Goal: Task Accomplishment & Management: Use online tool/utility

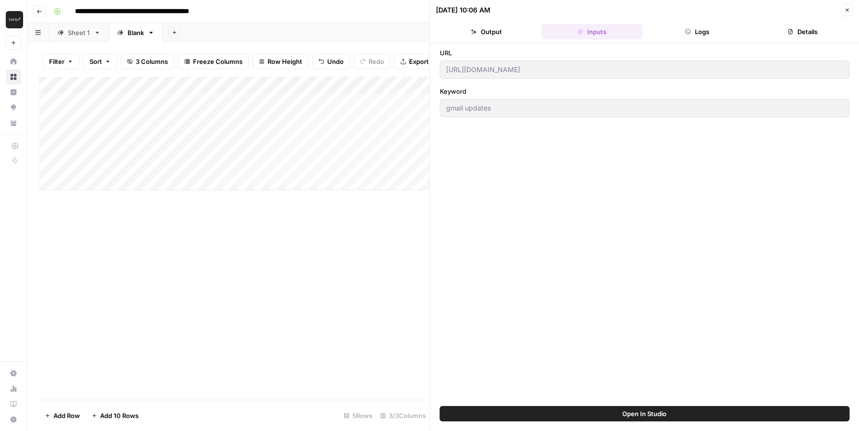
click at [842, 13] on button "Close" at bounding box center [846, 10] width 13 height 13
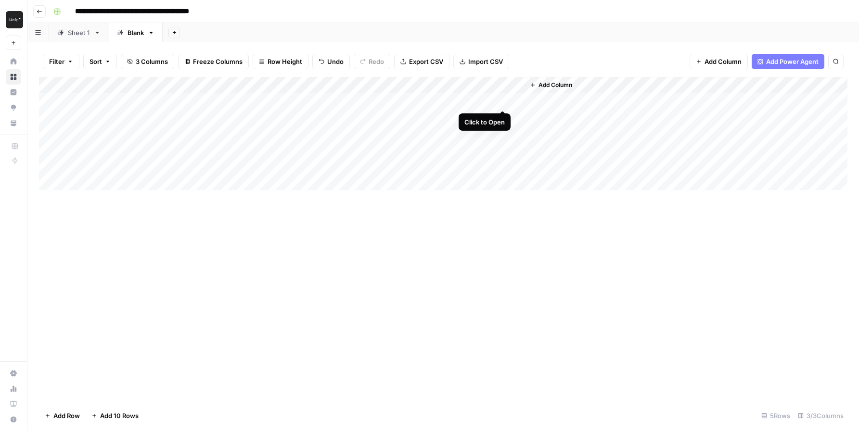
click at [500, 103] on div "Add Column" at bounding box center [443, 134] width 808 height 114
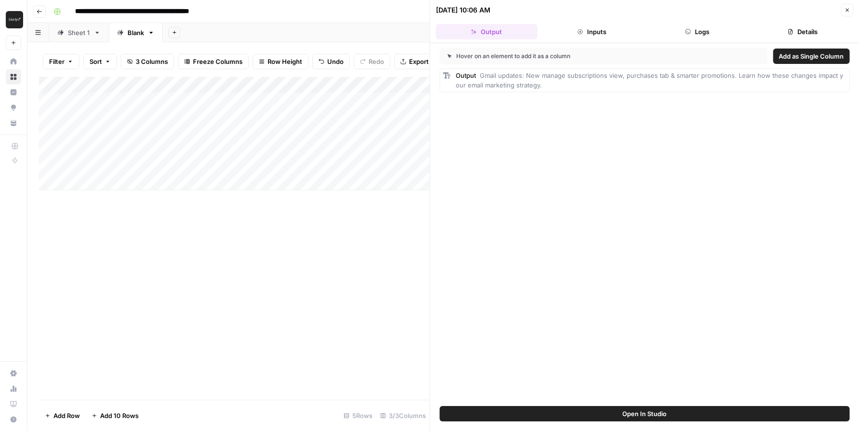
click at [795, 58] on span "Add as Single Column" at bounding box center [810, 56] width 65 height 10
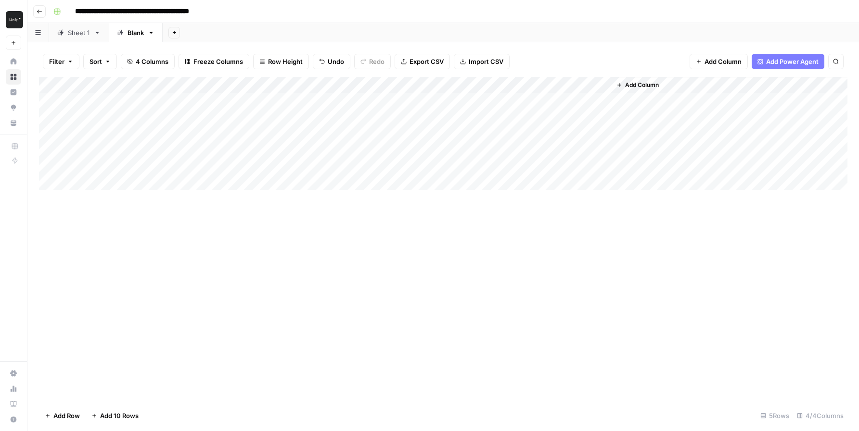
click at [38, 15] on button "Go back" at bounding box center [39, 11] width 13 height 13
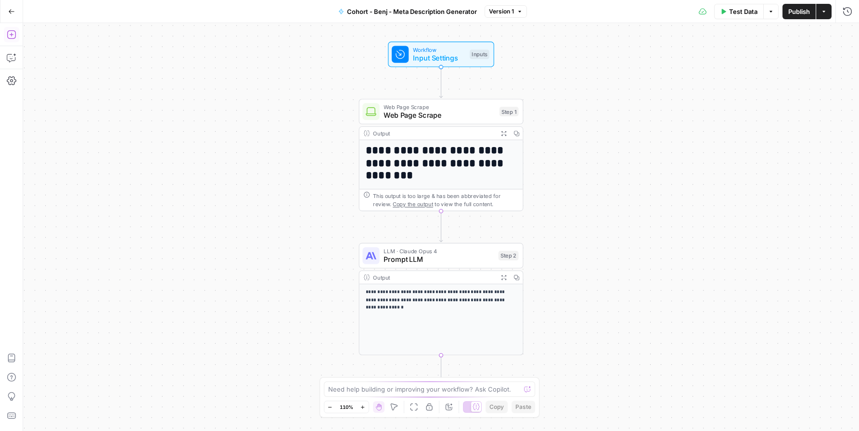
click at [10, 33] on icon "button" at bounding box center [12, 35] width 10 height 10
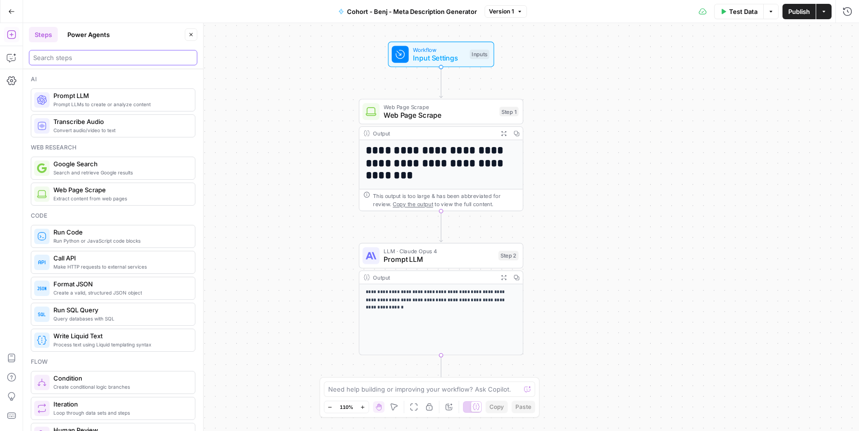
click at [56, 61] on input "search" at bounding box center [113, 58] width 160 height 10
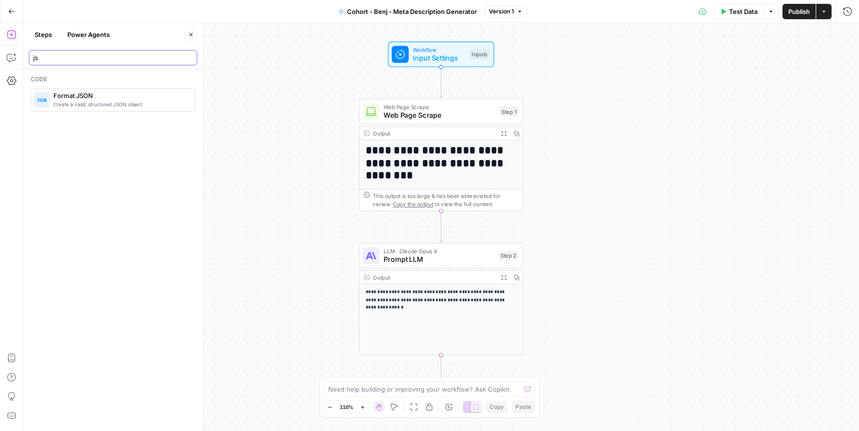
type input "js"
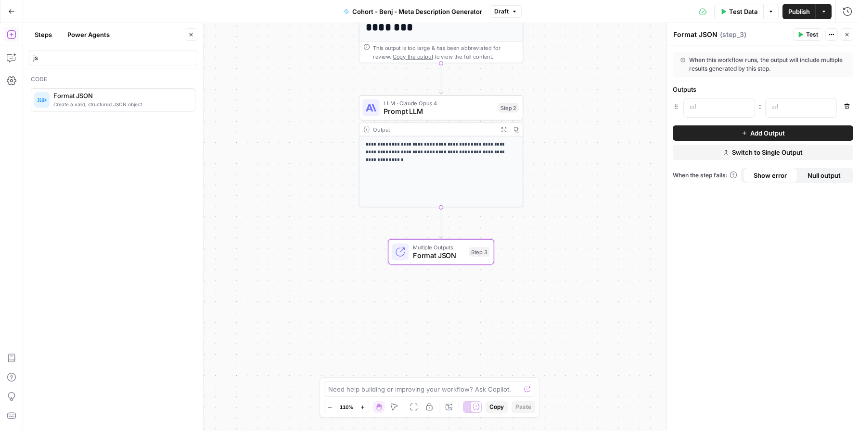
click at [698, 33] on textarea "Format JSON" at bounding box center [695, 35] width 44 height 10
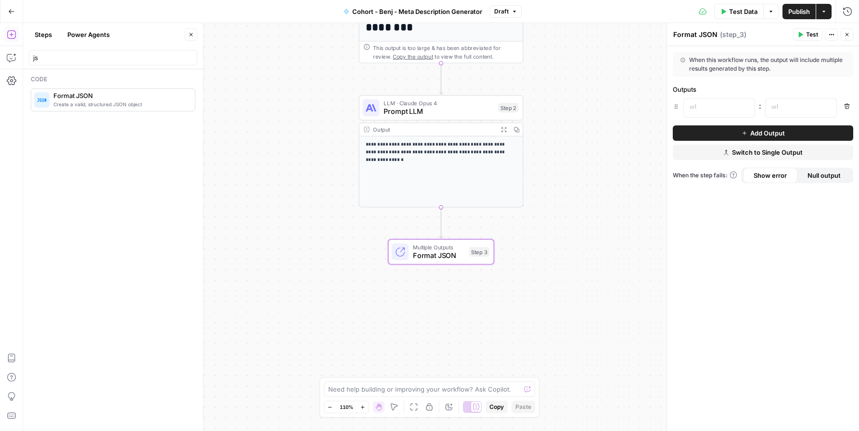
click at [698, 33] on textarea "Format JSON" at bounding box center [695, 35] width 44 height 10
type textarea "Multiple Columns"
click at [706, 106] on p at bounding box center [711, 107] width 44 height 10
click at [796, 103] on p at bounding box center [793, 107] width 44 height 10
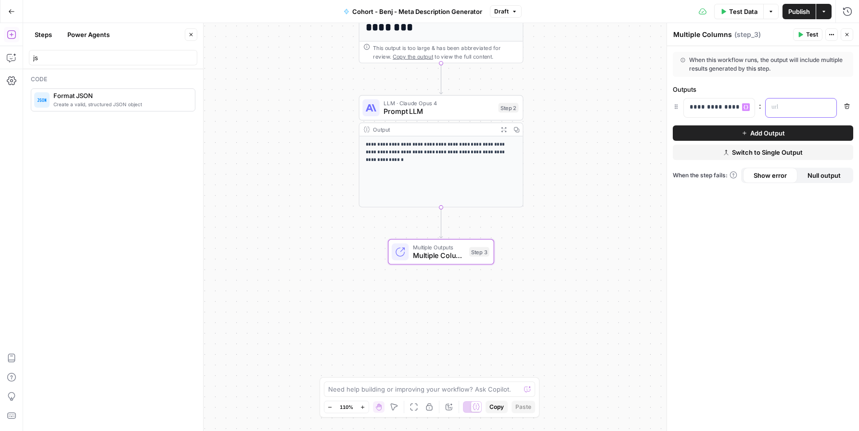
scroll to position [0, 0]
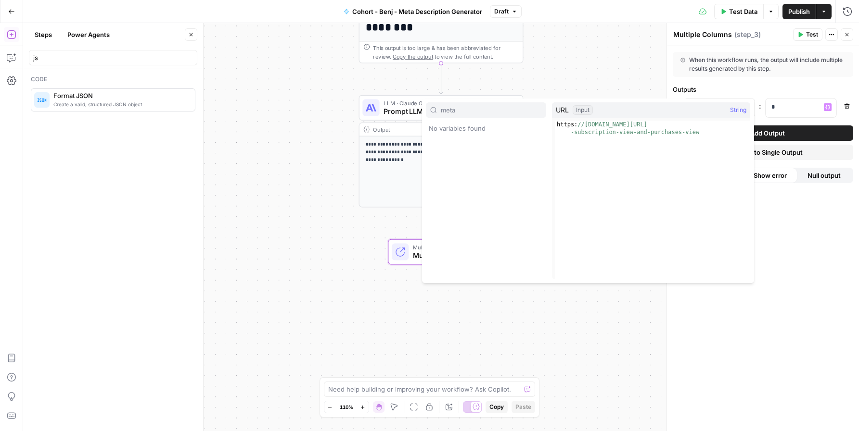
type input "meta"
click at [487, 145] on div "meta No variables found" at bounding box center [486, 190] width 120 height 177
click at [518, 74] on div "**********" at bounding box center [440, 227] width 835 height 408
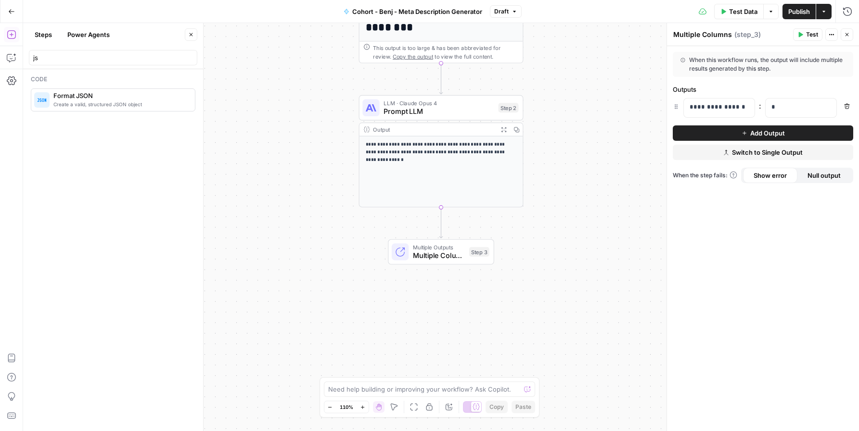
click at [706, 69] on div "When this workflow runs, the output will include multiple results generated by …" at bounding box center [762, 64] width 165 height 17
click at [846, 35] on icon "button" at bounding box center [846, 34] width 3 height 3
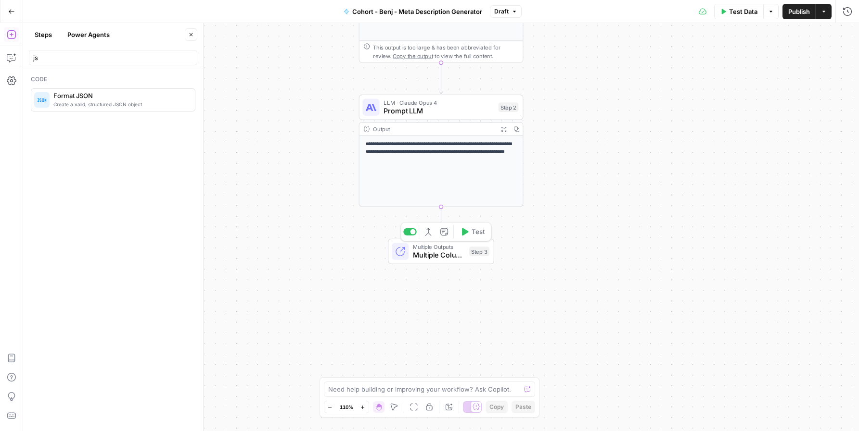
click at [456, 255] on span "Multiple Columns" at bounding box center [439, 255] width 52 height 11
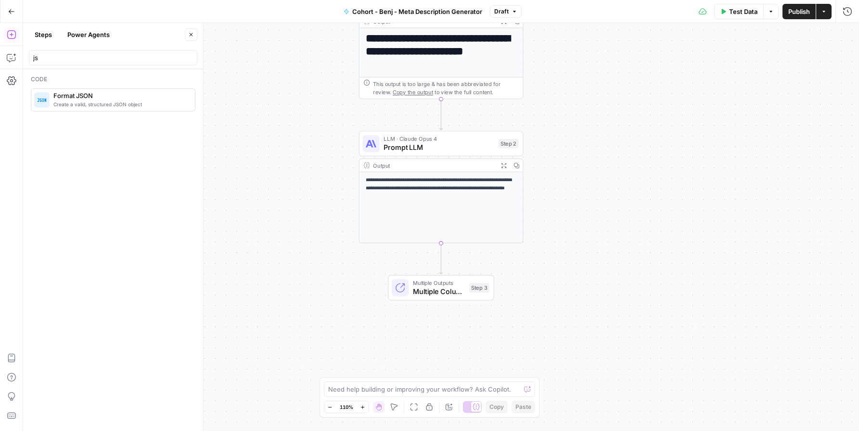
click at [189, 35] on icon "button" at bounding box center [191, 35] width 6 height 6
click at [8, 7] on button "Go Back" at bounding box center [11, 11] width 17 height 17
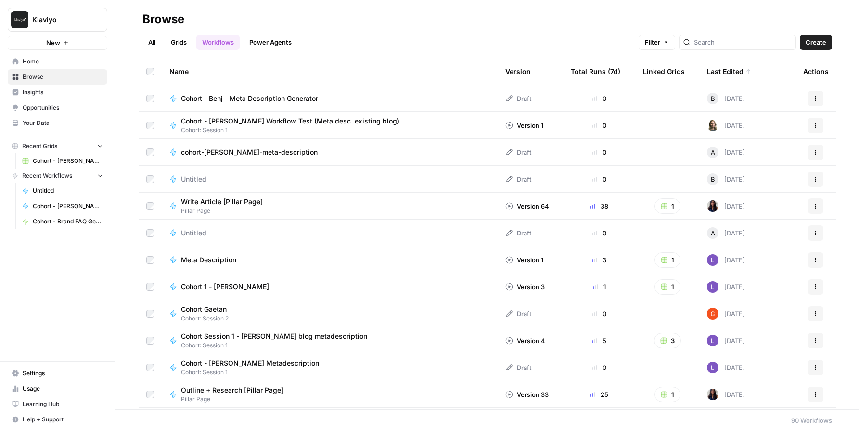
click at [232, 103] on td "Cohort - Benj - Meta Description Generator" at bounding box center [330, 98] width 336 height 26
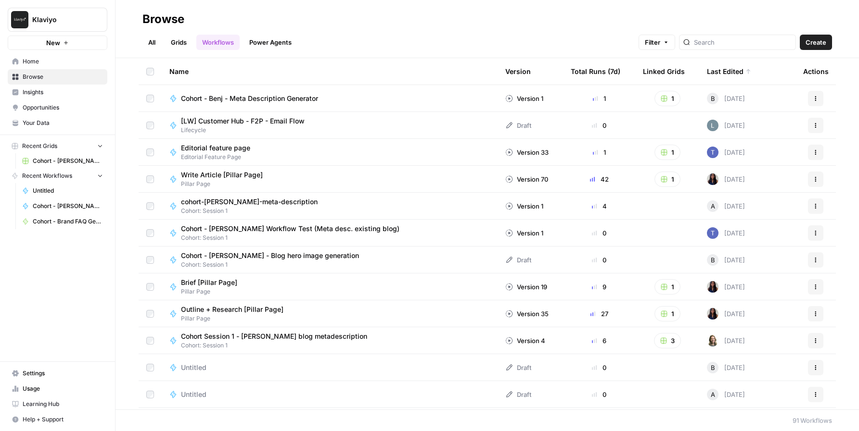
click at [233, 102] on span "Cohort - Benj - Meta Description Generator" at bounding box center [249, 99] width 137 height 10
click at [233, 102] on div "Browse All Grids Workflows Power Agents Filter Create Name Version Total Runs (…" at bounding box center [486, 215] width 743 height 431
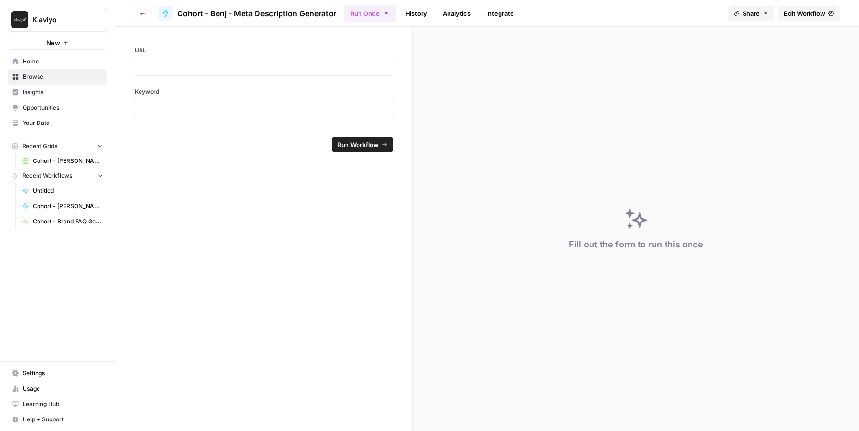
click at [555, 182] on div "Fill out the form to run this once" at bounding box center [636, 229] width 446 height 404
click at [138, 15] on button "Go back" at bounding box center [142, 13] width 15 height 15
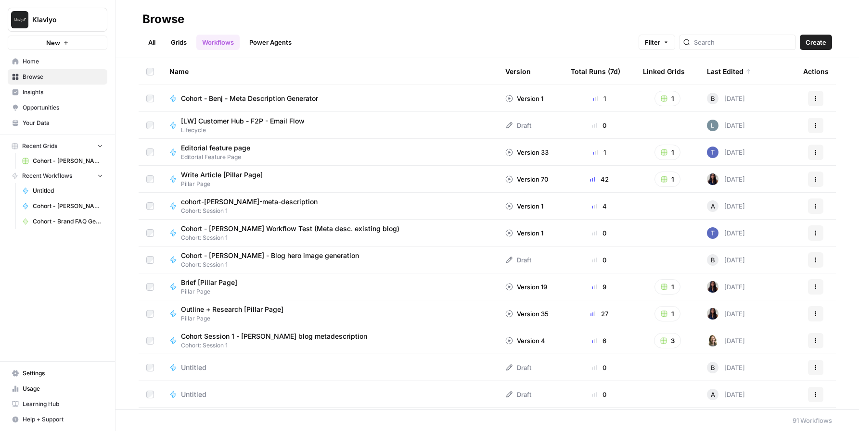
click at [248, 99] on span "Cohort - Benj - Meta Description Generator" at bounding box center [249, 99] width 137 height 10
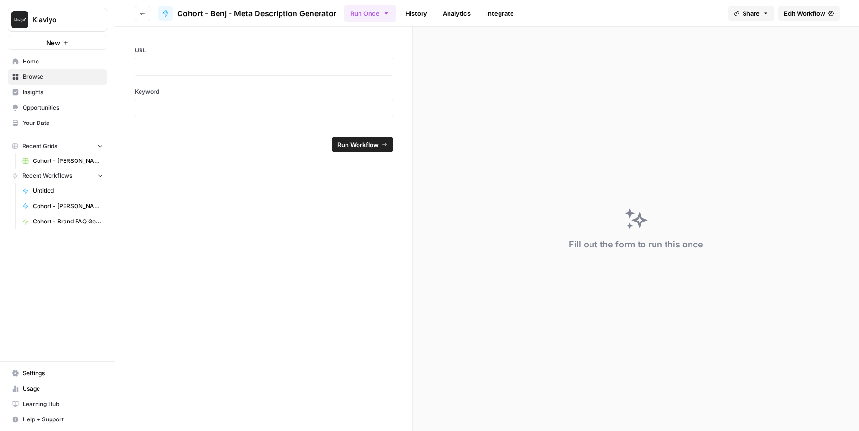
click at [142, 15] on icon "button" at bounding box center [142, 14] width 6 height 6
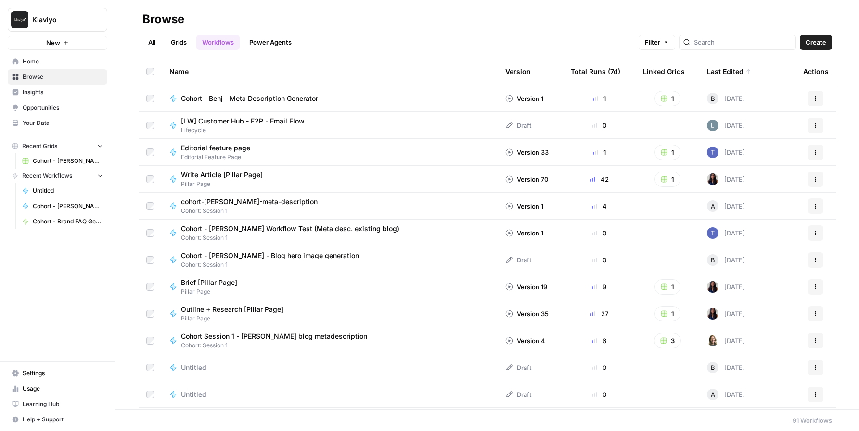
click at [207, 102] on span "Cohort - Benj - Meta Description Generator" at bounding box center [249, 99] width 137 height 10
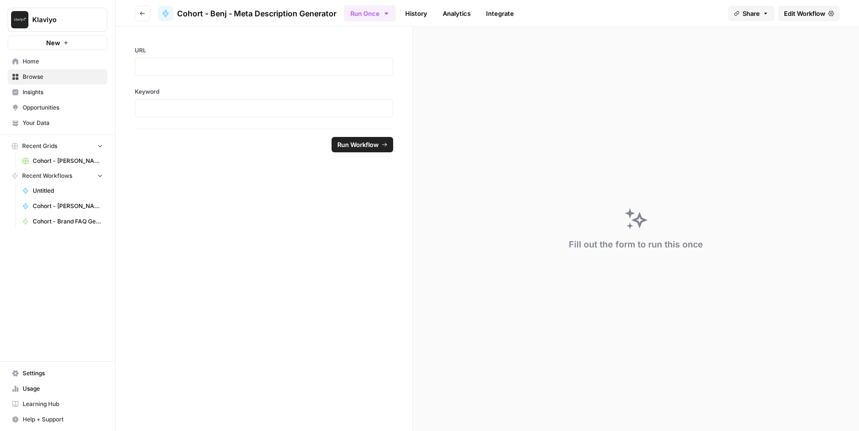
click at [463, 148] on div "Fill out the form to run this once" at bounding box center [636, 229] width 446 height 404
click at [422, 18] on link "History" at bounding box center [416, 13] width 34 height 15
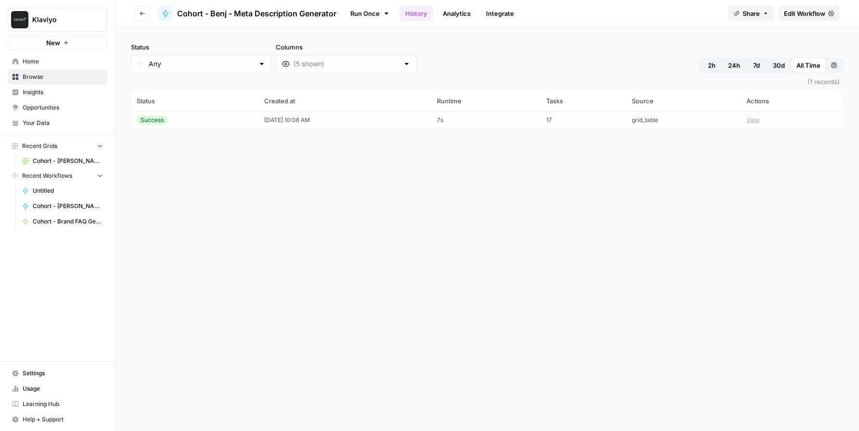
click at [355, 9] on link "Run Once" at bounding box center [369, 13] width 51 height 16
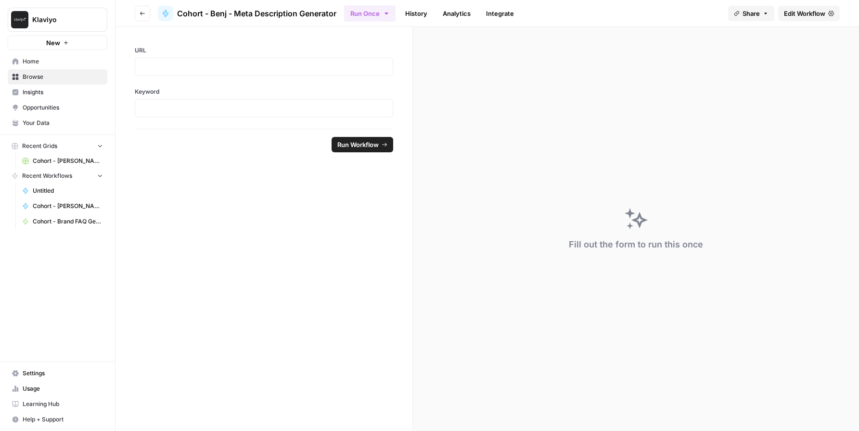
click at [344, 144] on span "Run Workflow" at bounding box center [357, 145] width 41 height 10
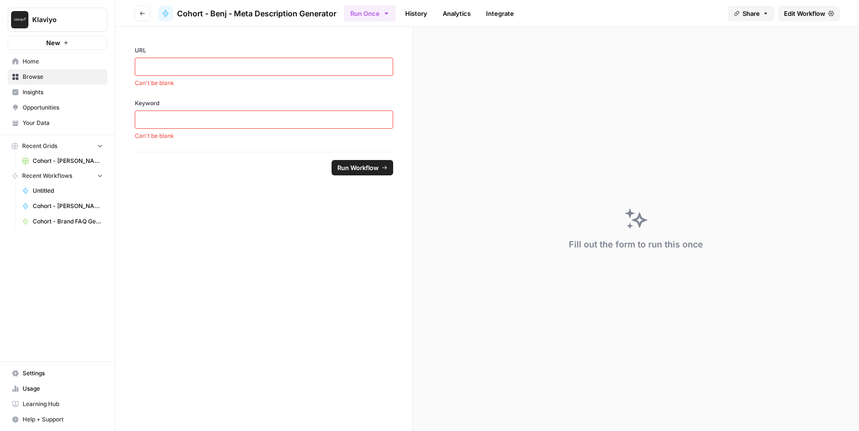
click at [497, 13] on link "Integrate" at bounding box center [499, 13] width 39 height 15
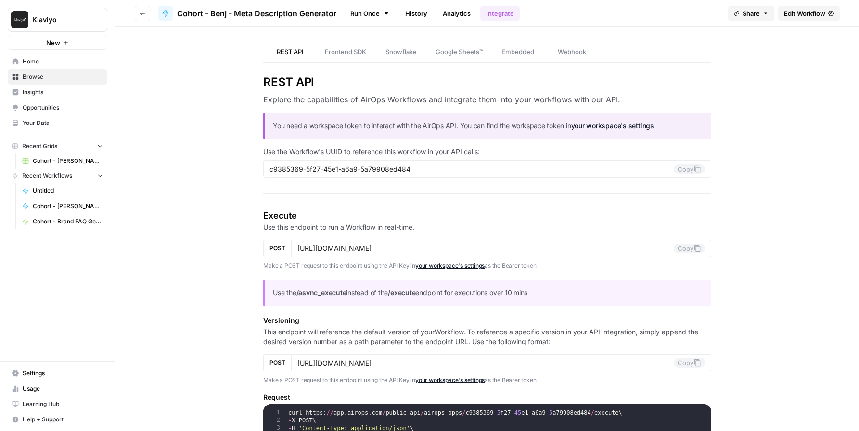
click at [454, 15] on link "Analytics" at bounding box center [456, 13] width 39 height 15
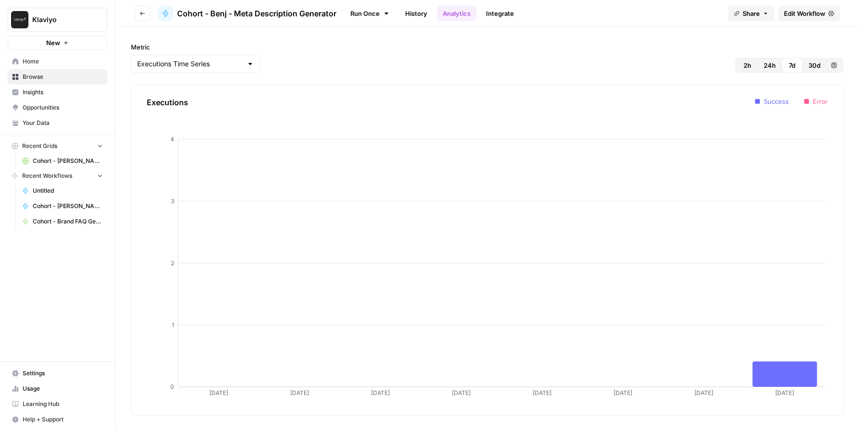
click at [410, 11] on link "History" at bounding box center [416, 13] width 34 height 15
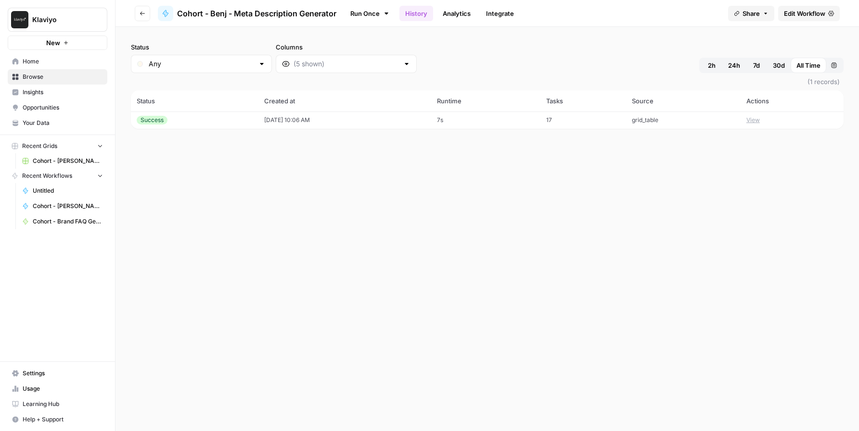
click at [369, 10] on link "Run Once" at bounding box center [369, 13] width 51 height 16
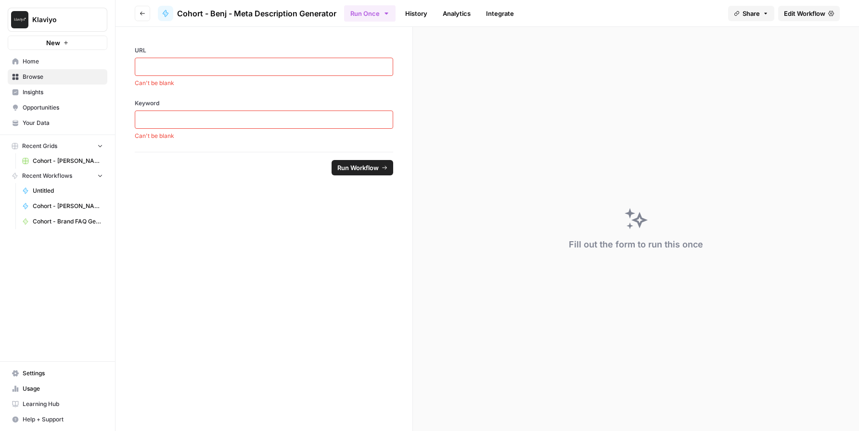
click at [305, 13] on span "Cohort - Benj - Meta Description Generator" at bounding box center [256, 14] width 159 height 12
click at [49, 159] on span "Cohort - [PERSON_NAME] - Meta Description Generator Grid" at bounding box center [68, 161] width 70 height 9
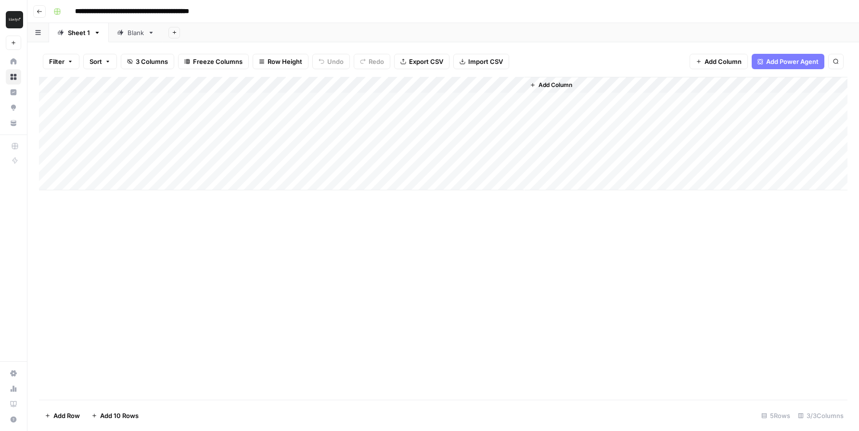
click at [412, 87] on div "Add Column" at bounding box center [443, 134] width 808 height 114
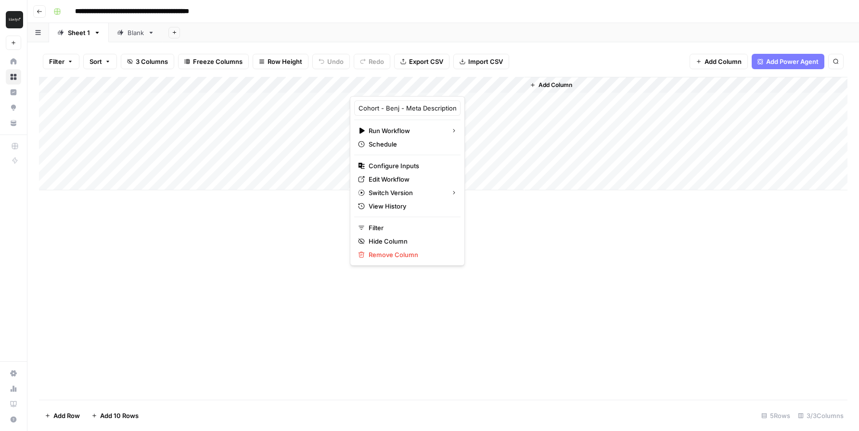
click at [412, 87] on div at bounding box center [437, 86] width 175 height 19
click at [400, 168] on span "Configure Inputs" at bounding box center [410, 166] width 84 height 10
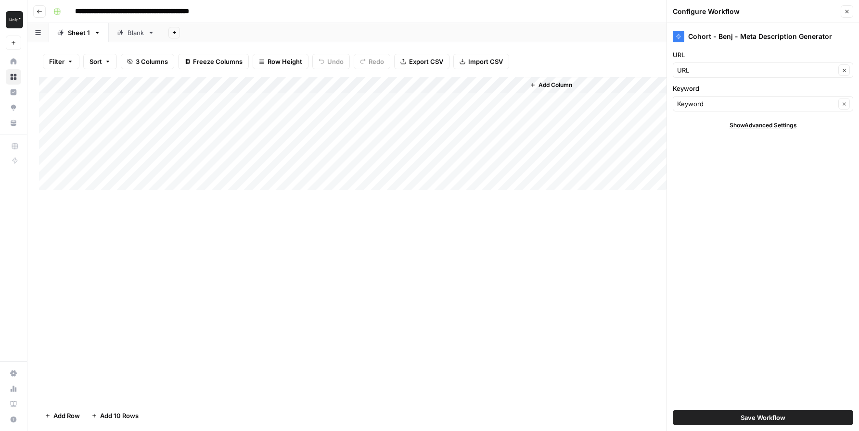
click at [411, 207] on div "Add Column" at bounding box center [443, 238] width 808 height 323
click at [137, 41] on link "Blank" at bounding box center [136, 32] width 54 height 19
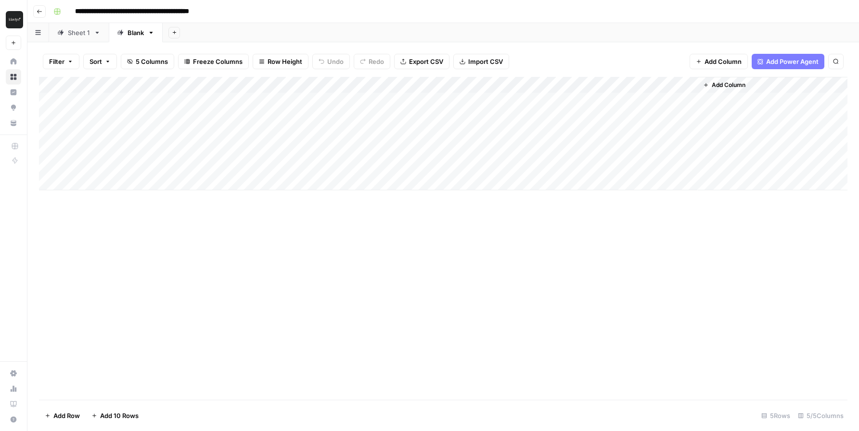
click at [429, 89] on div "Add Column" at bounding box center [443, 134] width 808 height 114
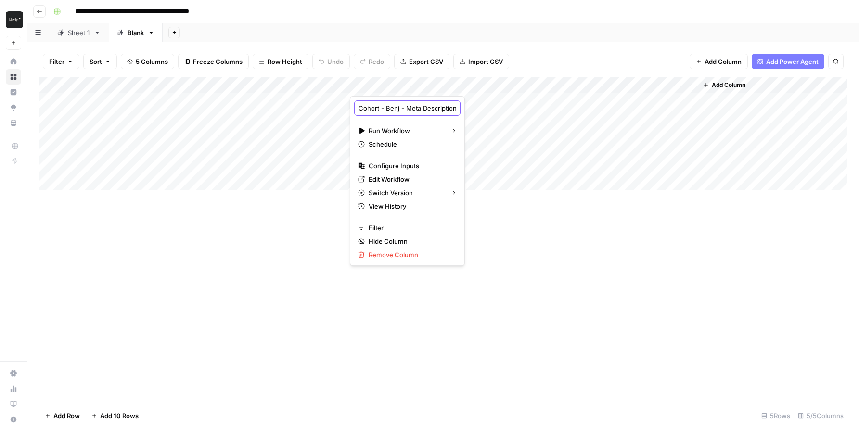
click at [402, 103] on input "Cohort - Benj - Meta Description Generator" at bounding box center [407, 108] width 98 height 10
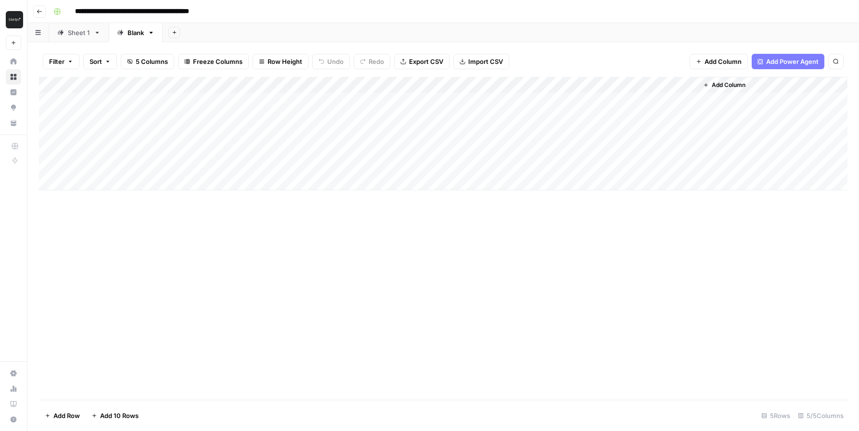
click at [396, 85] on div "Add Column" at bounding box center [443, 134] width 808 height 114
click at [62, 13] on button "button" at bounding box center [57, 11] width 15 height 15
click at [33, 13] on button "Go back" at bounding box center [39, 11] width 13 height 13
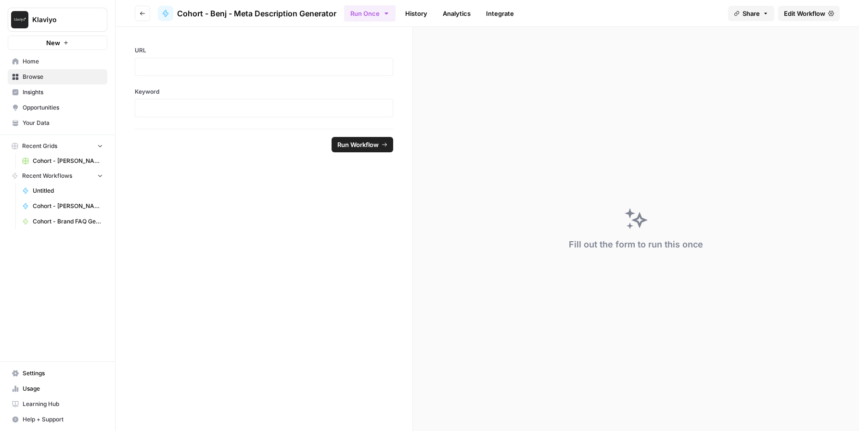
click at [170, 13] on div at bounding box center [165, 13] width 15 height 15
click at [416, 18] on link "History" at bounding box center [416, 13] width 34 height 15
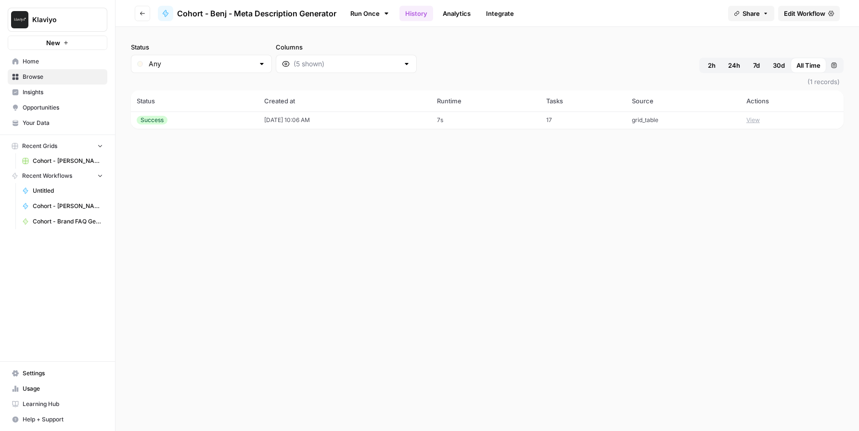
click at [300, 121] on td "[DATE] 10:06 AM" at bounding box center [344, 120] width 173 height 17
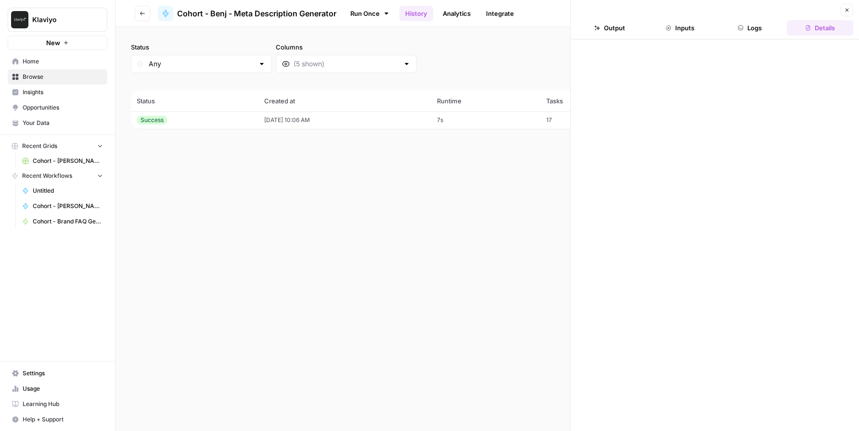
click at [626, 25] on button "Output" at bounding box center [609, 27] width 66 height 15
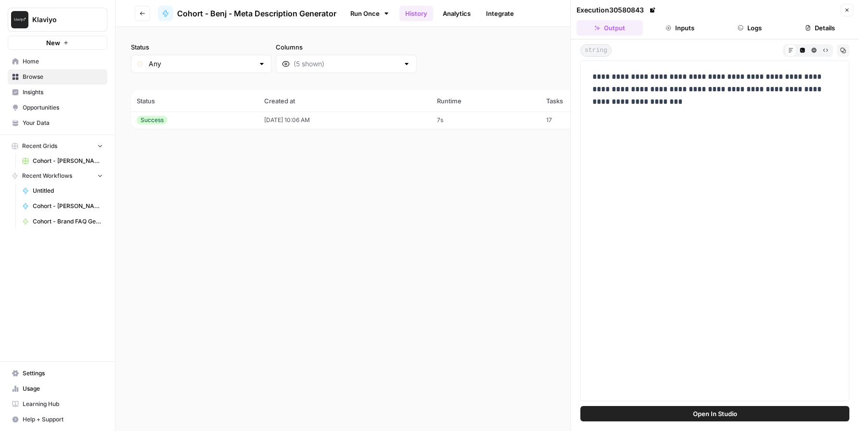
click at [358, 16] on link "Run Once" at bounding box center [369, 13] width 51 height 16
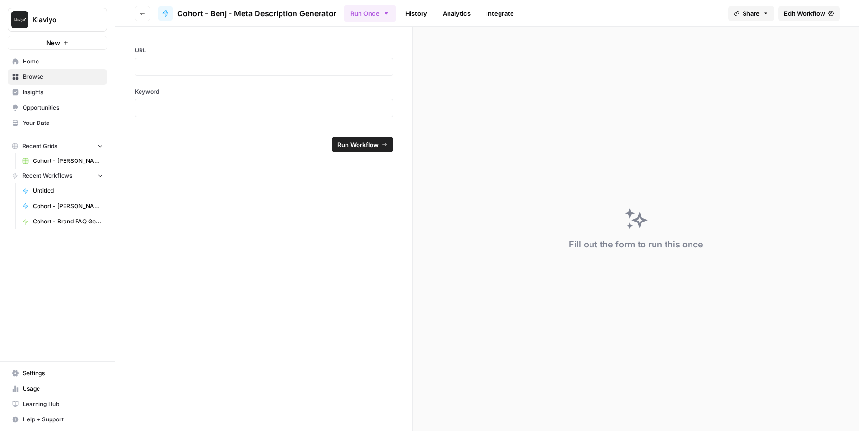
click at [436, 16] on ul "Run Once History Analytics Integrate" at bounding box center [432, 13] width 176 height 19
click at [454, 13] on link "Analytics" at bounding box center [456, 13] width 39 height 15
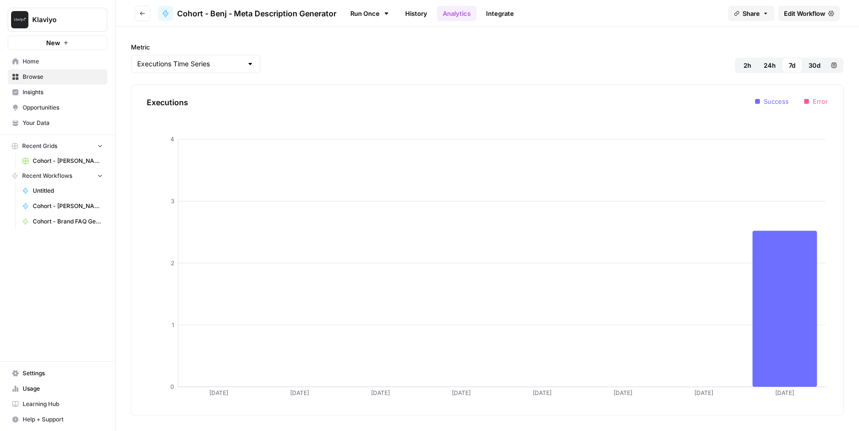
click at [501, 13] on link "Integrate" at bounding box center [499, 13] width 39 height 15
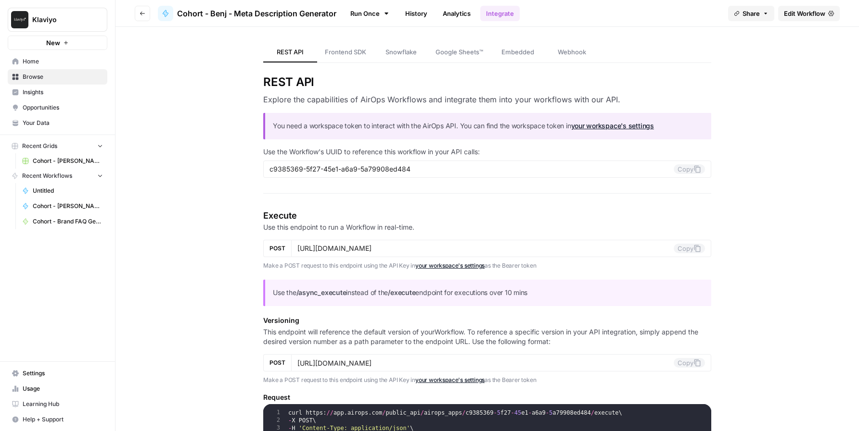
click at [793, 18] on link "Edit Workflow" at bounding box center [809, 13] width 62 height 15
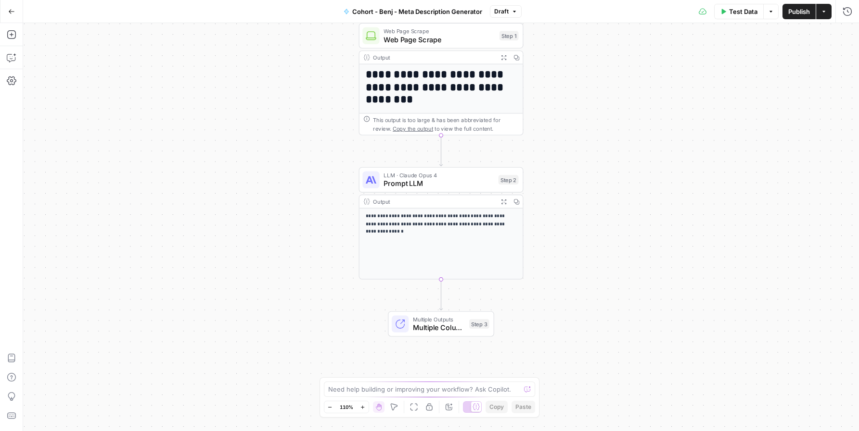
click at [420, 334] on div "Multiple Outputs Multiple Columns Step 3 Switch to single output Add Note Test" at bounding box center [441, 324] width 106 height 25
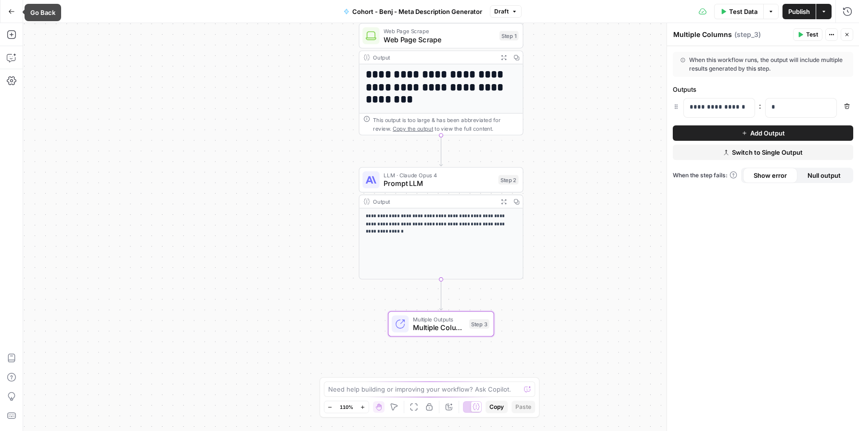
click at [14, 13] on icon "button" at bounding box center [11, 11] width 7 height 7
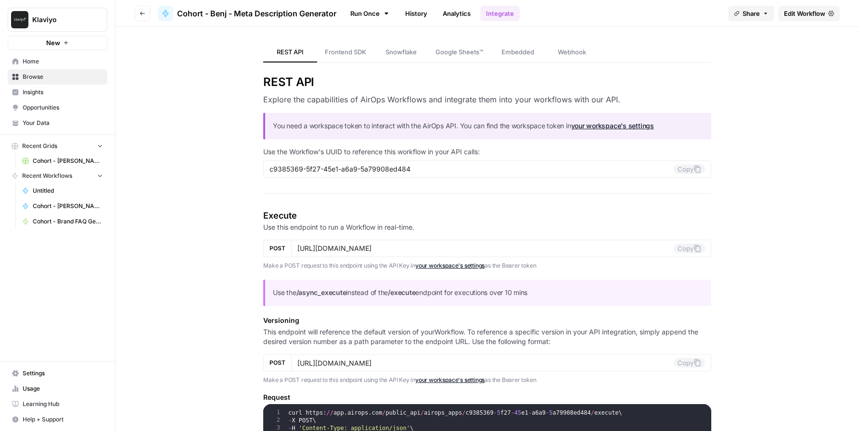
click at [793, 11] on span "Edit Workflow" at bounding box center [803, 14] width 41 height 10
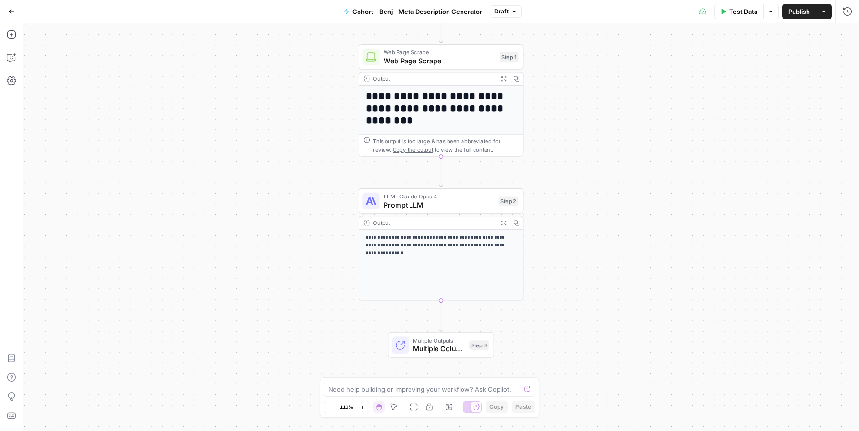
click at [446, 351] on span "Multiple Columns" at bounding box center [439, 349] width 52 height 11
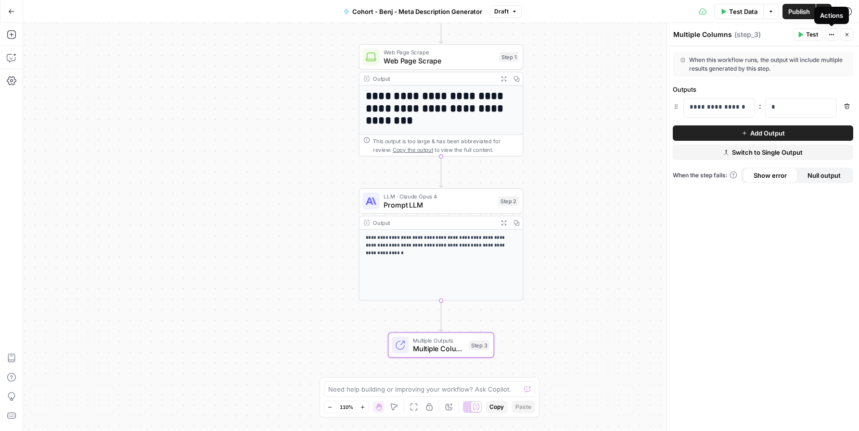
click at [833, 32] on icon "button" at bounding box center [831, 35] width 6 height 6
click at [805, 80] on span "Delete Step" at bounding box center [802, 78] width 46 height 10
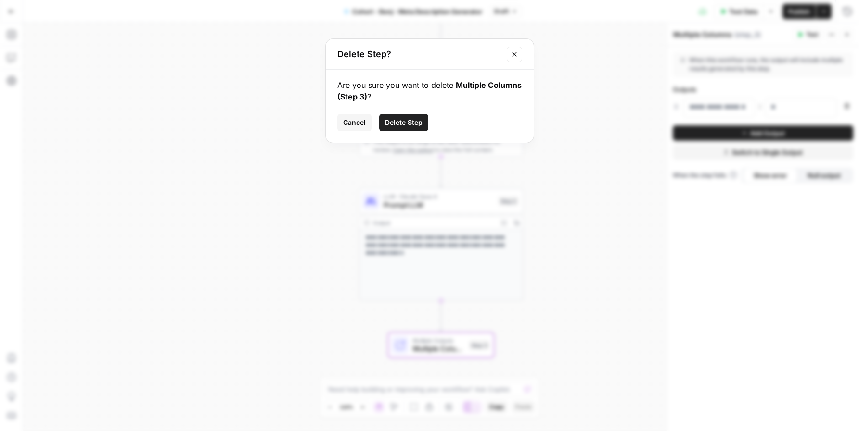
click at [393, 125] on span "Delete Step" at bounding box center [404, 123] width 38 height 10
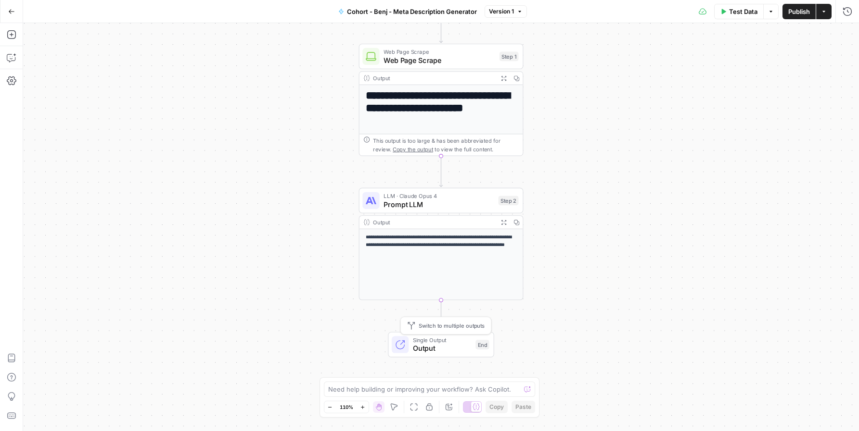
click at [436, 348] on span "Output" at bounding box center [442, 348] width 58 height 11
click at [429, 354] on div "Single Output Output End Switch to multiple outputs" at bounding box center [441, 344] width 106 height 25
click at [685, 35] on div "Output ( end )" at bounding box center [754, 35] width 165 height 10
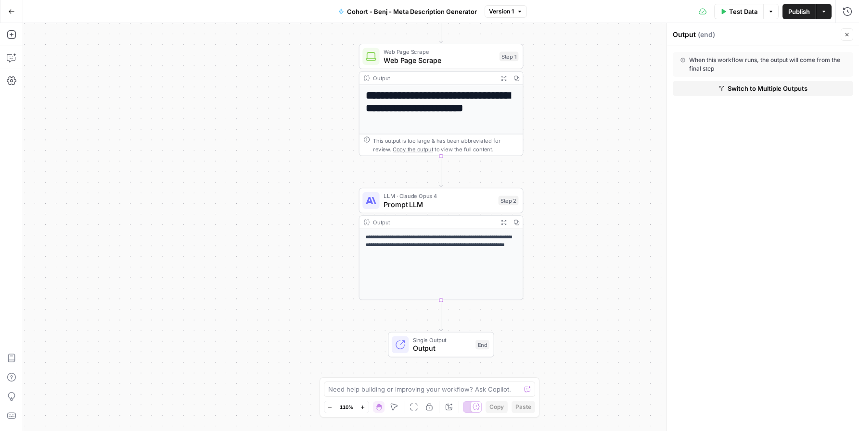
click at [685, 35] on div "Output ( end )" at bounding box center [754, 35] width 165 height 10
click at [596, 203] on div "**********" at bounding box center [440, 227] width 835 height 408
click at [10, 32] on icon "button" at bounding box center [12, 35] width 10 height 10
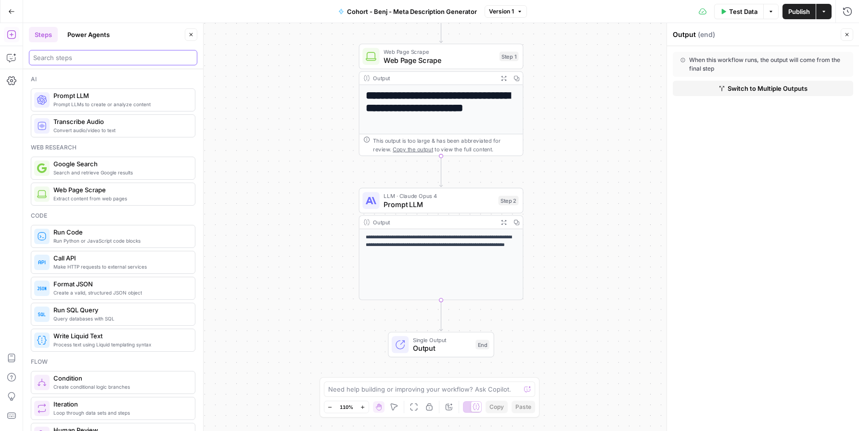
click at [82, 59] on input "search" at bounding box center [113, 58] width 160 height 10
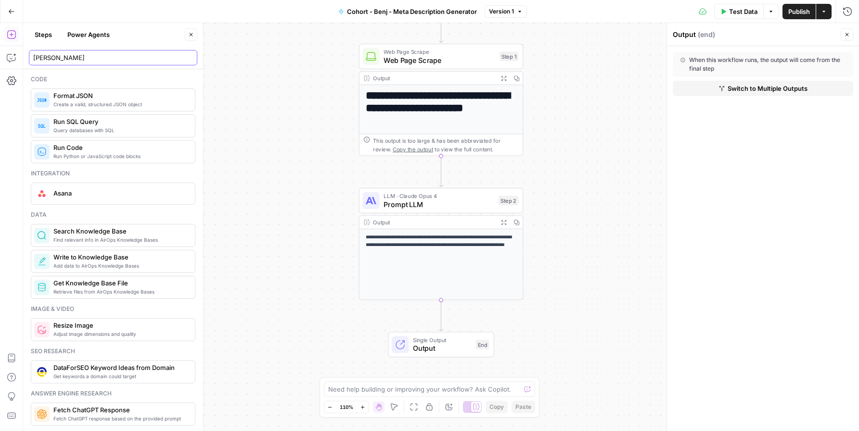
type input "[PERSON_NAME]"
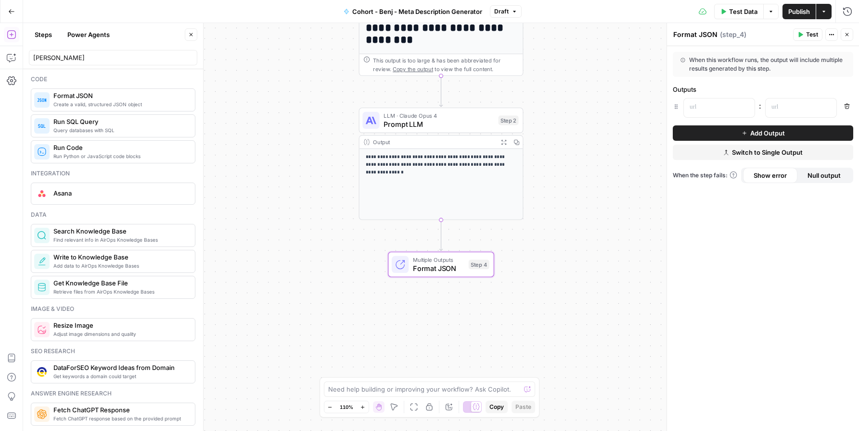
click at [834, 34] on button "Actions" at bounding box center [831, 34] width 13 height 13
click at [815, 73] on span "Delete Step" at bounding box center [802, 78] width 46 height 10
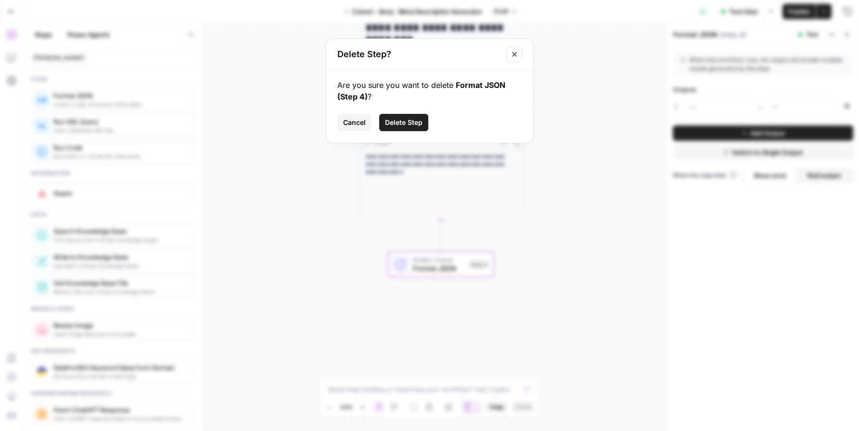
click at [417, 118] on span "Delete Step" at bounding box center [404, 123] width 38 height 10
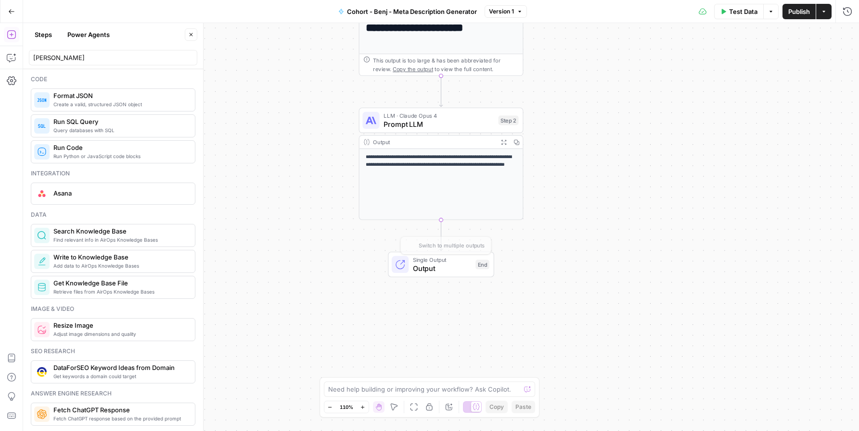
click at [375, 266] on div "Single Output Output End Switch to multiple outputs" at bounding box center [441, 264] width 164 height 25
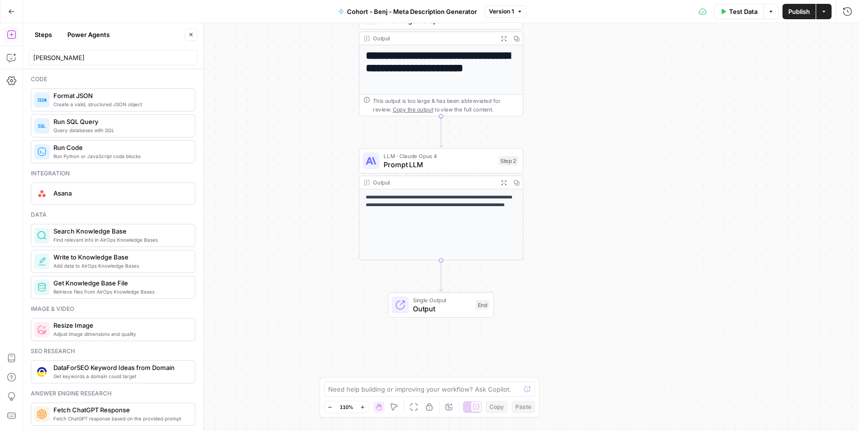
click at [439, 279] on icon "Edge from step_2 to end" at bounding box center [440, 276] width 3 height 31
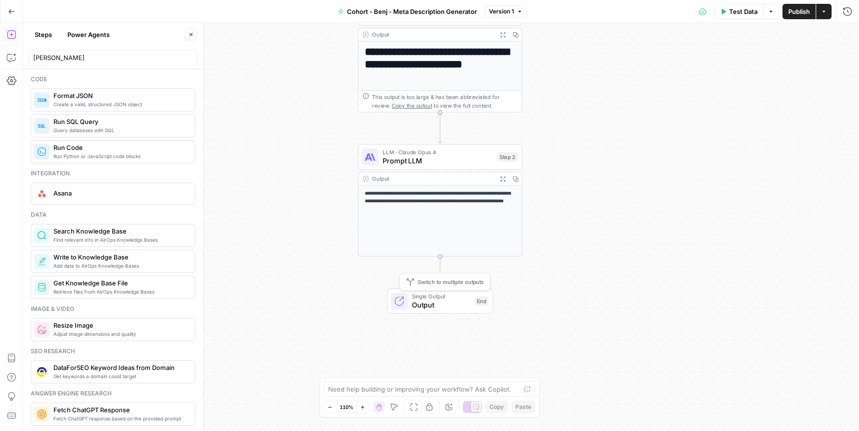
drag, startPoint x: 444, startPoint y: 310, endPoint x: 433, endPoint y: 273, distance: 38.5
click at [443, 306] on span "Output" at bounding box center [441, 305] width 58 height 11
click at [440, 257] on icon "Edge from step_2 to end" at bounding box center [439, 272] width 3 height 31
drag, startPoint x: 440, startPoint y: 257, endPoint x: 443, endPoint y: 243, distance: 14.3
click at [443, 243] on div "**********" at bounding box center [818, 168] width 921 height 450
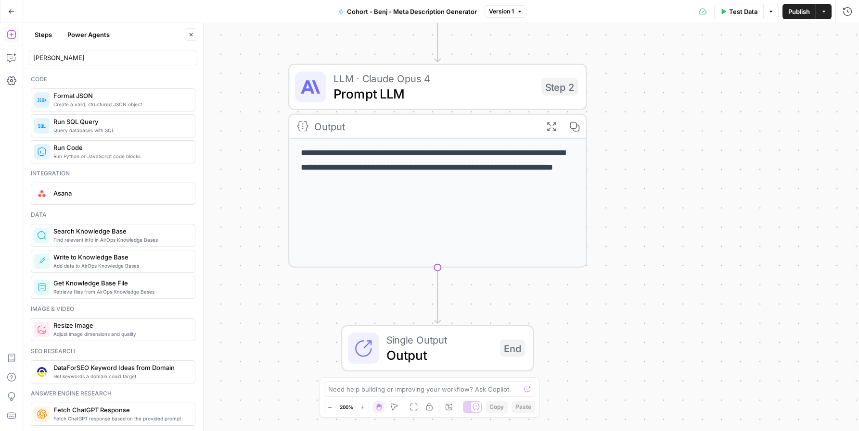
click at [327, 407] on span "Zoom Out" at bounding box center [327, 407] width 0 height 0
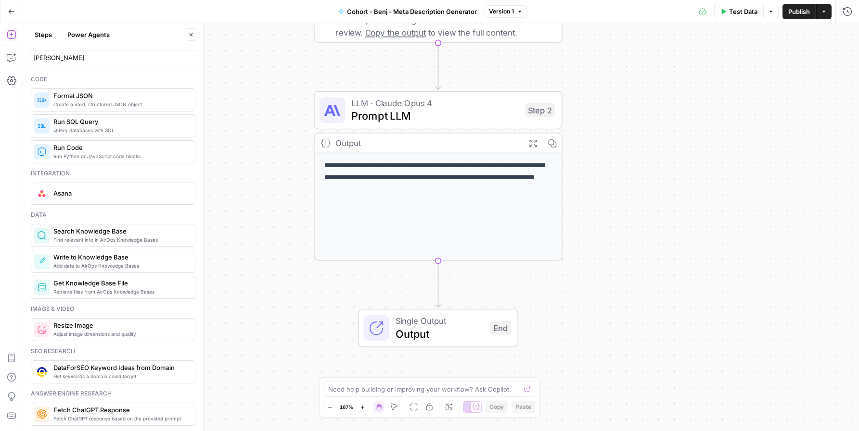
click at [327, 407] on icon "button" at bounding box center [329, 407] width 5 height 5
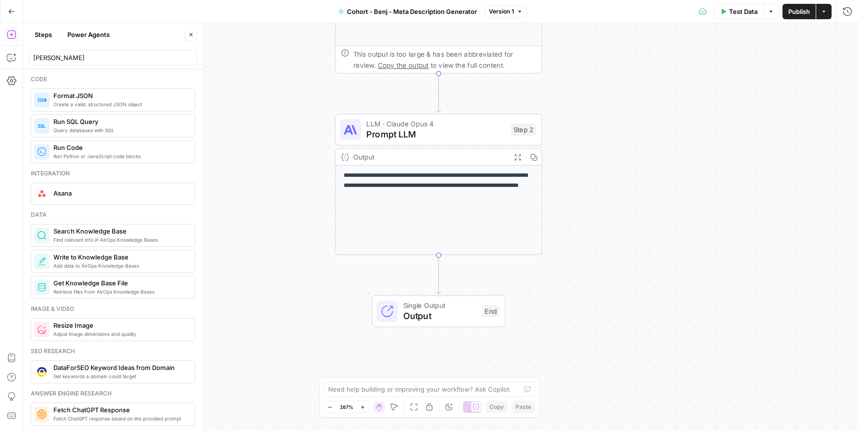
click at [327, 407] on icon "button" at bounding box center [329, 407] width 5 height 5
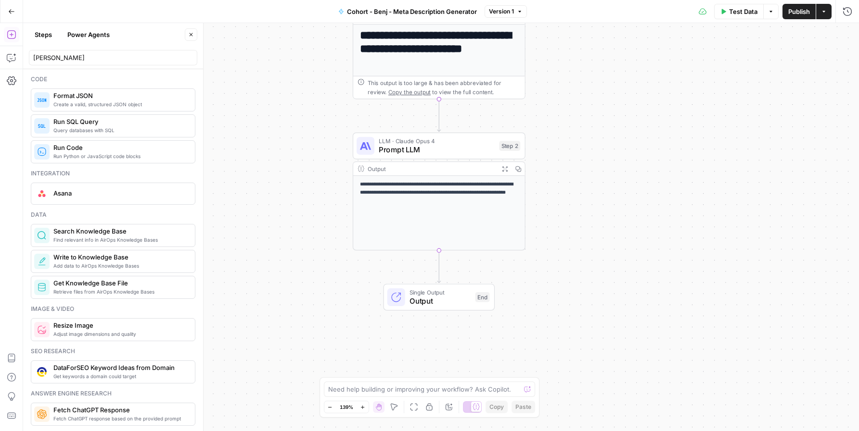
click at [327, 407] on icon "button" at bounding box center [329, 407] width 5 height 5
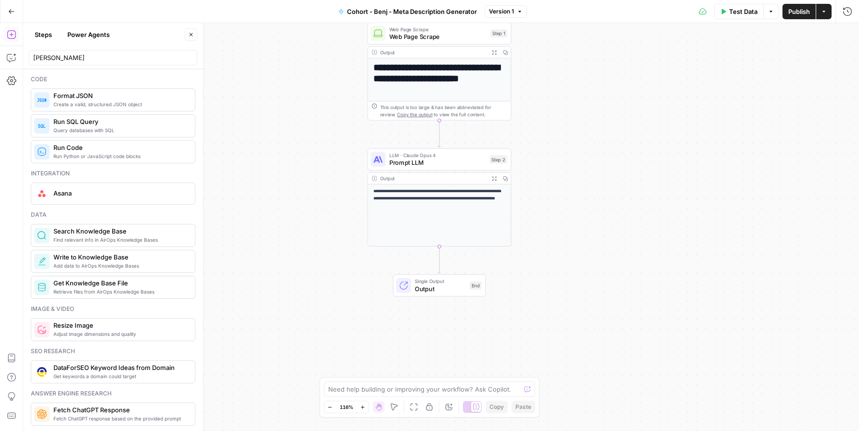
click at [327, 407] on button "Zoom Out" at bounding box center [330, 408] width 12 height 12
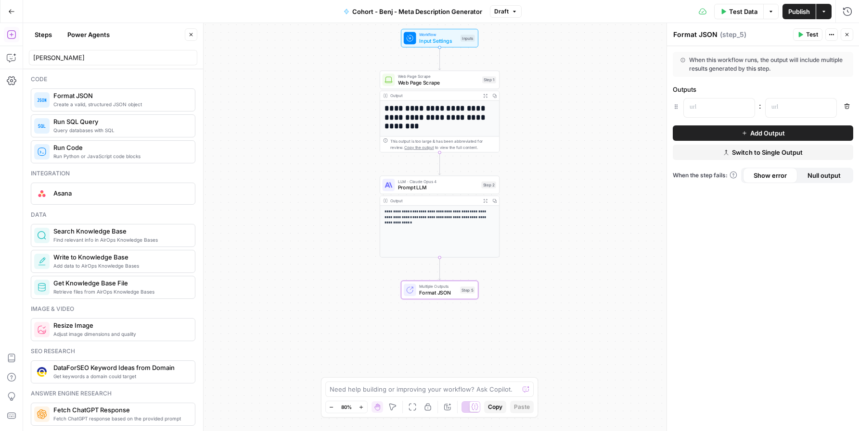
click at [693, 38] on textarea "Format JSON" at bounding box center [695, 35] width 44 height 10
type textarea "Multiple Columns"
click at [699, 100] on div at bounding box center [710, 108] width 55 height 19
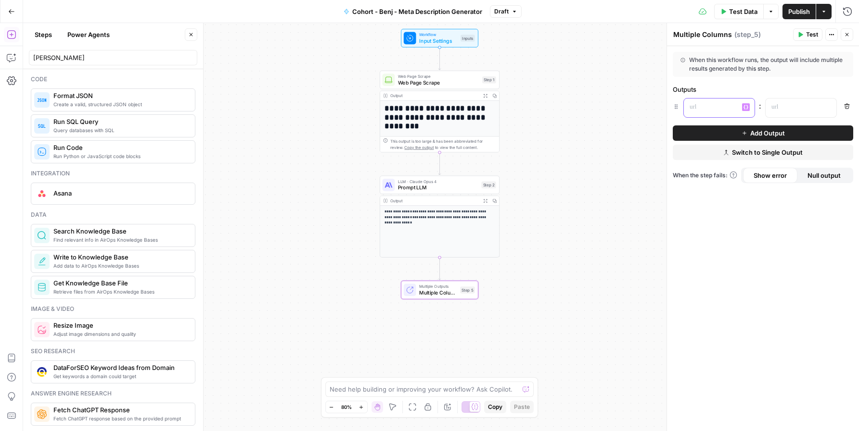
click at [698, 105] on p at bounding box center [711, 107] width 44 height 10
click at [437, 184] on span "Prompt LLM" at bounding box center [438, 188] width 80 height 8
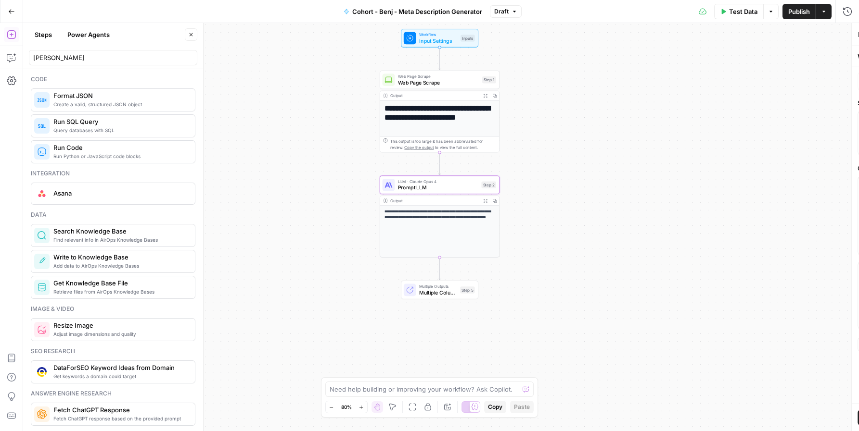
type textarea "Prompt LLM"
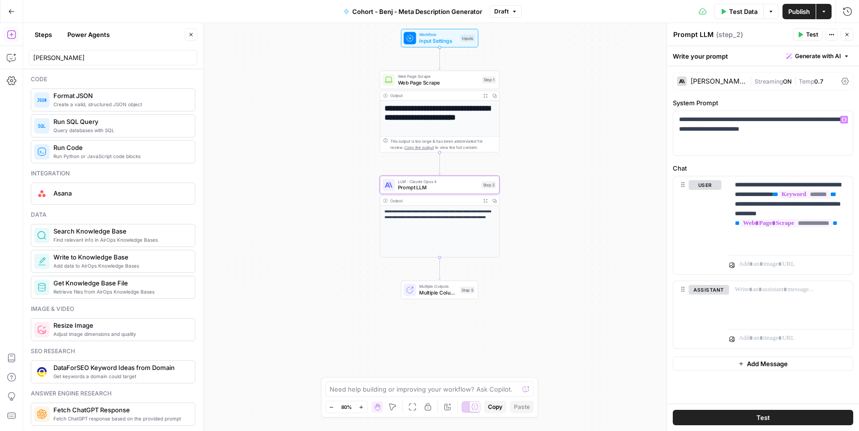
click at [719, 79] on div "[PERSON_NAME] Opus 4" at bounding box center [717, 81] width 55 height 7
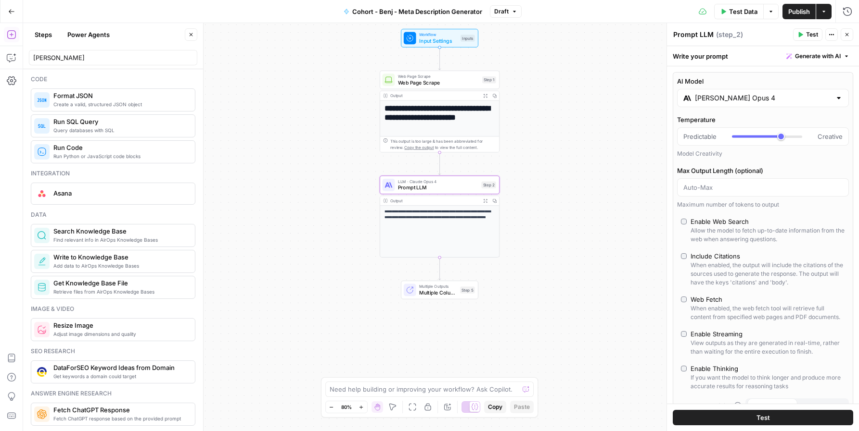
click at [843, 98] on div "[PERSON_NAME] Opus 4" at bounding box center [763, 98] width 172 height 18
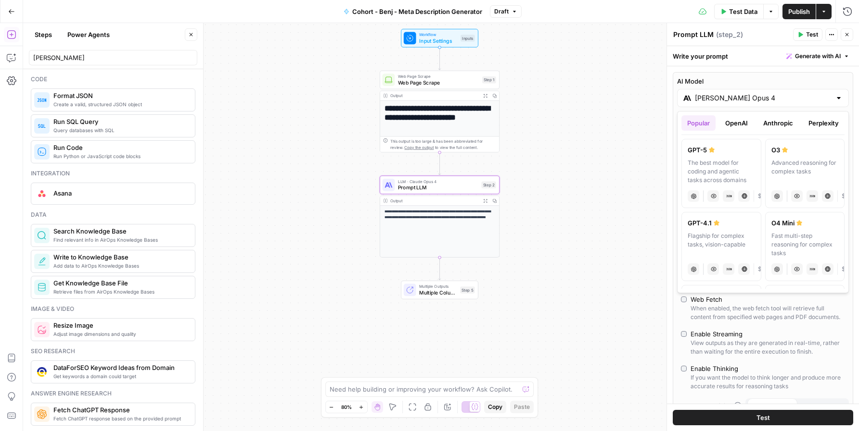
click at [734, 124] on button "OpenAI" at bounding box center [736, 122] width 34 height 15
click at [783, 126] on button "Anthropic" at bounding box center [777, 122] width 41 height 15
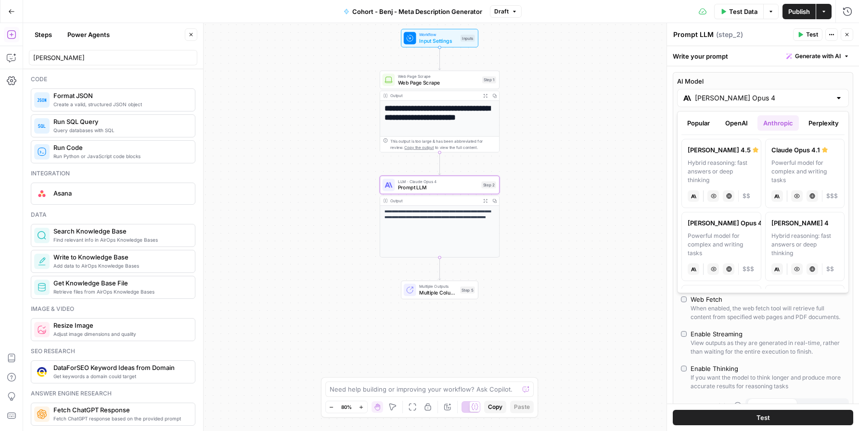
click at [797, 249] on div "Hybrid reasoning: fast answers or deep thinking" at bounding box center [804, 245] width 67 height 26
type input "[PERSON_NAME] 4"
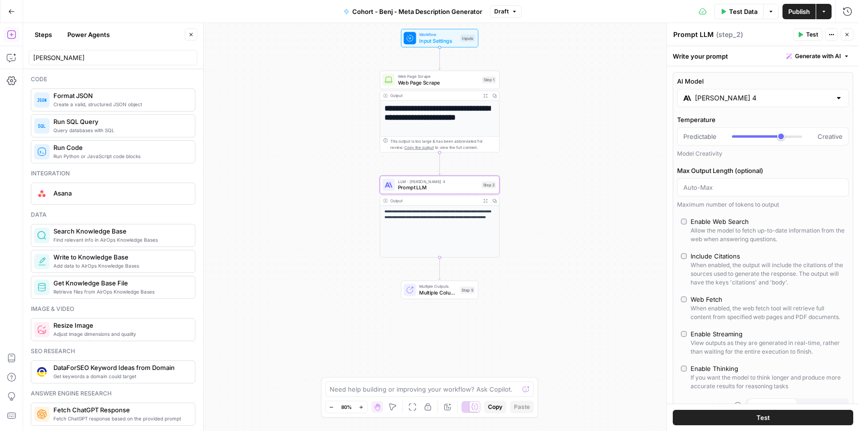
click at [601, 137] on div "**********" at bounding box center [440, 227] width 835 height 408
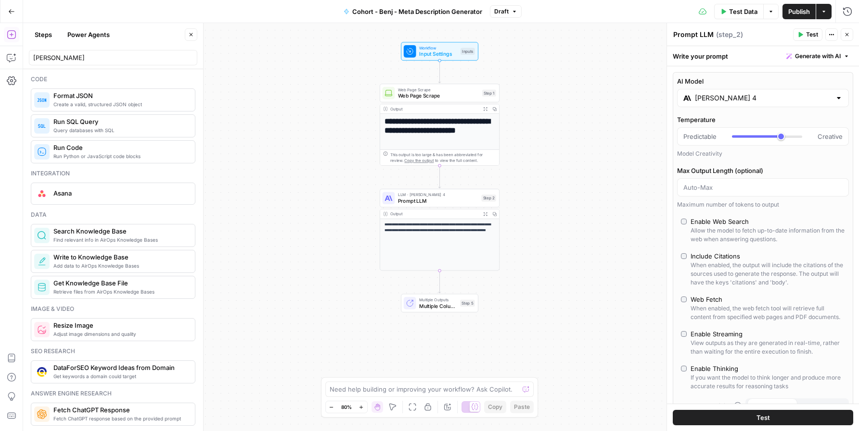
click at [445, 302] on span "Multiple Outputs" at bounding box center [438, 300] width 38 height 6
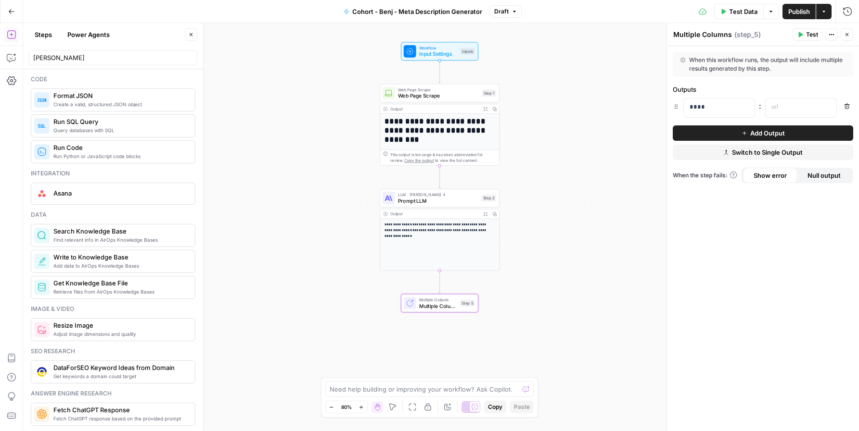
click at [742, 155] on span "Switch to Single Output" at bounding box center [767, 153] width 71 height 10
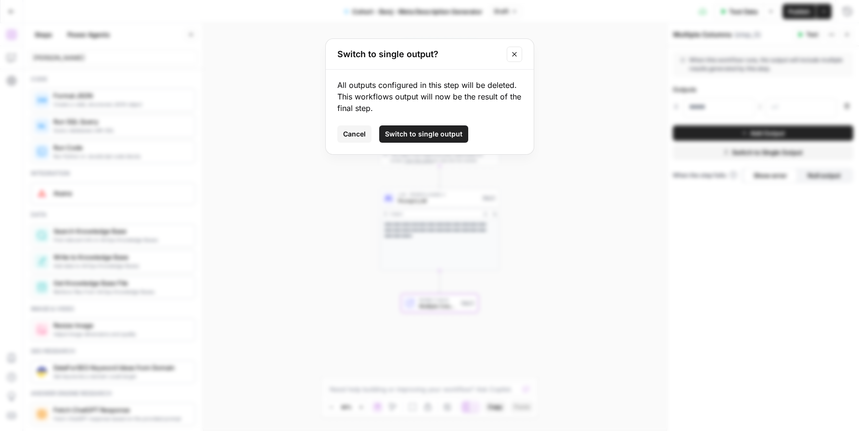
click at [421, 133] on span "Switch to single output" at bounding box center [423, 134] width 77 height 10
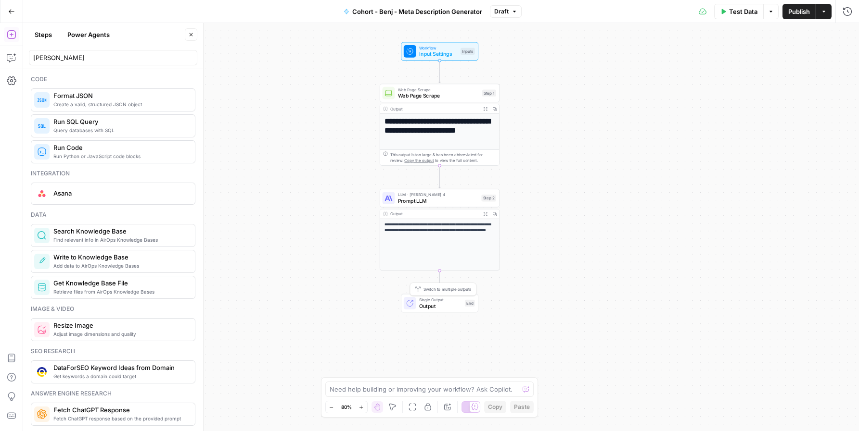
click at [442, 303] on span "Output" at bounding box center [440, 306] width 42 height 8
click at [680, 34] on div "Output ( end )" at bounding box center [754, 35] width 165 height 10
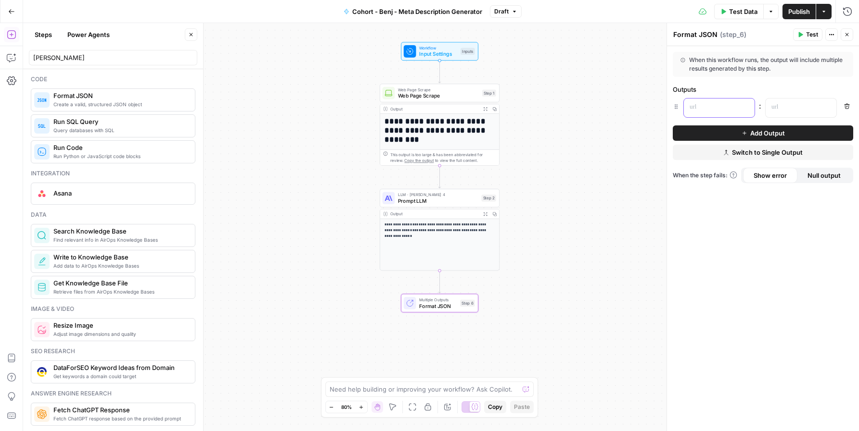
click at [698, 100] on div at bounding box center [710, 108] width 55 height 19
click at [685, 41] on header "Format JSON Format JSON ( step_6 ) Test Actions Close" at bounding box center [763, 34] width 192 height 23
click at [688, 32] on textarea "Format JSON" at bounding box center [695, 35] width 44 height 10
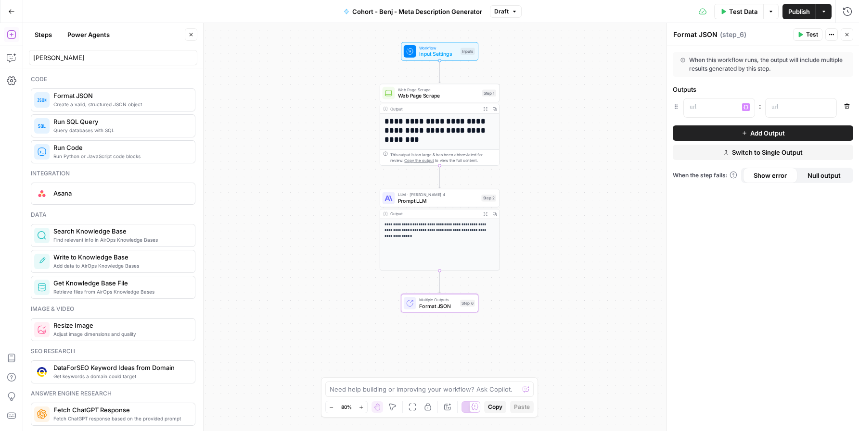
click at [688, 32] on textarea "Format JSON" at bounding box center [695, 35] width 44 height 10
type textarea "Multiple Columns"
click at [708, 108] on p at bounding box center [711, 107] width 44 height 10
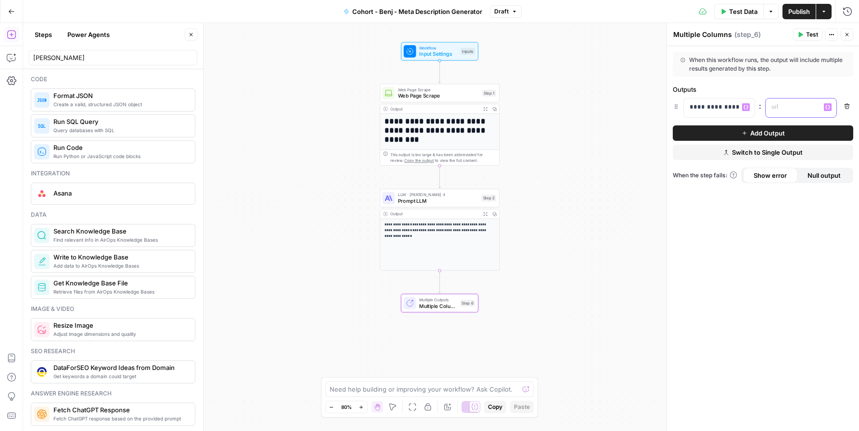
click at [796, 106] on p at bounding box center [793, 107] width 44 height 10
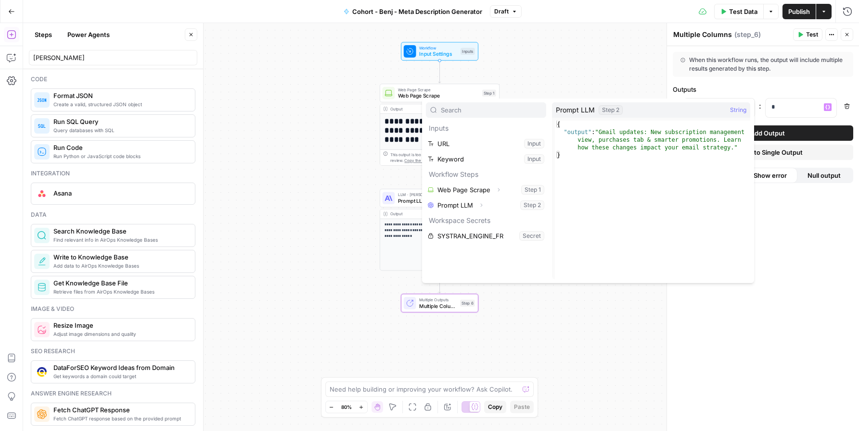
click at [605, 64] on div "**********" at bounding box center [440, 227] width 835 height 408
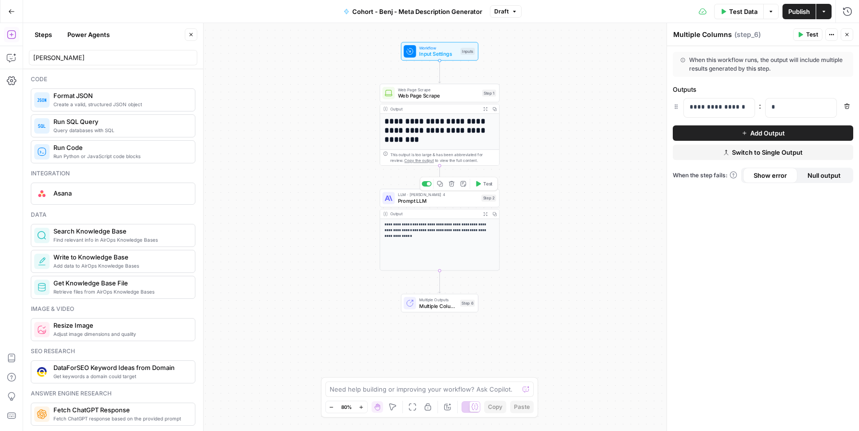
click at [420, 199] on span "Prompt LLM" at bounding box center [438, 201] width 80 height 8
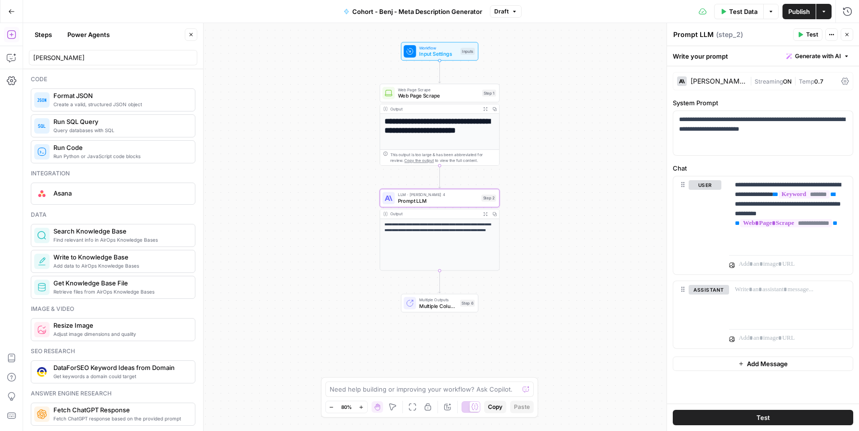
click at [692, 29] on div "Prompt LLM Prompt LLM" at bounding box center [692, 35] width 45 height 12
click at [693, 33] on textarea "Prompt LLM" at bounding box center [693, 35] width 40 height 10
type textarea "Meta Description"
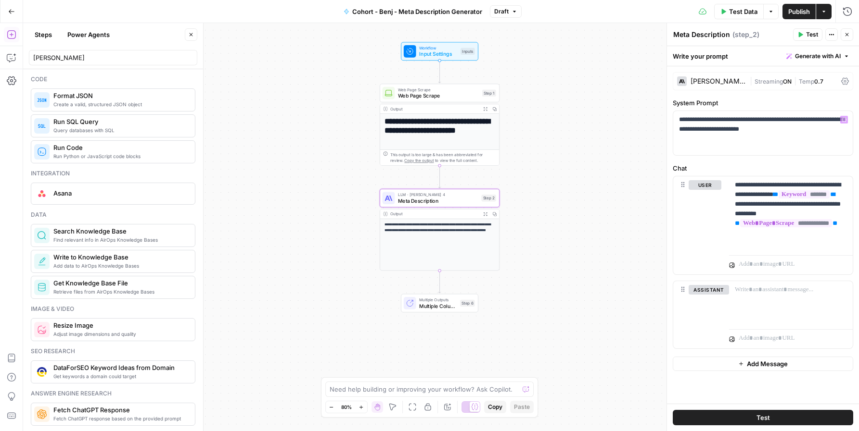
click at [573, 106] on div "**********" at bounding box center [440, 227] width 835 height 408
click at [437, 309] on span "Multiple Columns" at bounding box center [438, 306] width 38 height 8
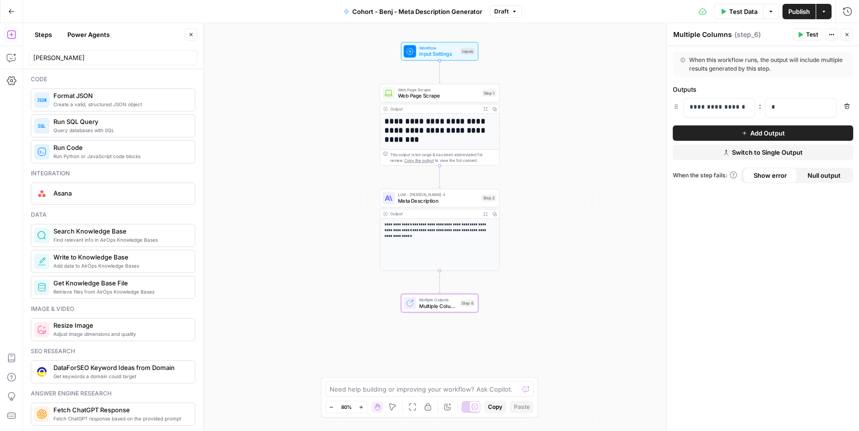
click at [794, 97] on div "**********" at bounding box center [763, 238] width 192 height 385
click at [785, 114] on div "*" at bounding box center [792, 108] width 55 height 19
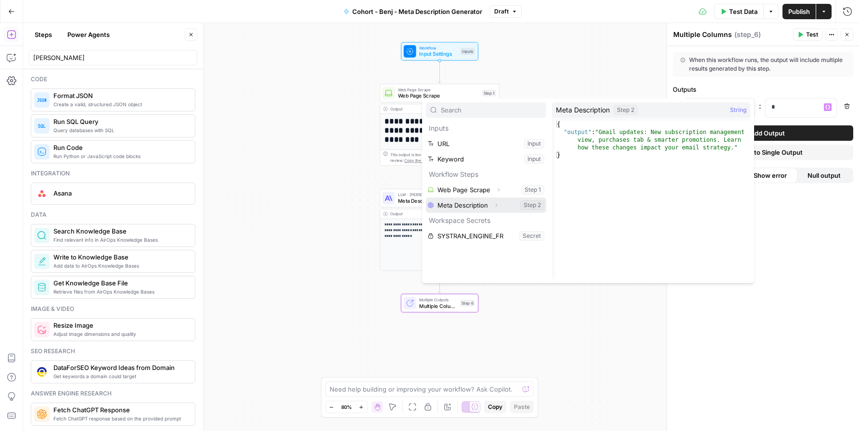
click at [496, 208] on button "Expand" at bounding box center [496, 205] width 13 height 13
click at [471, 205] on button "Select variable Meta Description" at bounding box center [486, 205] width 120 height 15
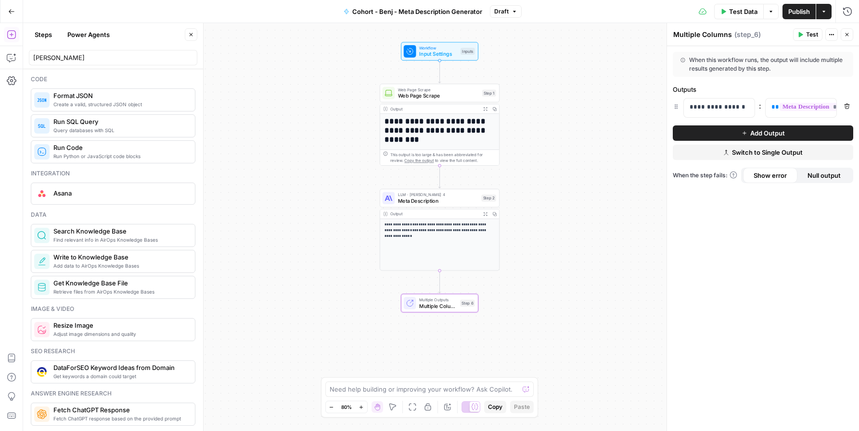
click at [749, 132] on button "Add Output" at bounding box center [762, 133] width 180 height 15
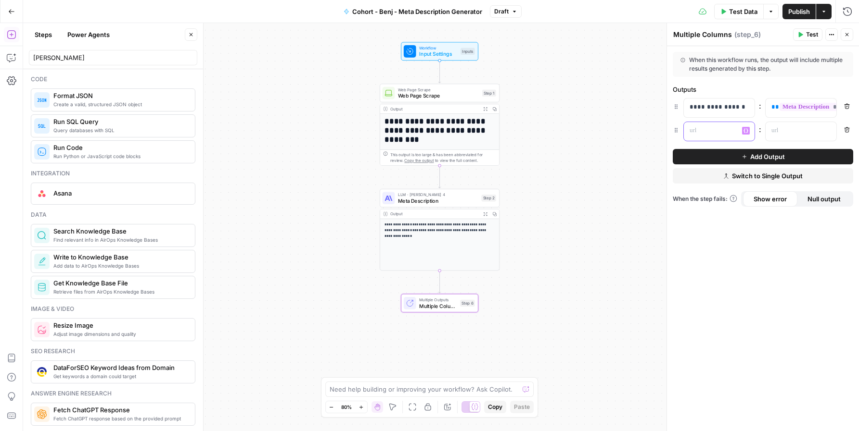
click at [705, 134] on p at bounding box center [711, 131] width 44 height 10
click at [783, 130] on p at bounding box center [793, 131] width 44 height 10
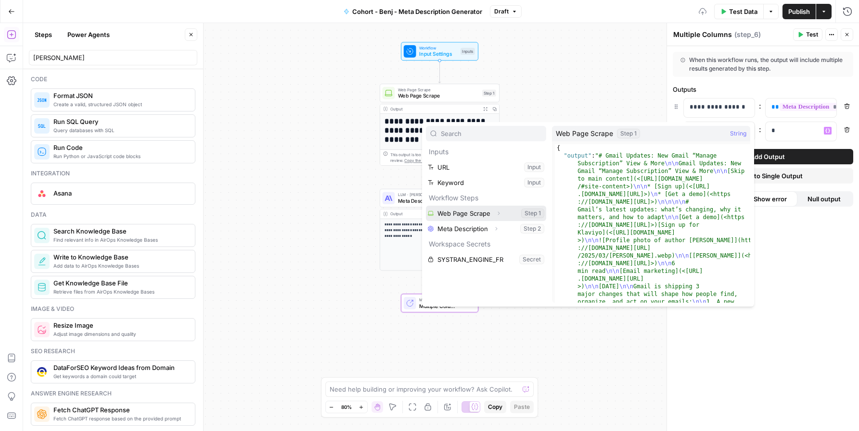
click at [476, 210] on button "Select variable Web Page Scrape" at bounding box center [486, 213] width 120 height 15
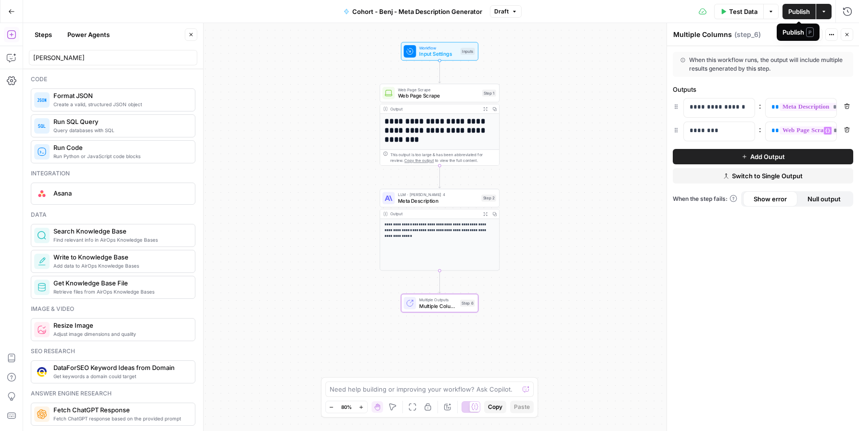
click at [797, 13] on span "Publish" at bounding box center [799, 12] width 22 height 10
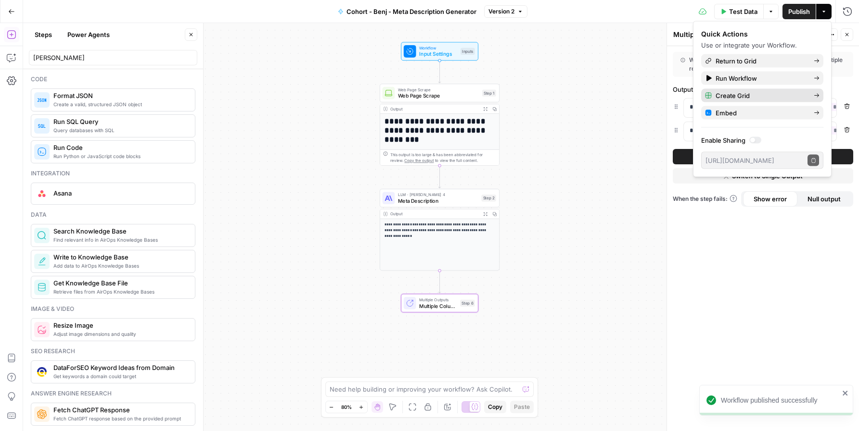
click at [741, 95] on span "Create Grid" at bounding box center [760, 96] width 90 height 10
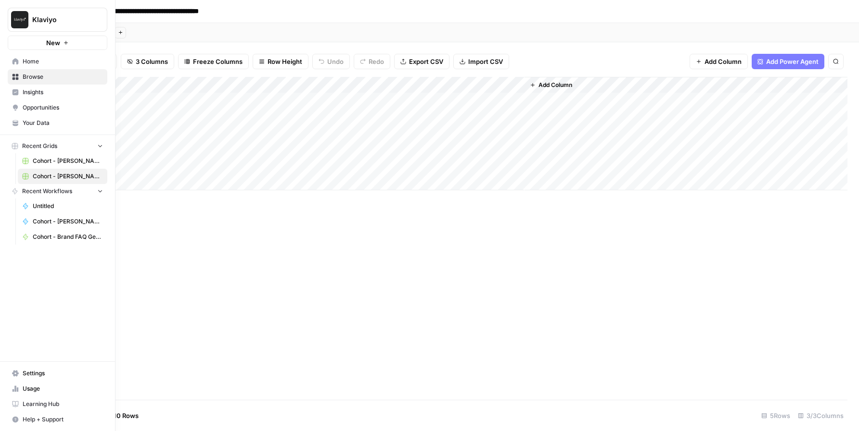
click at [25, 219] on icon at bounding box center [25, 222] width 5 height 6
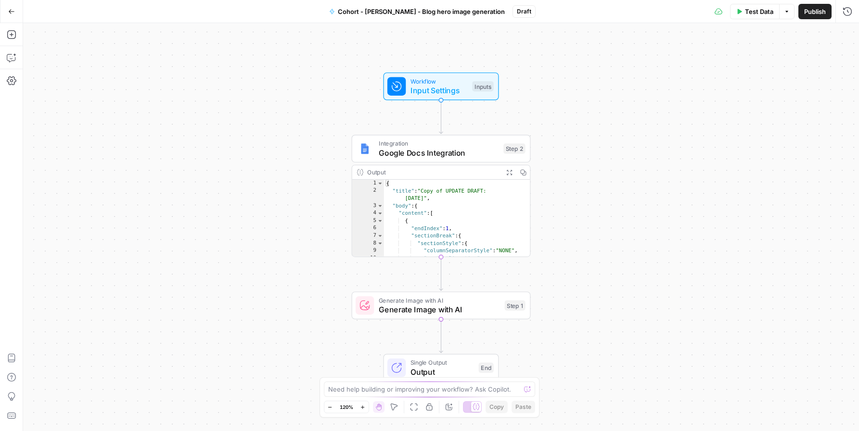
click at [107, 104] on div "Workflow Input Settings Inputs Integration Google Docs Integration Step 2 Outpu…" at bounding box center [440, 227] width 835 height 408
click at [277, 152] on div "Workflow Input Settings Inputs Integration Google Docs Integration Step 2 Outpu…" at bounding box center [440, 227] width 835 height 408
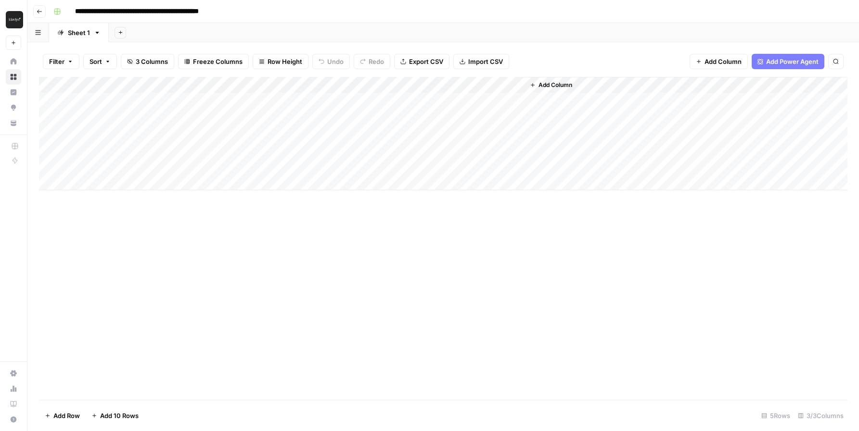
click at [139, 81] on div "Add Column" at bounding box center [443, 134] width 808 height 114
click at [334, 288] on div "Add Column" at bounding box center [443, 238] width 808 height 323
click at [141, 94] on div "Add Column" at bounding box center [443, 134] width 808 height 114
click at [132, 105] on div "Add Column" at bounding box center [443, 134] width 808 height 114
type textarea "**********"
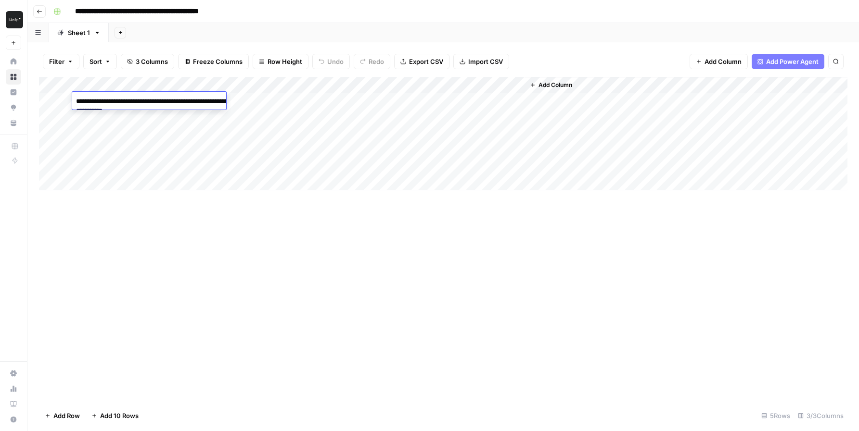
click at [379, 330] on div "Add Column" at bounding box center [443, 238] width 808 height 323
click at [240, 105] on div "Add Column" at bounding box center [443, 134] width 808 height 114
click at [249, 100] on div "Add Column" at bounding box center [443, 134] width 808 height 114
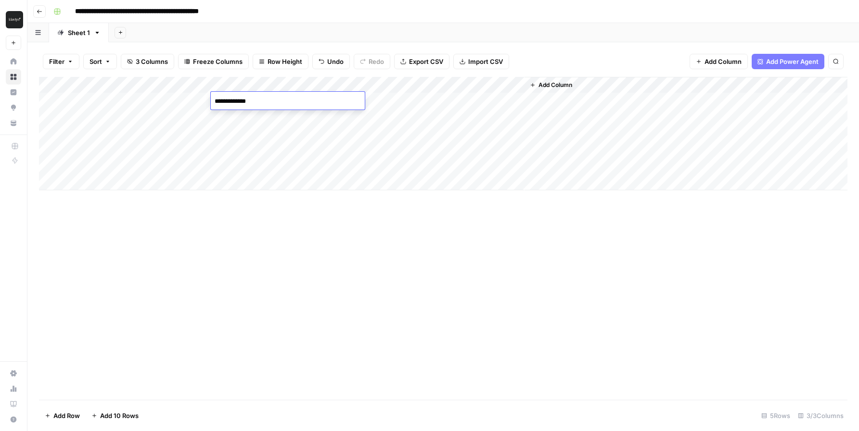
type textarea "**********"
click at [379, 98] on div "Add Column" at bounding box center [443, 134] width 808 height 114
click at [436, 100] on div "Add Column" at bounding box center [443, 134] width 808 height 114
click at [368, 100] on div at bounding box center [437, 101] width 176 height 18
click at [379, 102] on div at bounding box center [437, 101] width 176 height 18
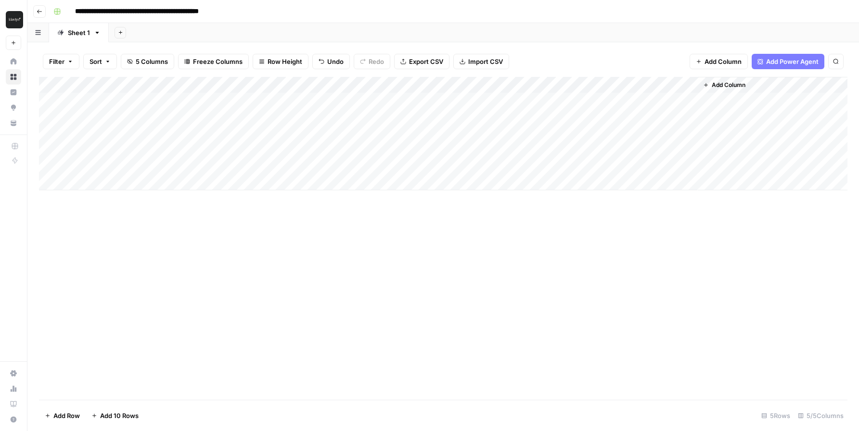
click at [515, 98] on div at bounding box center [437, 101] width 176 height 18
click at [387, 101] on div at bounding box center [437, 101] width 176 height 18
click at [360, 103] on div at bounding box center [437, 101] width 176 height 18
click at [405, 106] on div at bounding box center [437, 101] width 176 height 18
click at [433, 98] on div at bounding box center [437, 101] width 176 height 18
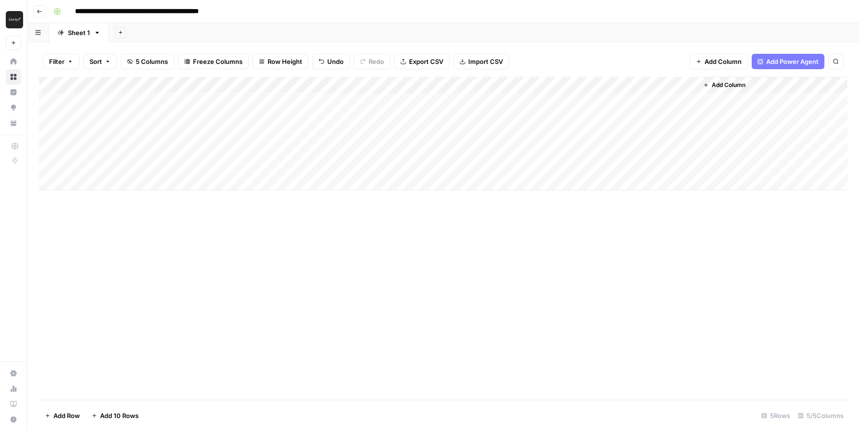
click at [433, 98] on div at bounding box center [437, 101] width 176 height 18
click at [435, 99] on div at bounding box center [437, 101] width 176 height 18
click at [504, 103] on div at bounding box center [437, 101] width 176 height 18
drag, startPoint x: 516, startPoint y: 101, endPoint x: 521, endPoint y: 102, distance: 5.5
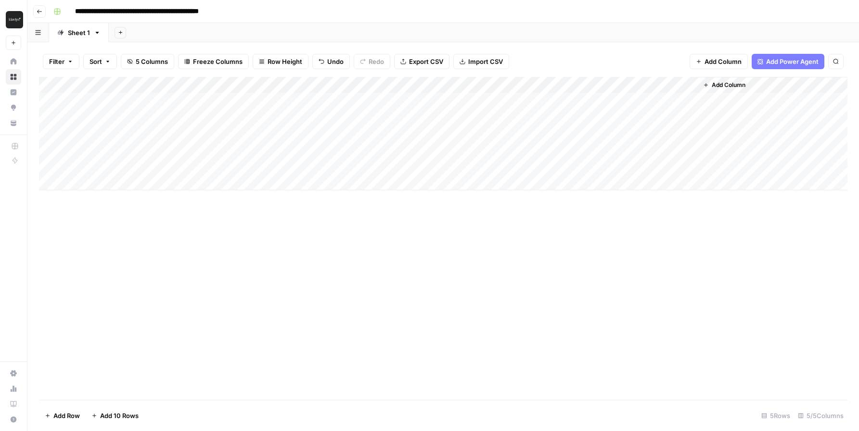
click at [516, 101] on div at bounding box center [437, 101] width 176 height 18
click at [522, 102] on div at bounding box center [437, 101] width 176 height 18
click at [542, 100] on div "Add Column" at bounding box center [443, 134] width 808 height 114
click at [477, 109] on div "Add Column" at bounding box center [443, 134] width 808 height 114
click at [369, 91] on div "Add Column" at bounding box center [443, 134] width 808 height 114
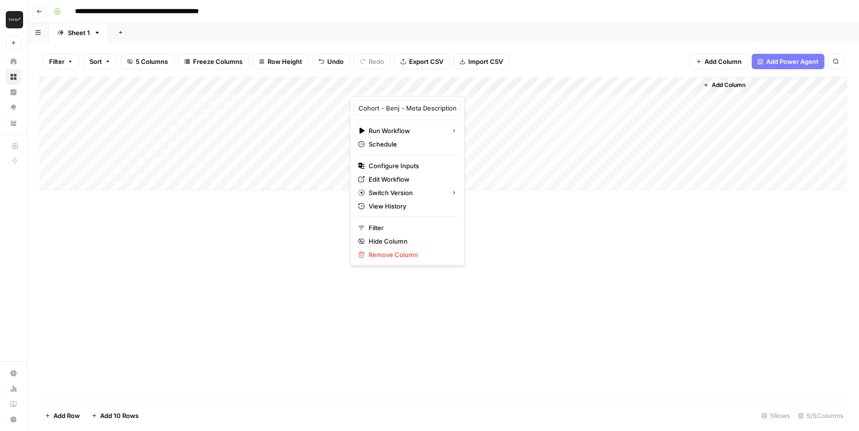
click at [472, 114] on div "Add Column" at bounding box center [443, 134] width 808 height 114
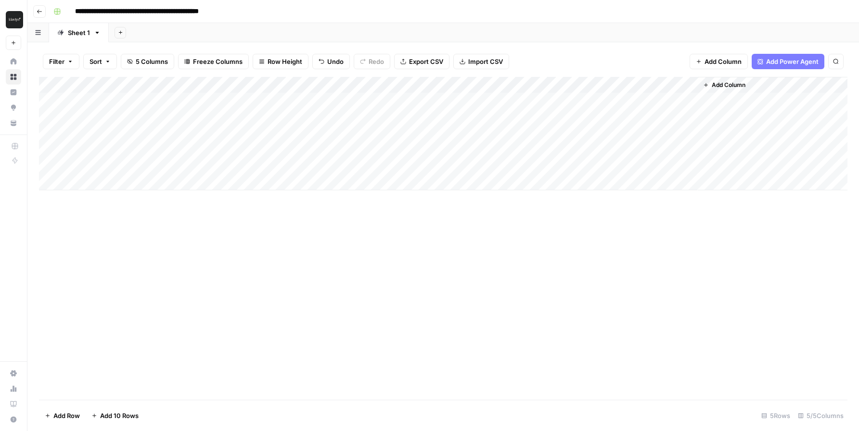
click at [462, 101] on div "Add Column" at bounding box center [443, 134] width 808 height 114
click at [502, 100] on div "Add Column" at bounding box center [443, 134] width 808 height 114
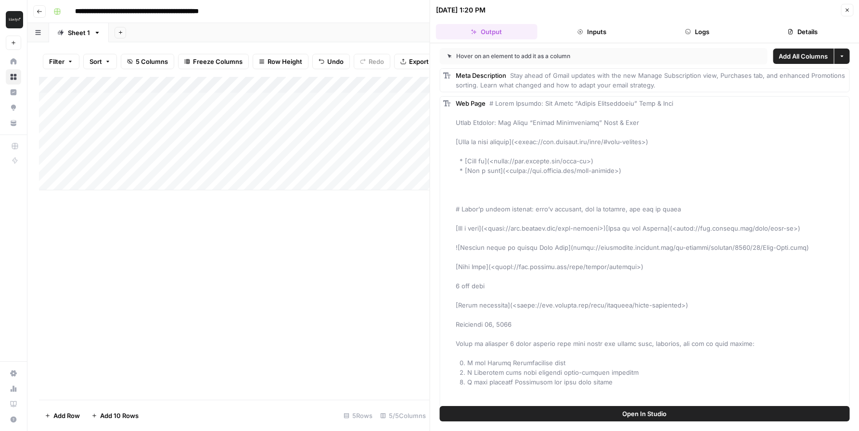
click at [804, 59] on span "Add All Columns" at bounding box center [802, 56] width 49 height 10
click at [805, 53] on span "Add All Columns" at bounding box center [802, 56] width 49 height 10
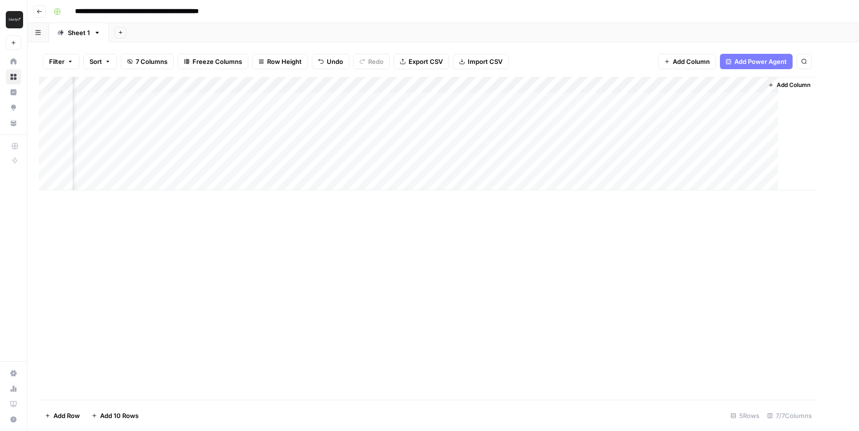
scroll to position [0, 65]
click at [39, 12] on icon "button" at bounding box center [40, 12] width 6 height 6
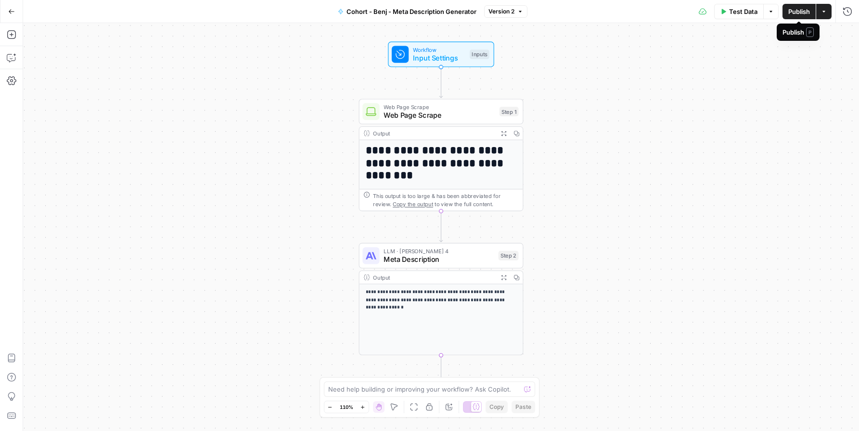
click at [799, 13] on span "Publish" at bounding box center [799, 12] width 22 height 10
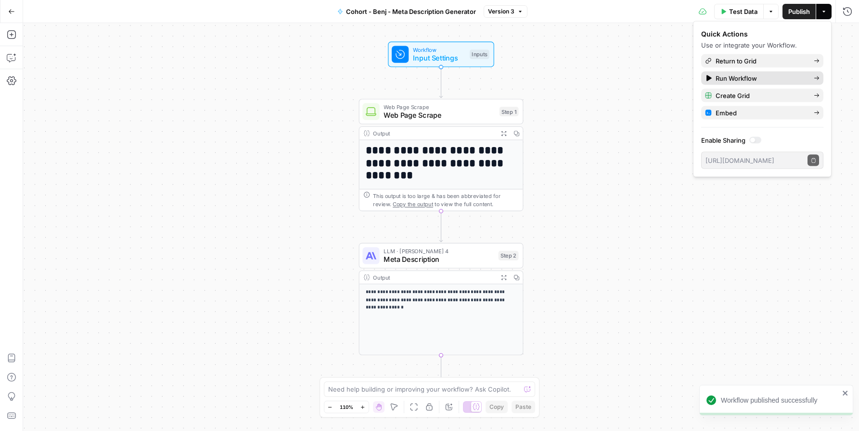
click at [751, 81] on span "Run Workflow" at bounding box center [760, 79] width 90 height 10
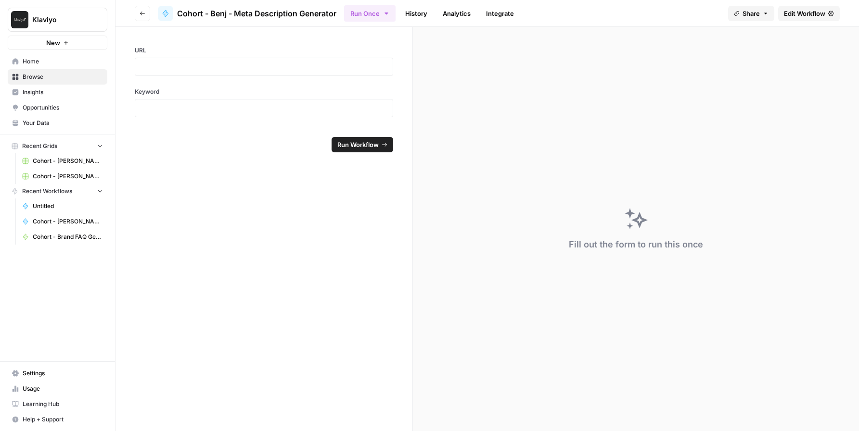
click at [798, 15] on span "Edit Workflow" at bounding box center [803, 14] width 41 height 10
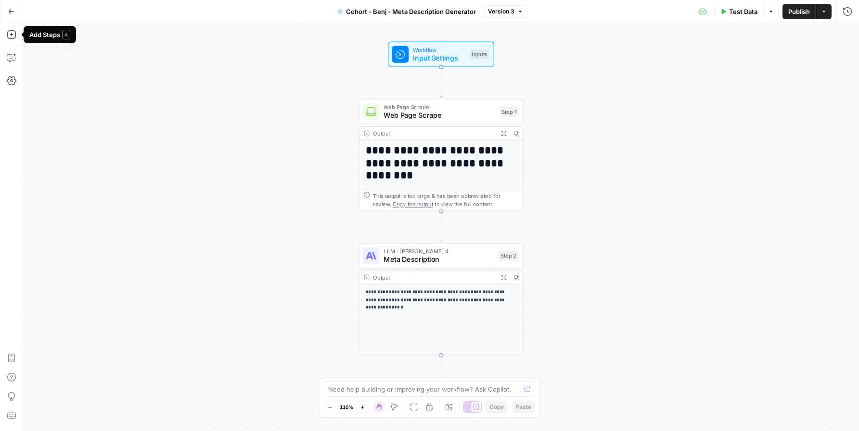
click at [12, 10] on icon "button" at bounding box center [11, 11] width 7 height 7
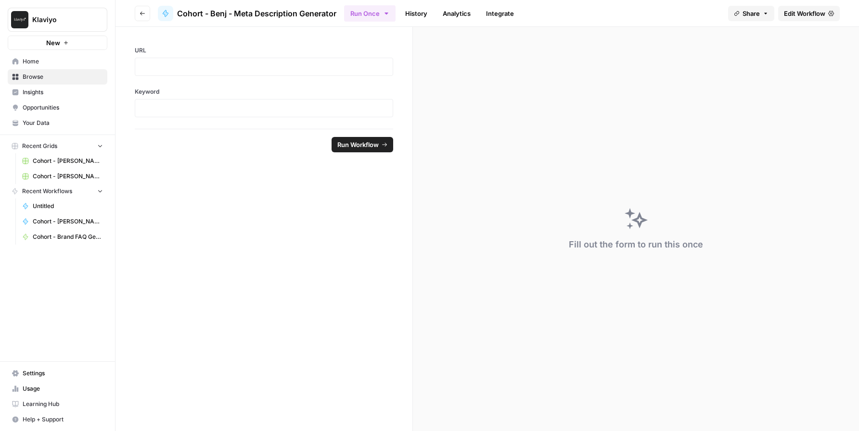
click at [49, 127] on link "Your Data" at bounding box center [58, 122] width 100 height 15
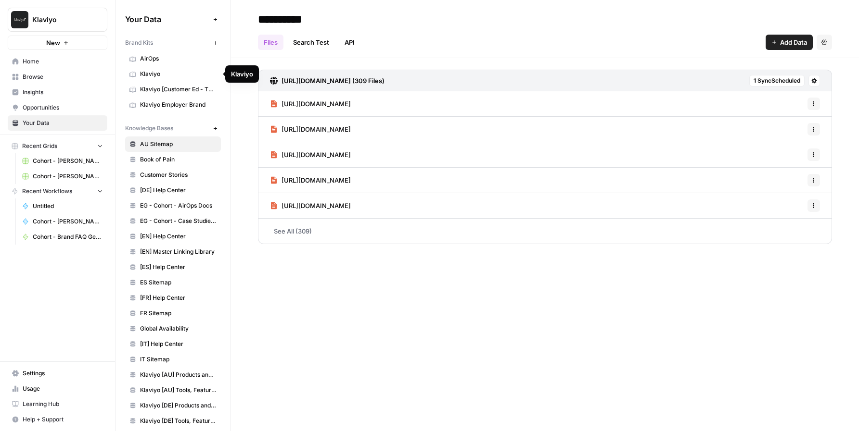
click at [152, 72] on span "Klaviyo" at bounding box center [178, 74] width 76 height 9
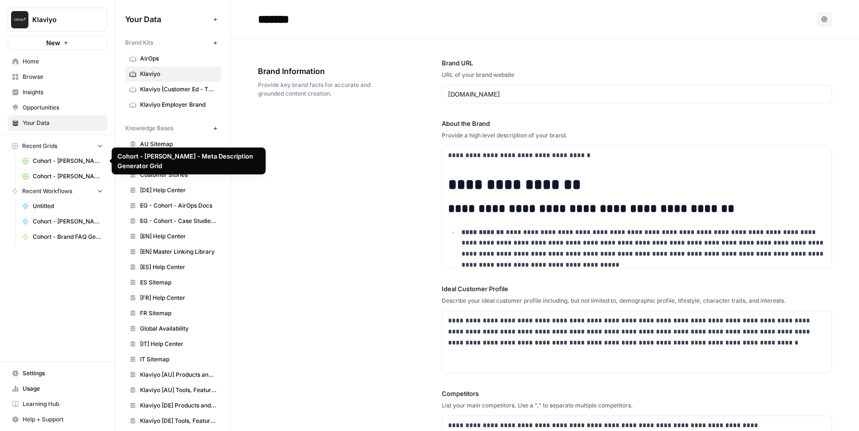
click at [67, 161] on span "Cohort - [PERSON_NAME] - Meta Description Generator Grid" at bounding box center [68, 161] width 70 height 9
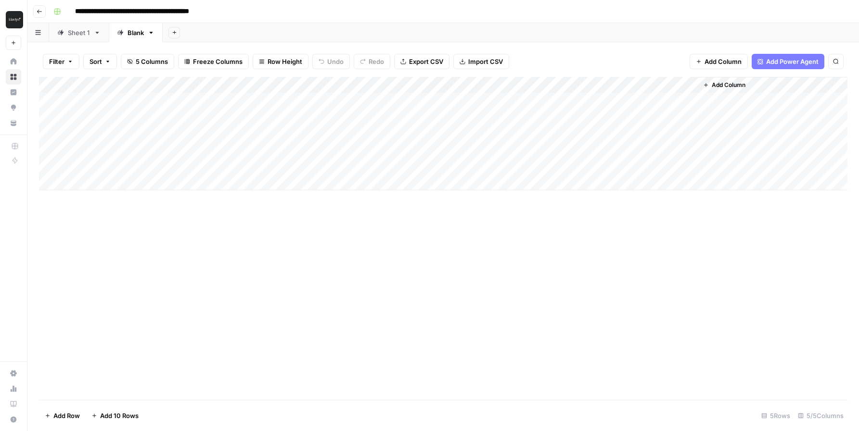
click at [39, 10] on icon "button" at bounding box center [40, 12] width 6 height 6
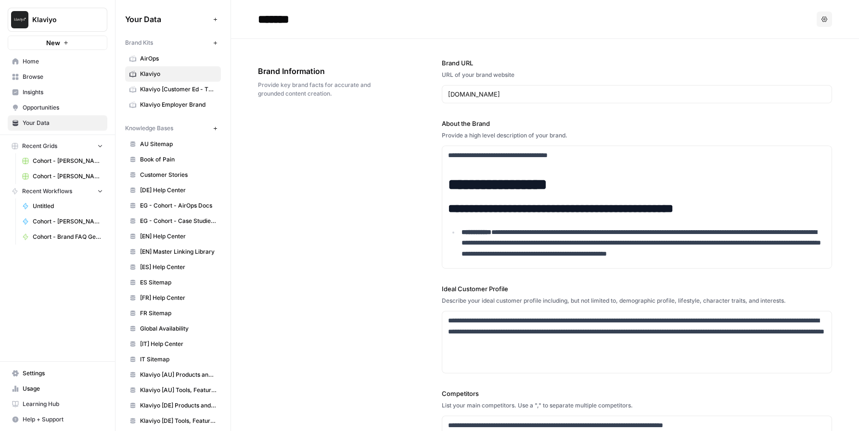
click at [43, 64] on span "Home" at bounding box center [63, 61] width 80 height 9
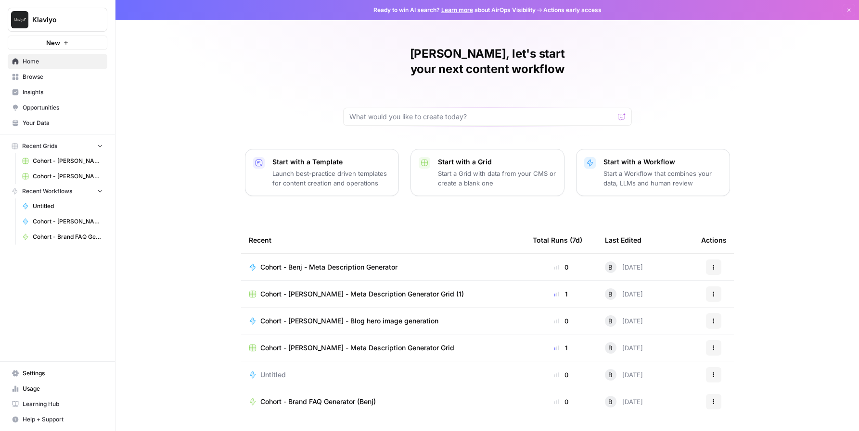
click at [381, 263] on span "Cohort - Benj - Meta Description Generator" at bounding box center [328, 268] width 137 height 10
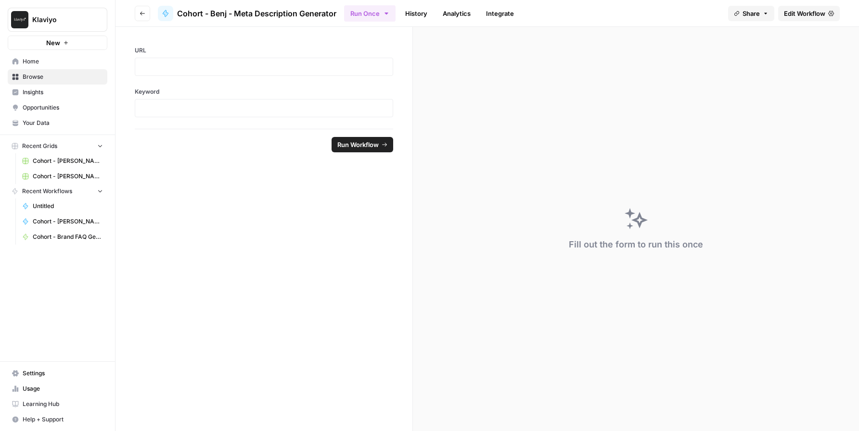
click at [613, 134] on div "Fill out the form to run this once" at bounding box center [636, 229] width 446 height 404
click at [789, 12] on span "Edit Workflow" at bounding box center [803, 14] width 41 height 10
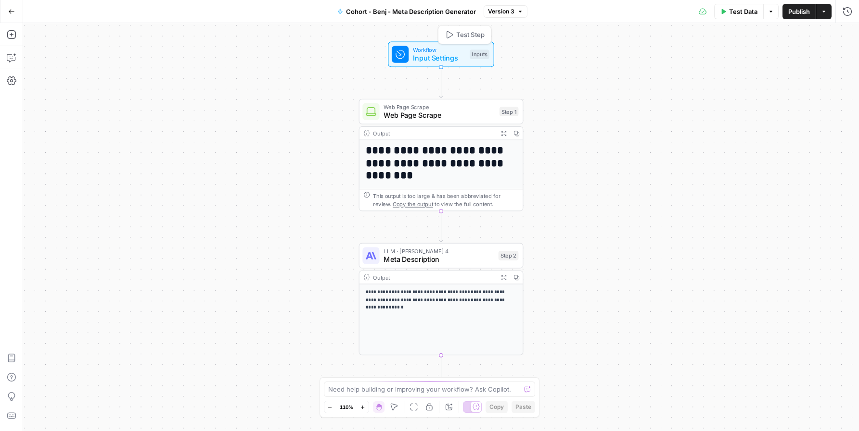
click at [442, 58] on span "Input Settings" at bounding box center [439, 58] width 52 height 11
click at [701, 37] on textarea at bounding box center [691, 35] width 36 height 10
type textarea "Set Inputs"
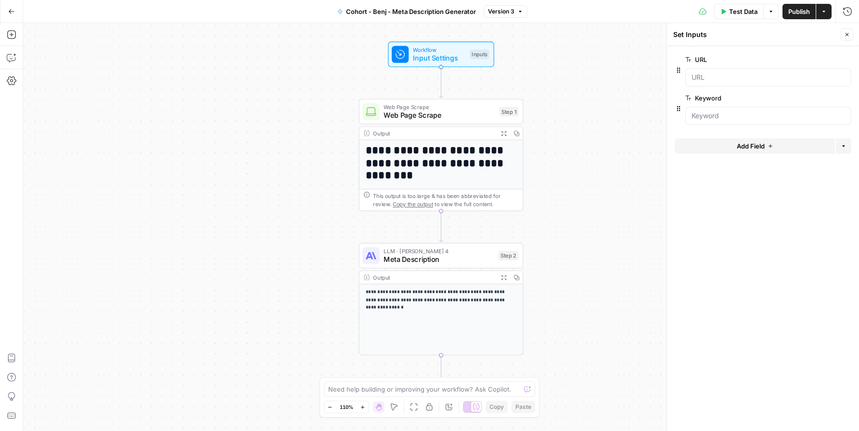
click at [754, 147] on span "Add Field" at bounding box center [750, 146] width 28 height 10
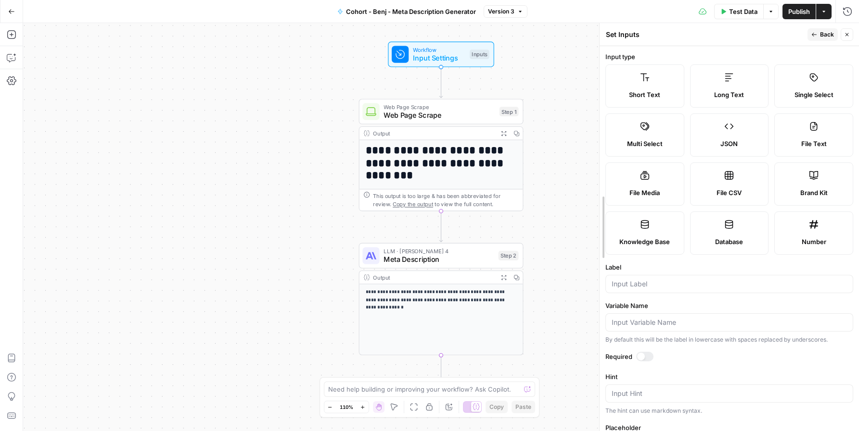
drag, startPoint x: 666, startPoint y: 193, endPoint x: 599, endPoint y: 192, distance: 67.3
click at [824, 189] on span "Brand Kit" at bounding box center [813, 193] width 27 height 10
type input "Brand Kit"
type input "brand_kit"
click at [824, 39] on button "Back" at bounding box center [822, 34] width 30 height 13
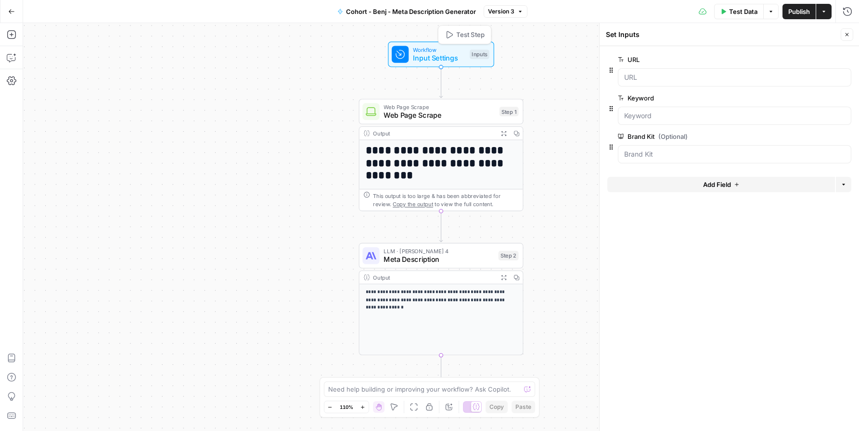
click at [456, 35] on span "Test Step" at bounding box center [470, 35] width 28 height 10
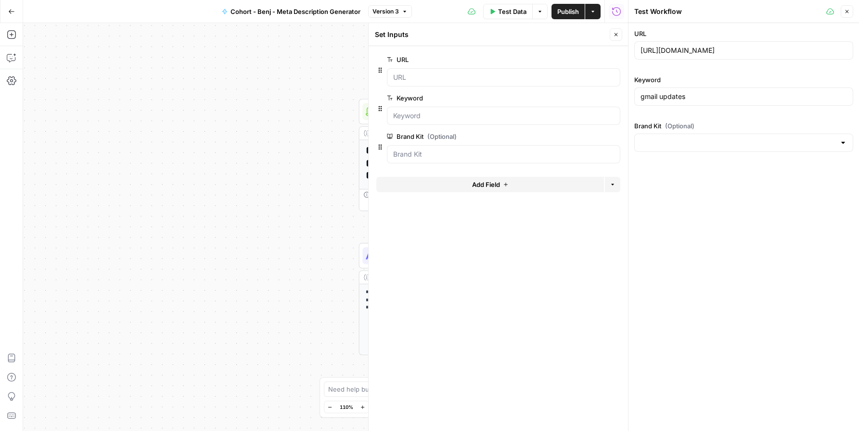
click at [843, 139] on div at bounding box center [843, 143] width 8 height 10
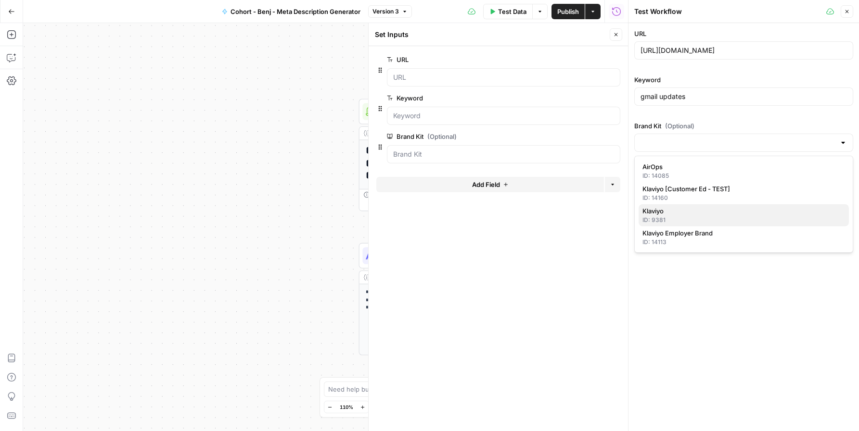
click at [811, 215] on span "Klaviyo" at bounding box center [741, 211] width 199 height 10
type input "Klaviyo"
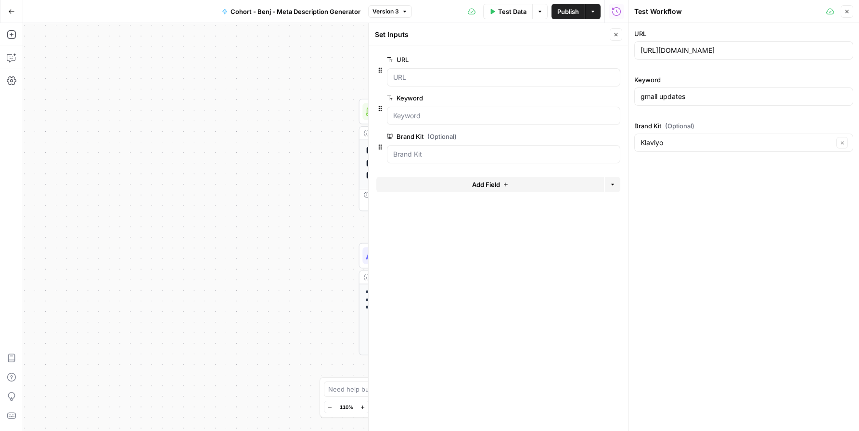
click at [718, 164] on div "URL [URL][DOMAIN_NAME] Keyword gmail updates Brand Kit (Optional) Klaviyo Clear" at bounding box center [743, 227] width 230 height 408
click at [698, 166] on div "URL [URL][DOMAIN_NAME] Keyword gmail updates Brand Kit (Optional) Klaviyo Clear" at bounding box center [743, 227] width 230 height 408
click at [613, 34] on icon "button" at bounding box center [616, 35] width 6 height 6
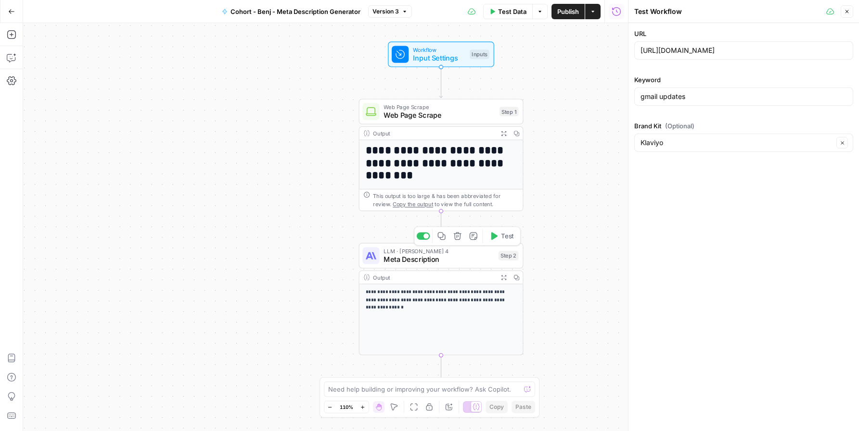
click at [411, 262] on span "Meta Description" at bounding box center [438, 259] width 110 height 11
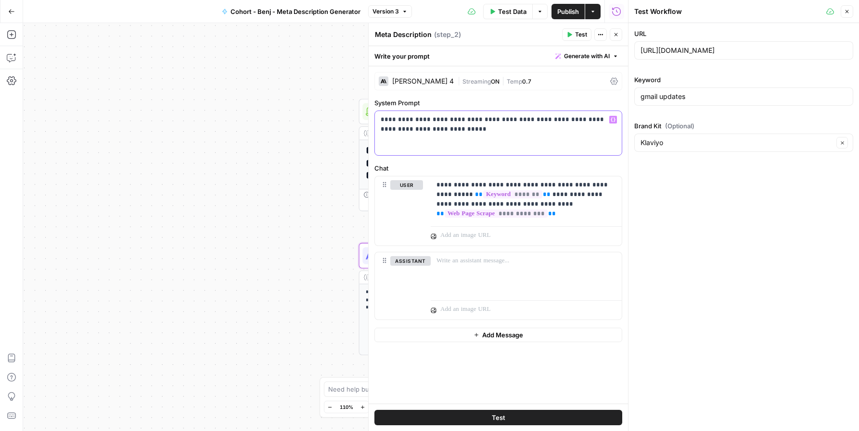
click at [464, 121] on p "**********" at bounding box center [497, 124] width 235 height 19
click at [563, 216] on p "**********" at bounding box center [525, 199] width 179 height 38
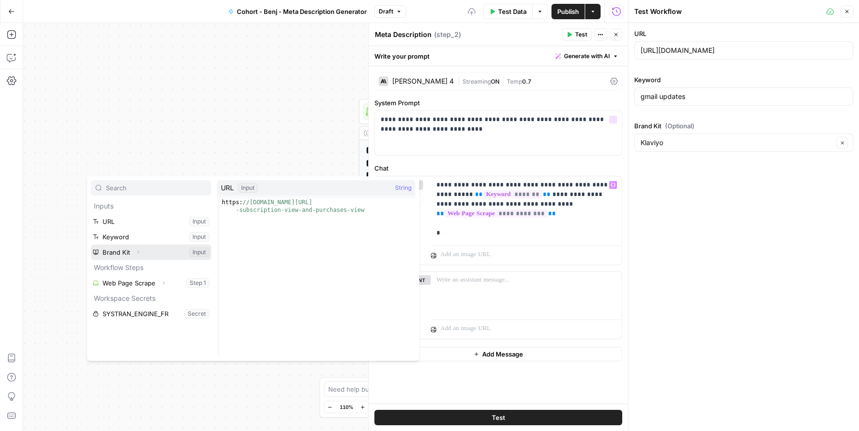
click at [143, 249] on button "Expand" at bounding box center [138, 252] width 13 height 13
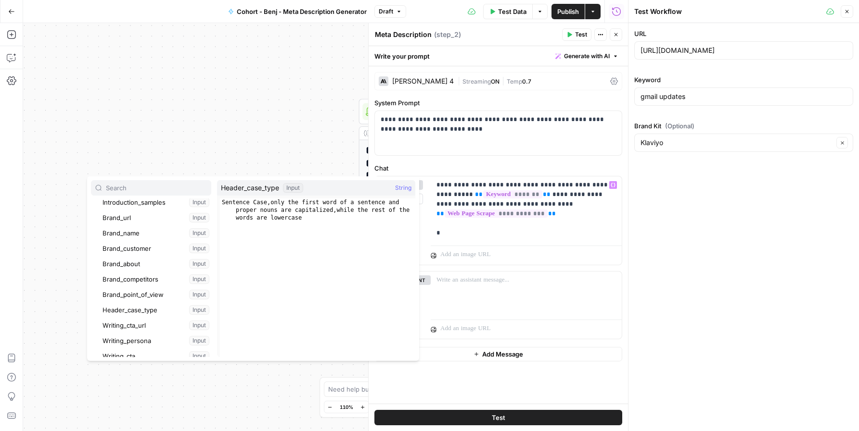
scroll to position [81, 0]
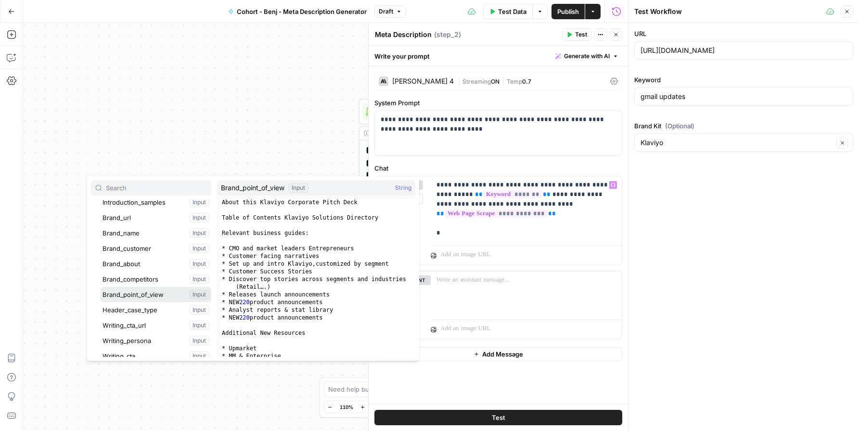
click at [194, 295] on button "Select variable Brand_point_of_view" at bounding box center [156, 294] width 111 height 15
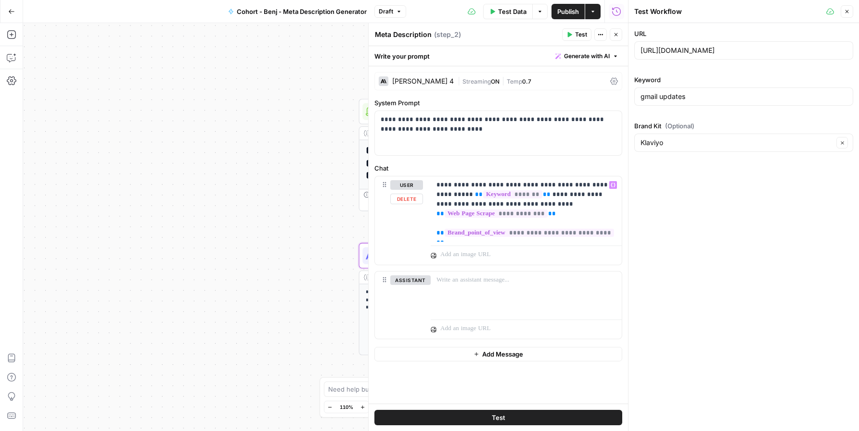
click at [428, 240] on div "**********" at bounding box center [498, 221] width 247 height 88
click at [430, 234] on div "**********" at bounding box center [498, 221] width 247 height 88
click at [435, 228] on div "**********" at bounding box center [525, 209] width 191 height 65
click at [435, 232] on div "**********" at bounding box center [525, 209] width 191 height 65
click at [435, 225] on div "**********" at bounding box center [525, 209] width 191 height 65
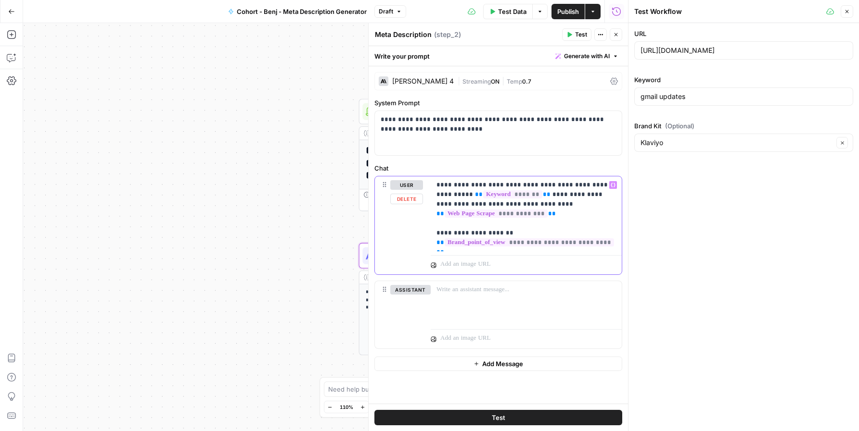
click at [616, 241] on div "**********" at bounding box center [525, 214] width 191 height 75
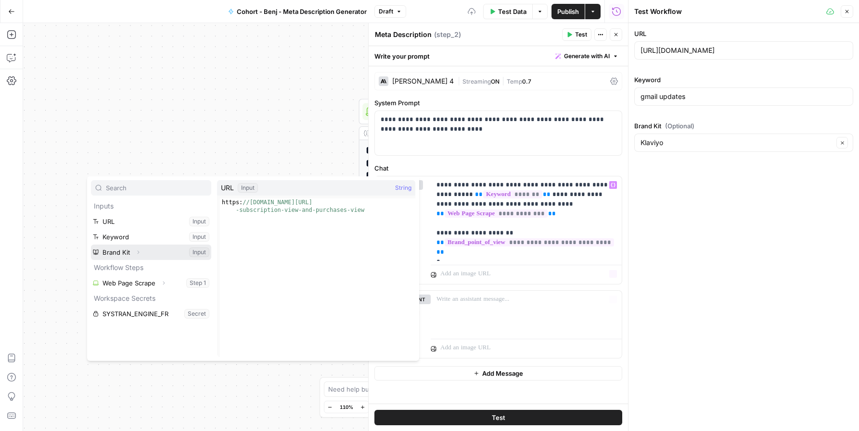
click at [168, 253] on button "Select variable Brand Kit" at bounding box center [151, 252] width 120 height 15
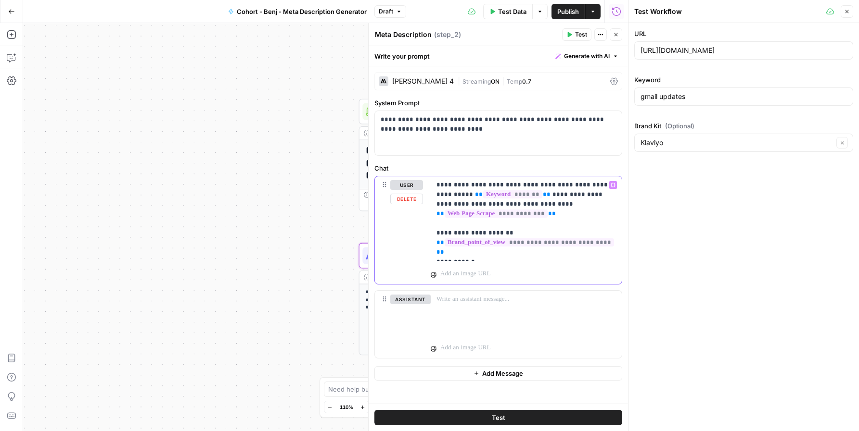
click at [462, 257] on p "**********" at bounding box center [525, 218] width 179 height 77
drag, startPoint x: 482, startPoint y: 250, endPoint x: 436, endPoint y: 253, distance: 46.3
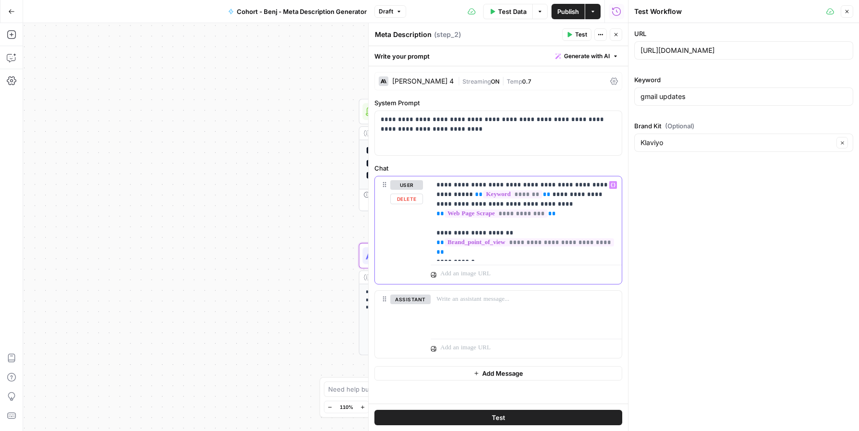
click at [436, 253] on p "**********" at bounding box center [525, 218] width 179 height 77
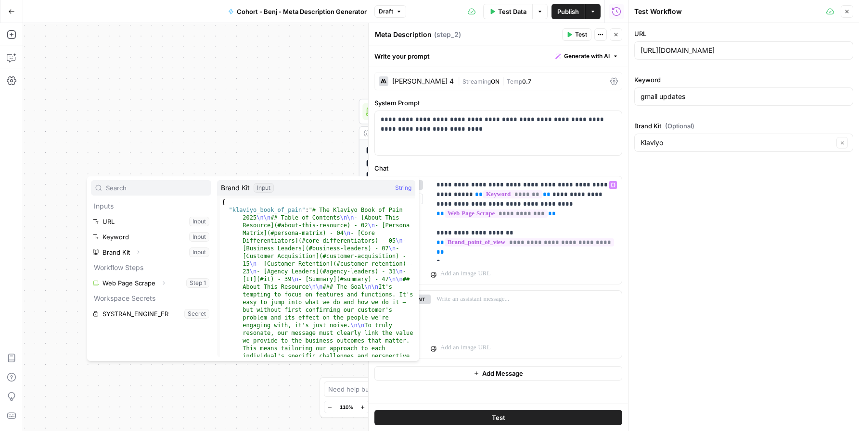
click at [139, 253] on icon "button" at bounding box center [138, 253] width 6 height 6
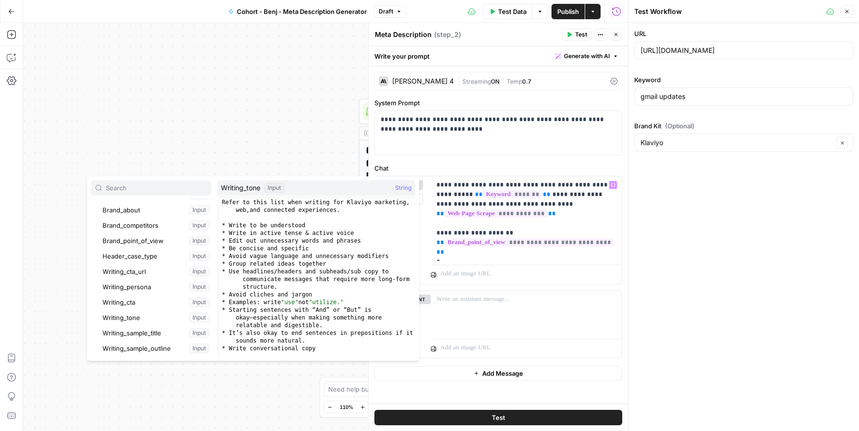
scroll to position [150, 0]
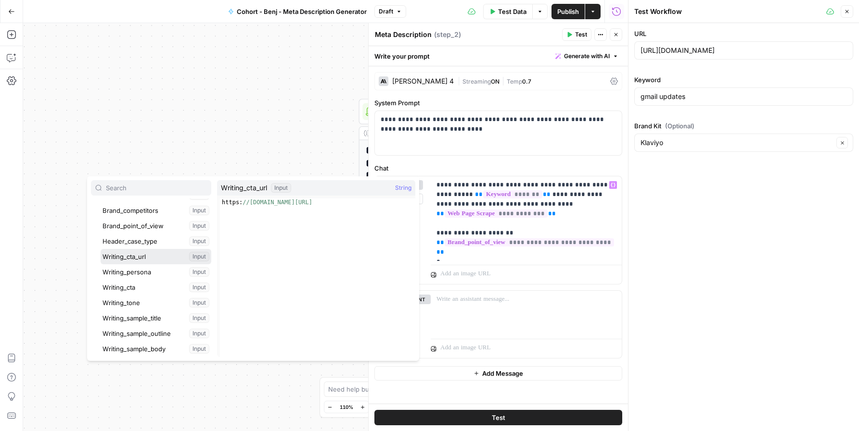
click at [150, 257] on button "Select variable Writing_cta_url" at bounding box center [156, 256] width 111 height 15
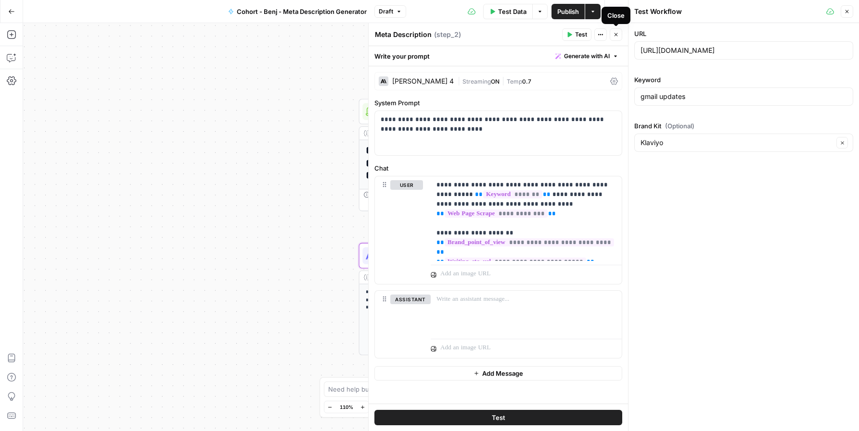
click at [615, 31] on button "Close" at bounding box center [615, 34] width 13 height 13
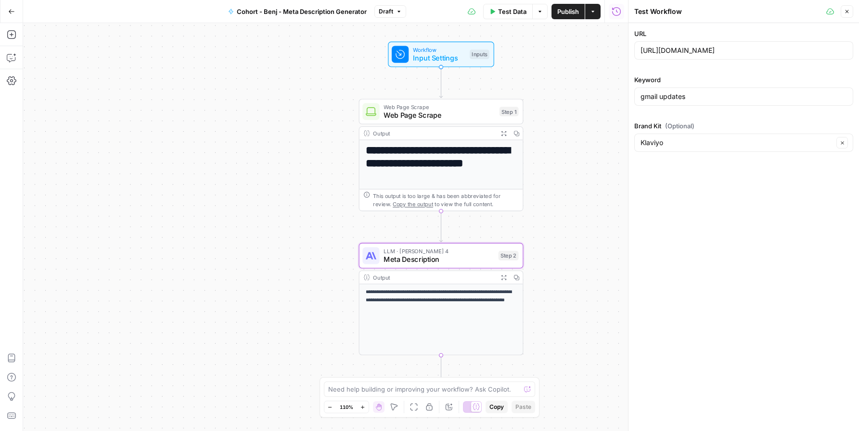
click at [850, 12] on button "Close" at bounding box center [846, 11] width 13 height 13
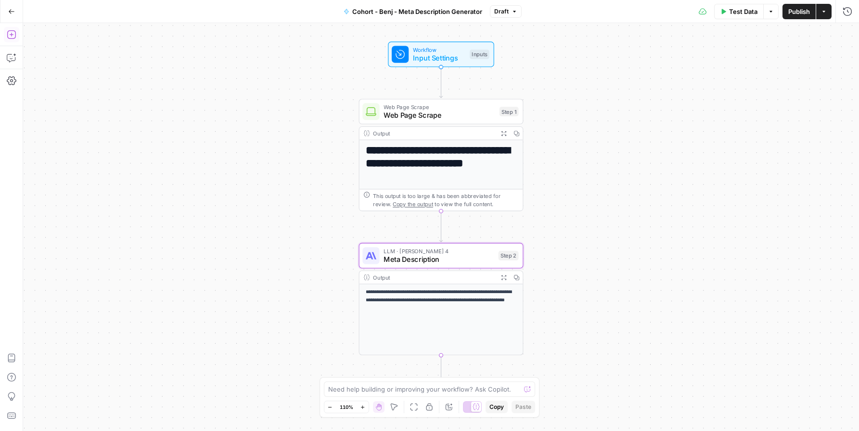
click at [15, 36] on icon "button" at bounding box center [11, 34] width 9 height 9
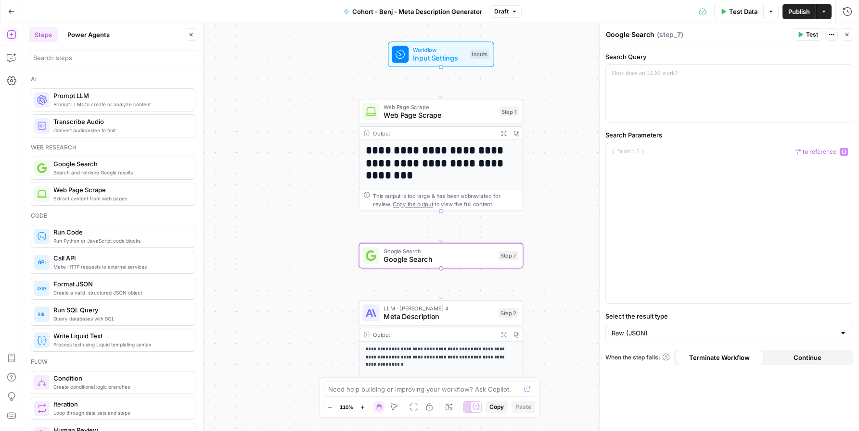
click at [686, 62] on div "Search Query “/” to reference Variables Menu" at bounding box center [729, 87] width 248 height 71
click at [656, 88] on div at bounding box center [729, 93] width 247 height 57
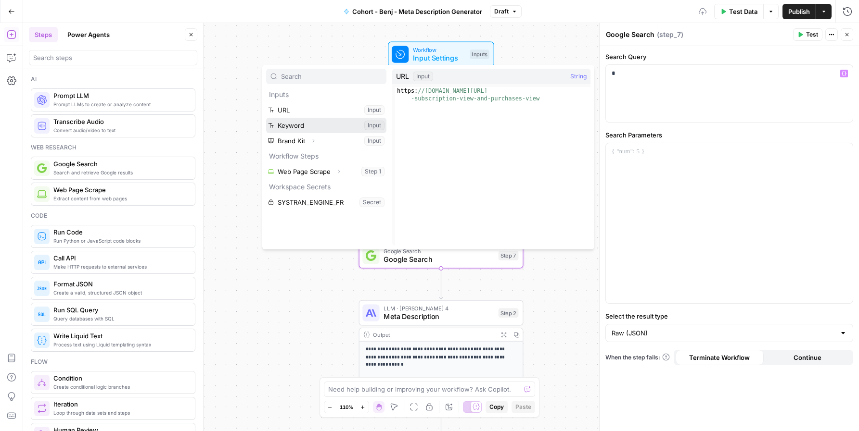
click at [297, 123] on button "Select variable Keyword" at bounding box center [326, 125] width 120 height 15
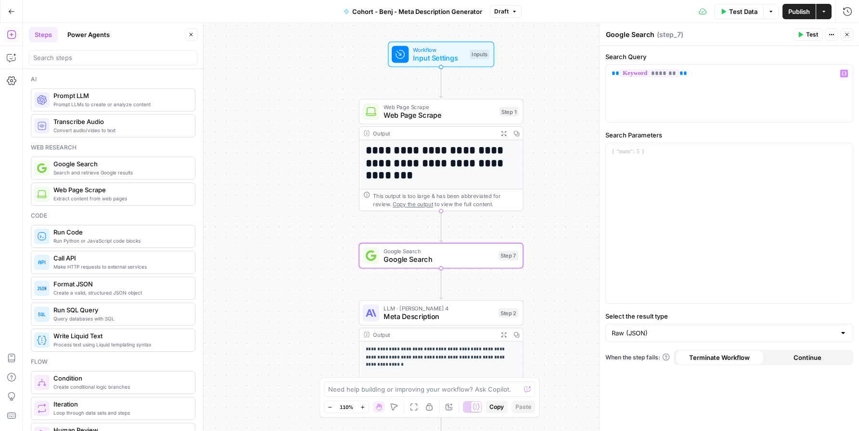
click at [804, 34] on button "Test" at bounding box center [807, 34] width 29 height 13
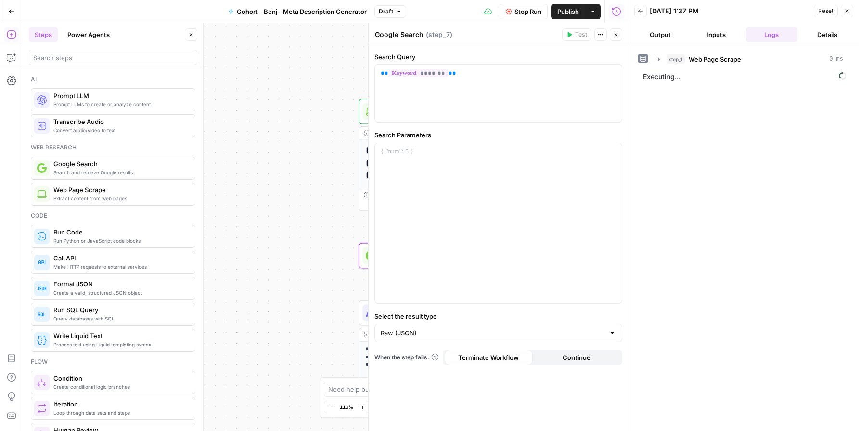
click at [805, 41] on button "Details" at bounding box center [827, 34] width 52 height 15
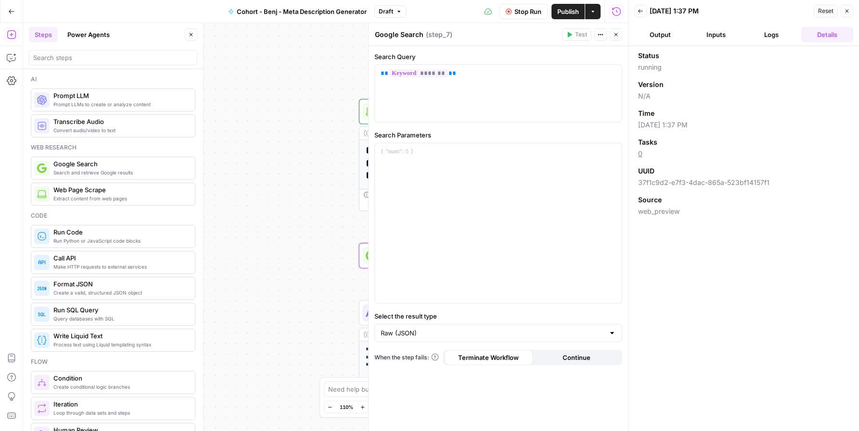
click at [655, 30] on button "Output" at bounding box center [660, 34] width 52 height 15
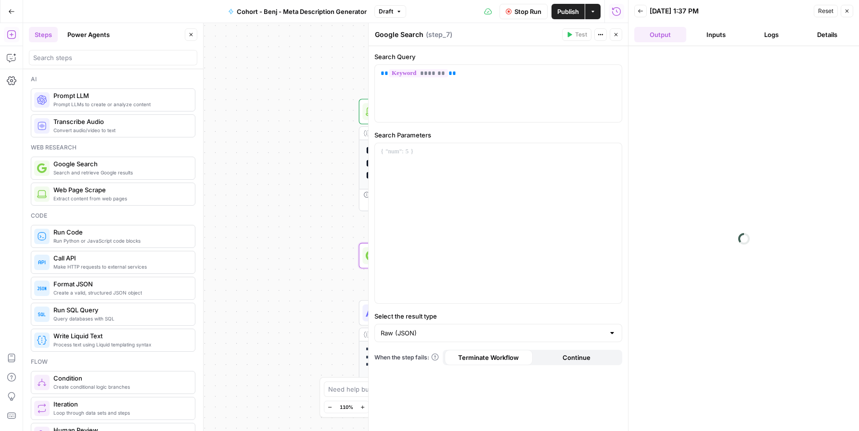
click at [771, 37] on button "Logs" at bounding box center [771, 34] width 52 height 15
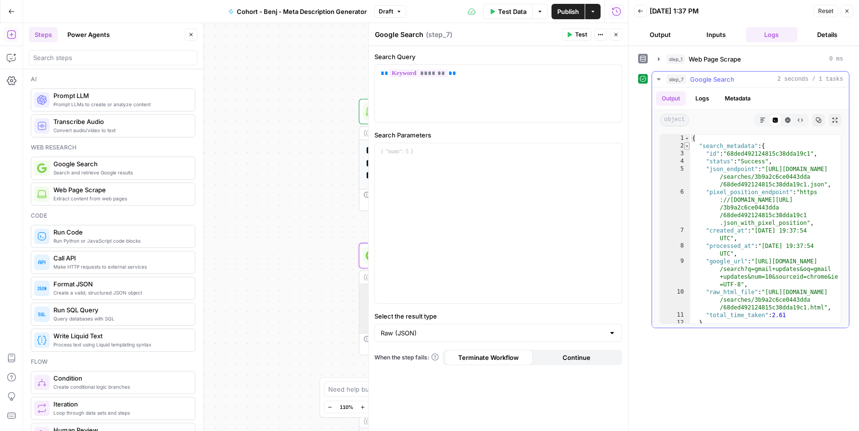
type textarea "*"
click at [684, 146] on span "Toggle code folding, rows 2 through 12" at bounding box center [686, 146] width 5 height 8
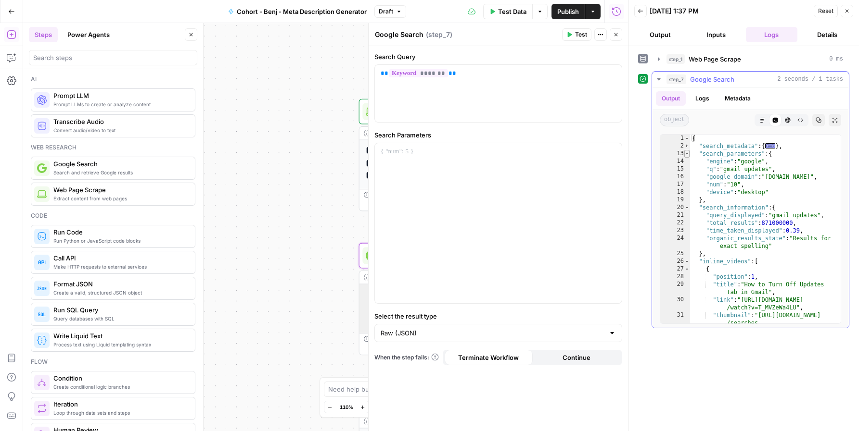
click at [687, 154] on span "Toggle code folding, rows 13 through 19" at bounding box center [686, 154] width 5 height 8
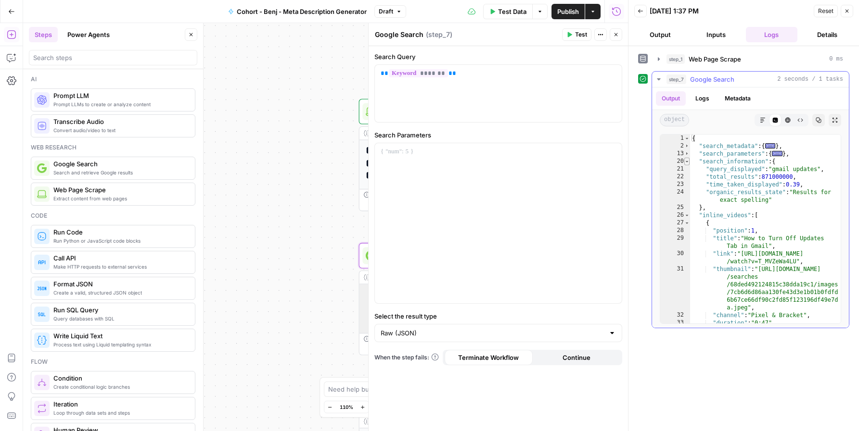
click at [688, 162] on span "Toggle code folding, rows 20 through 25" at bounding box center [686, 162] width 5 height 8
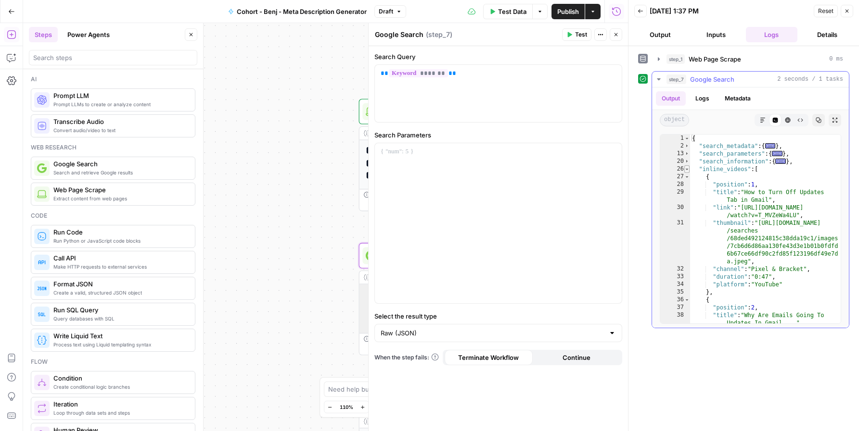
click at [686, 171] on span "Toggle code folding, rows 26 through 63" at bounding box center [686, 169] width 5 height 8
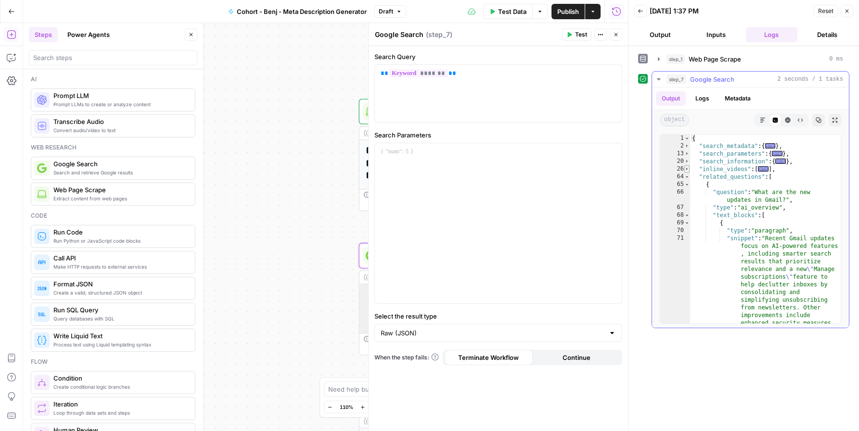
click at [687, 170] on span "Toggle code folding, rows 26 through 63" at bounding box center [686, 169] width 5 height 8
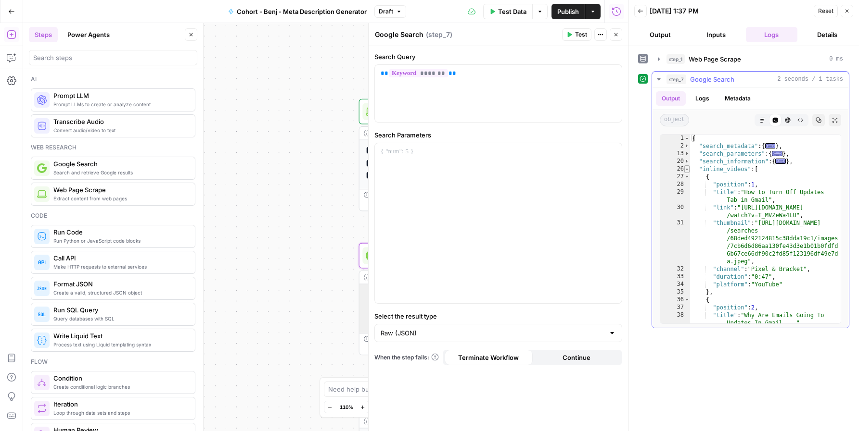
click at [687, 170] on span "Toggle code folding, rows 26 through 63" at bounding box center [686, 169] width 5 height 8
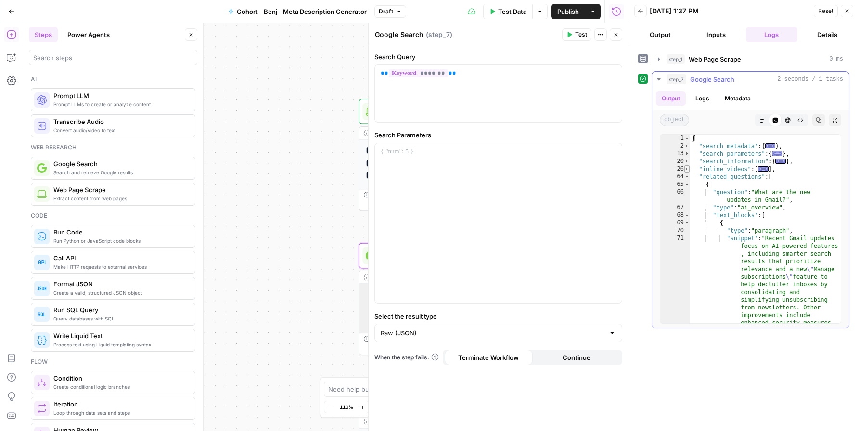
click at [687, 170] on span "Toggle code folding, rows 26 through 63" at bounding box center [686, 169] width 5 height 8
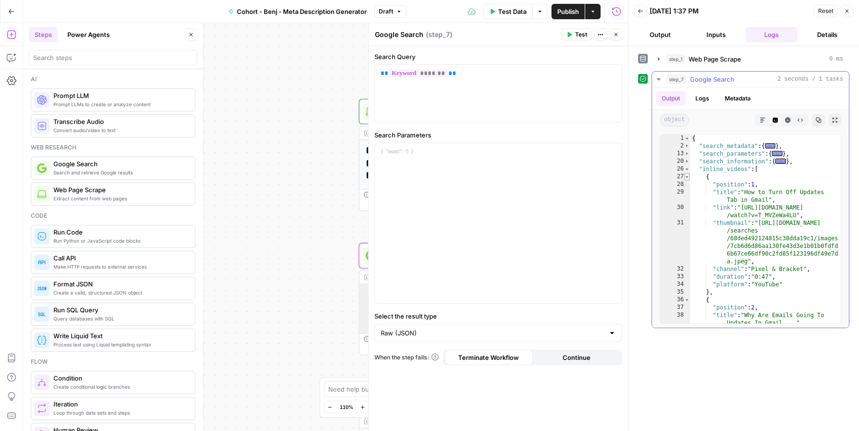
click at [688, 177] on span "Toggle code folding, rows 27 through 35" at bounding box center [686, 177] width 5 height 8
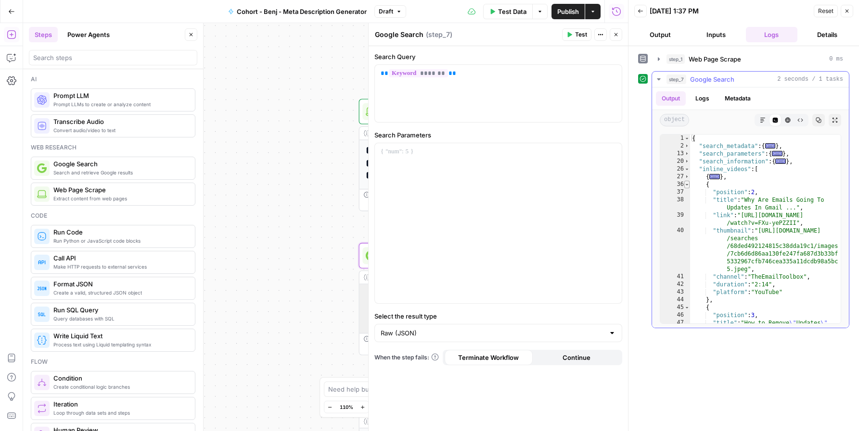
click at [688, 184] on span "Toggle code folding, rows 36 through 44" at bounding box center [686, 185] width 5 height 8
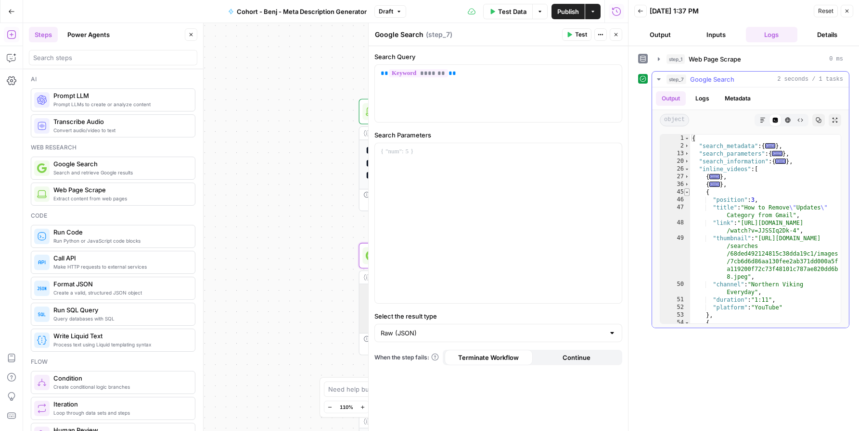
click at [688, 190] on span "Toggle code folding, rows 45 through 53" at bounding box center [686, 193] width 5 height 8
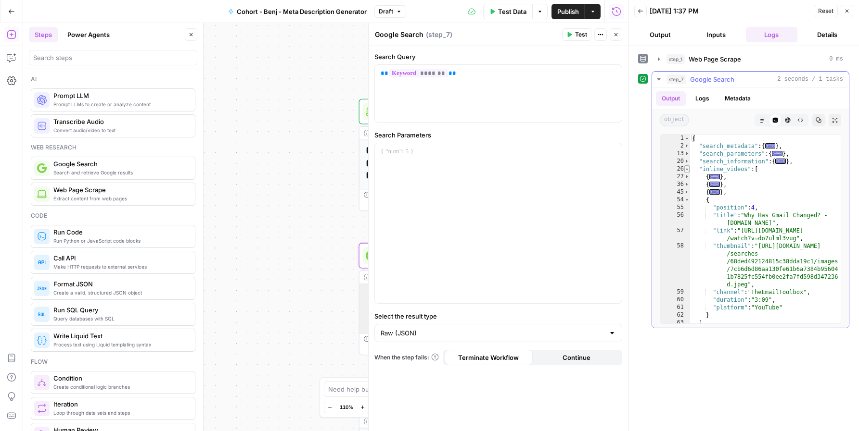
click at [685, 169] on span "Toggle code folding, rows 26 through 63" at bounding box center [686, 169] width 5 height 8
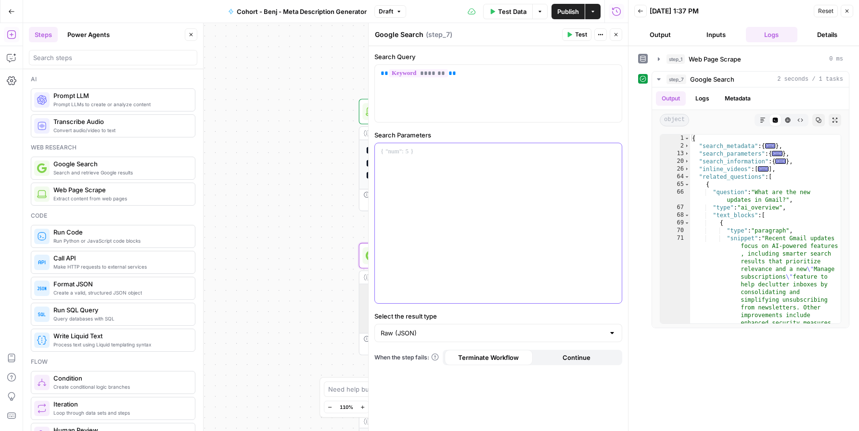
click at [513, 195] on div at bounding box center [498, 223] width 247 height 160
click at [687, 224] on span "Toggle code folding, rows 69 through 88" at bounding box center [686, 223] width 5 height 8
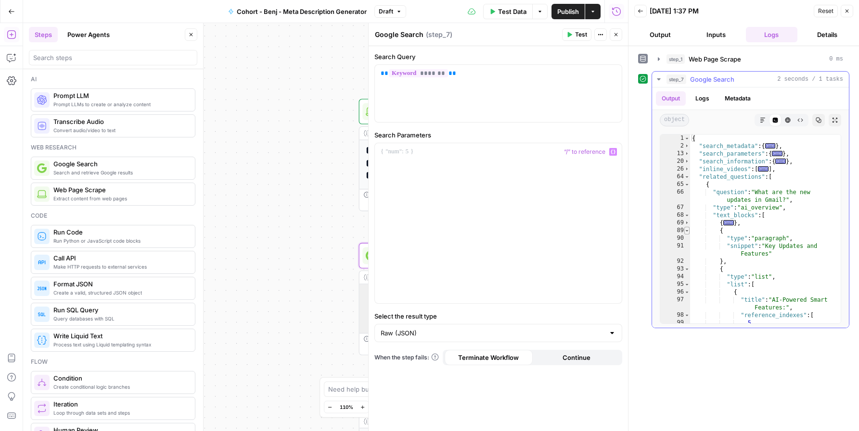
click at [685, 229] on span "Toggle code folding, rows 89 through 92" at bounding box center [686, 231] width 5 height 8
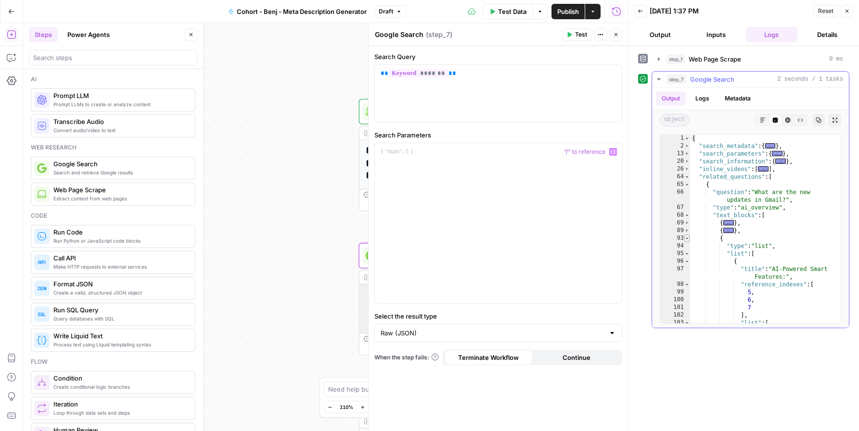
click at [687, 240] on span "Toggle code folding, rows 93 through 171" at bounding box center [686, 239] width 5 height 8
click at [687, 244] on span "Toggle code folding, rows 172 through 175" at bounding box center [686, 246] width 5 height 8
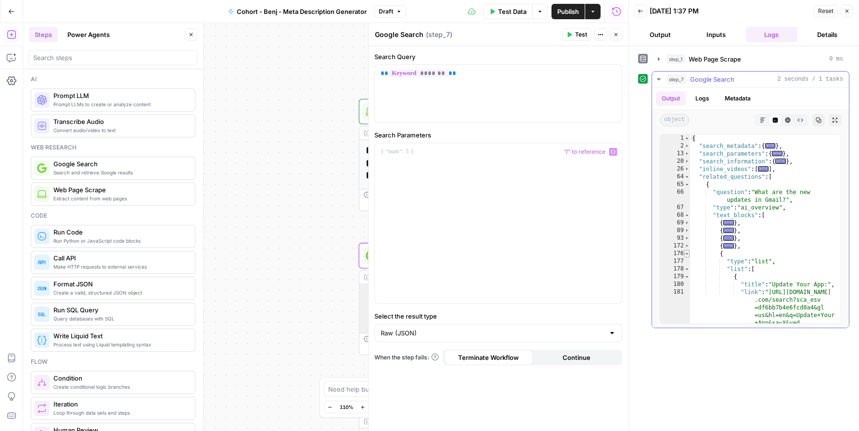
click at [688, 254] on span "Toggle code folding, rows 176 through 197" at bounding box center [686, 254] width 5 height 8
click at [688, 268] on span "Toggle code folding, rows 199 through 269" at bounding box center [686, 269] width 5 height 8
click at [687, 216] on span "Toggle code folding, rows 68 through 198" at bounding box center [686, 216] width 5 height 8
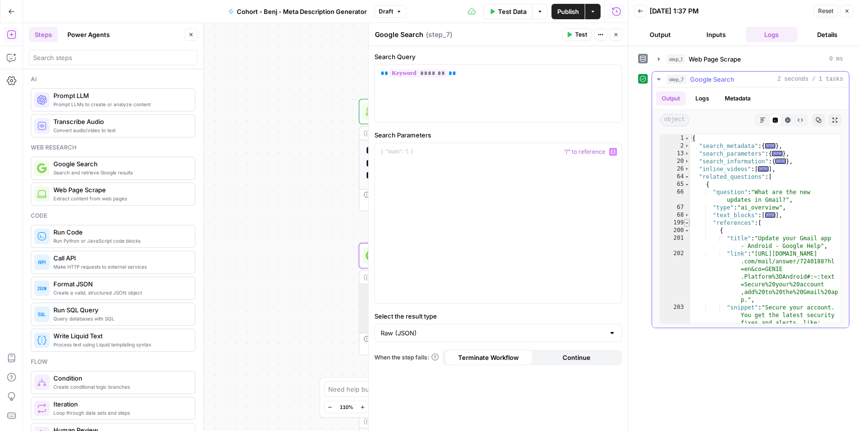
click at [686, 222] on span "Toggle code folding, rows 199 through 269" at bounding box center [686, 223] width 5 height 8
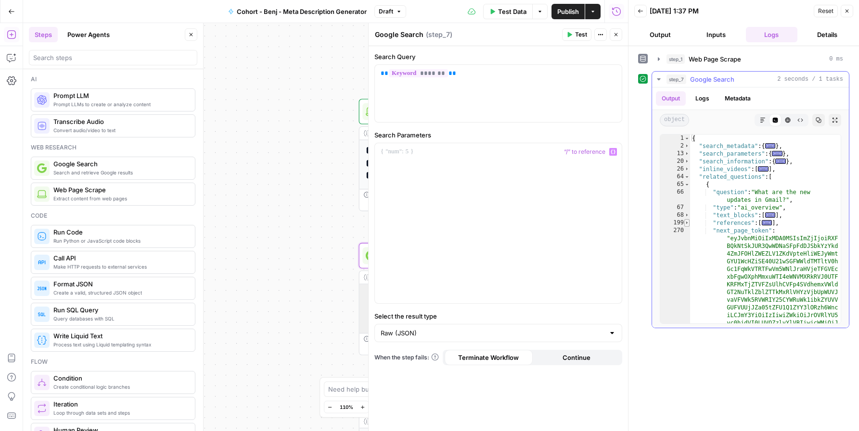
click at [686, 222] on span "Toggle code folding, rows 199 through 269" at bounding box center [686, 223] width 5 height 8
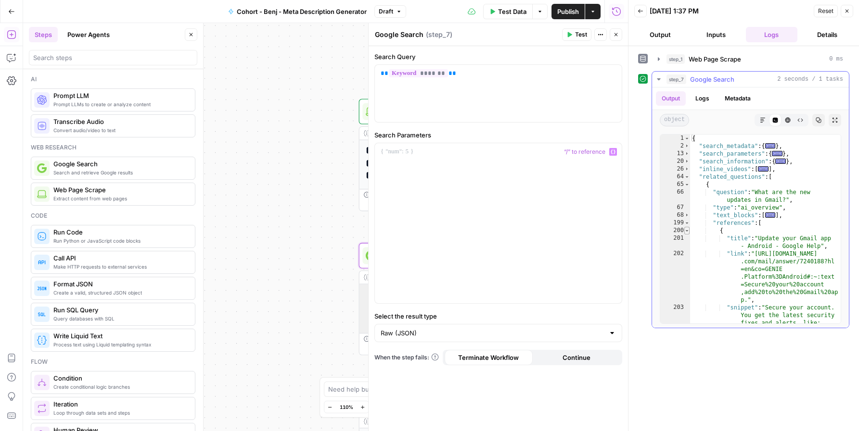
click at [686, 230] on span "Toggle code folding, rows 200 through 206" at bounding box center [686, 231] width 5 height 8
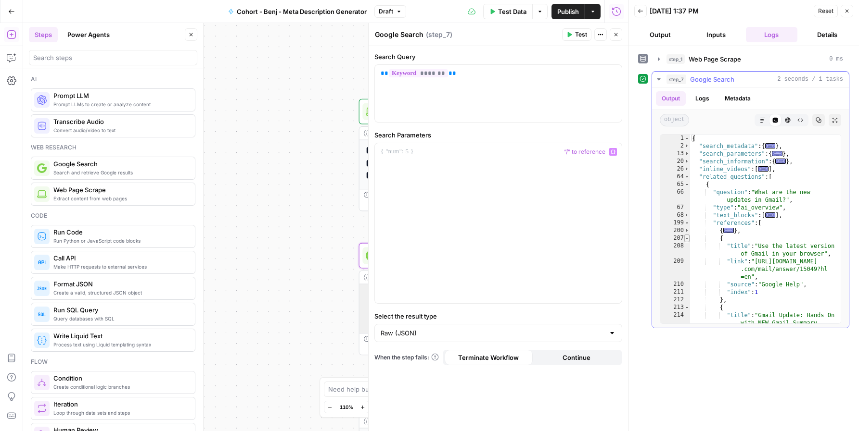
click at [686, 236] on span "Toggle code folding, rows 207 through 212" at bounding box center [686, 239] width 5 height 8
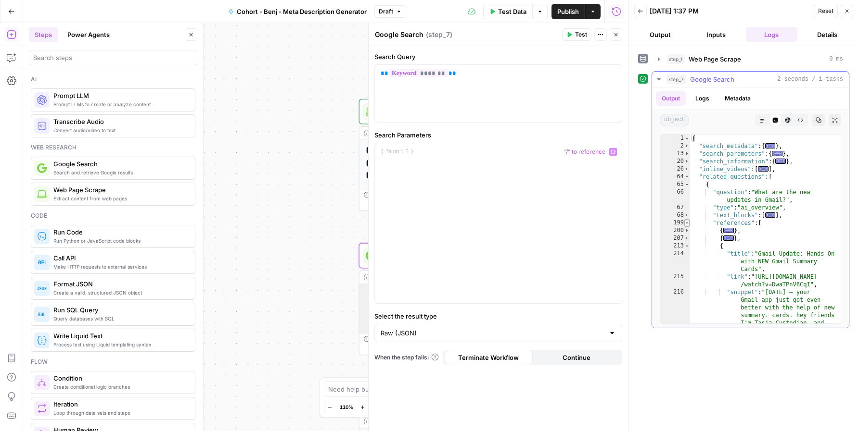
click at [687, 224] on span "Toggle code folding, rows 199 through 269" at bounding box center [686, 223] width 5 height 8
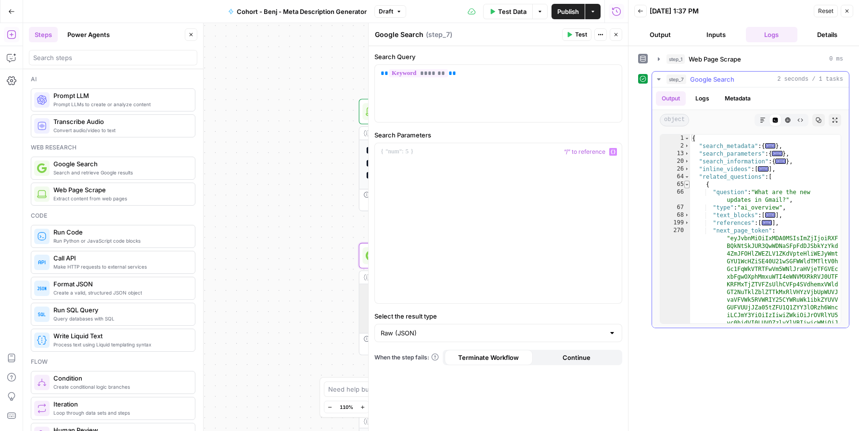
click at [687, 183] on span "Toggle code folding, rows 65 through 272" at bounding box center [686, 185] width 5 height 8
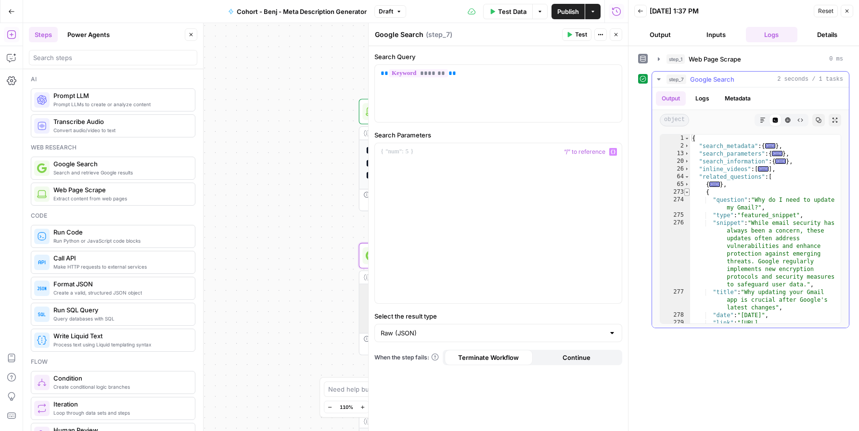
click at [686, 194] on span "Toggle code folding, rows 273 through 284" at bounding box center [686, 193] width 5 height 8
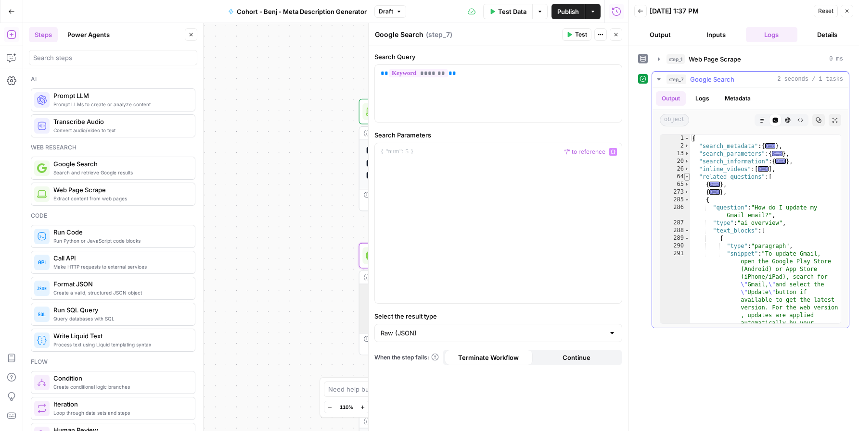
click at [686, 176] on span "Toggle code folding, rows 64 through 668" at bounding box center [686, 177] width 5 height 8
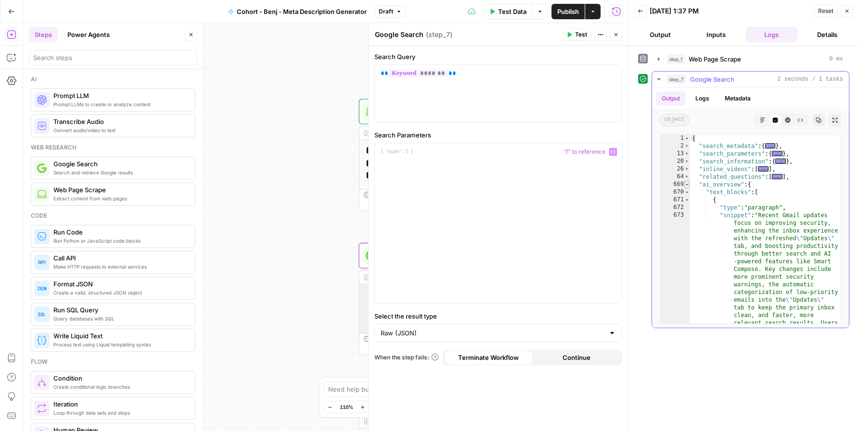
click at [686, 184] on span "Toggle code folding, rows 669 through 856" at bounding box center [686, 185] width 5 height 8
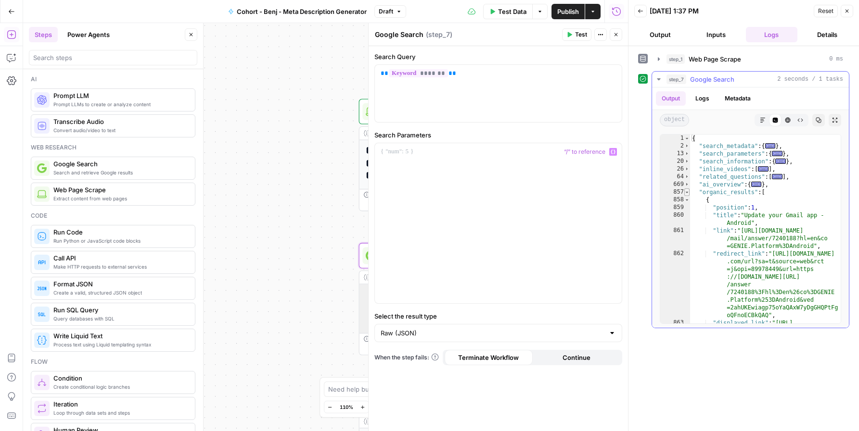
click at [686, 193] on span "Toggle code folding, rows 857 through 982" at bounding box center [686, 193] width 5 height 8
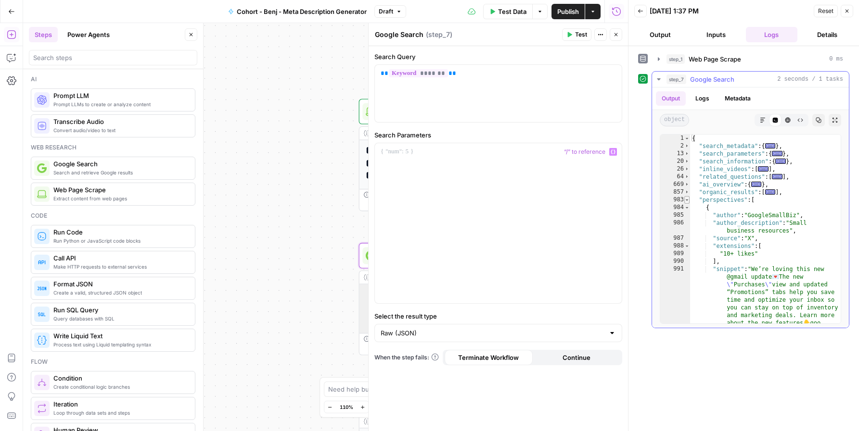
click at [687, 199] on span "Toggle code folding, rows 983 through 1023" at bounding box center [686, 200] width 5 height 8
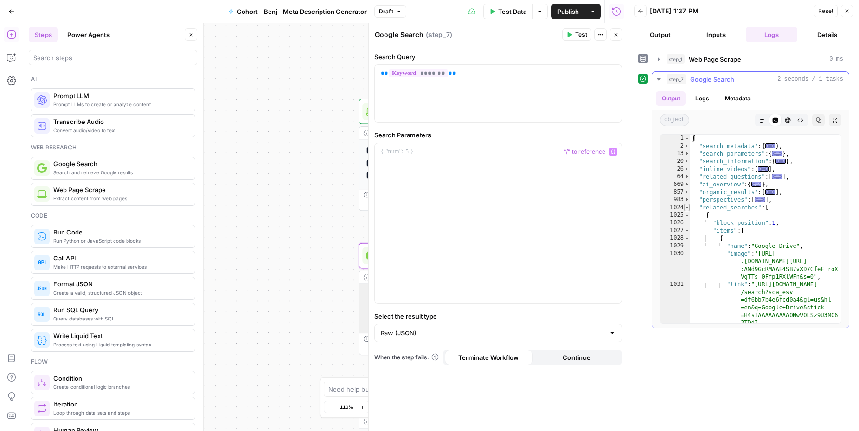
click at [689, 208] on span "Toggle code folding, rows 1024 through 1114" at bounding box center [686, 208] width 5 height 8
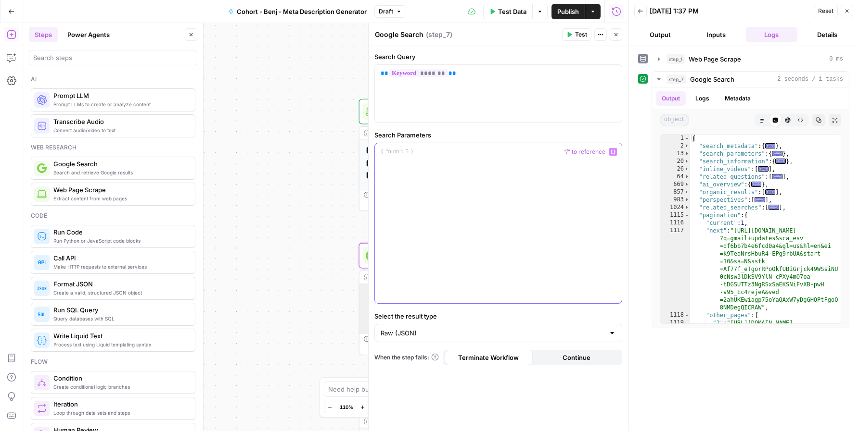
click at [468, 152] on p at bounding box center [497, 152] width 235 height 10
click at [573, 37] on button "Test" at bounding box center [576, 34] width 29 height 13
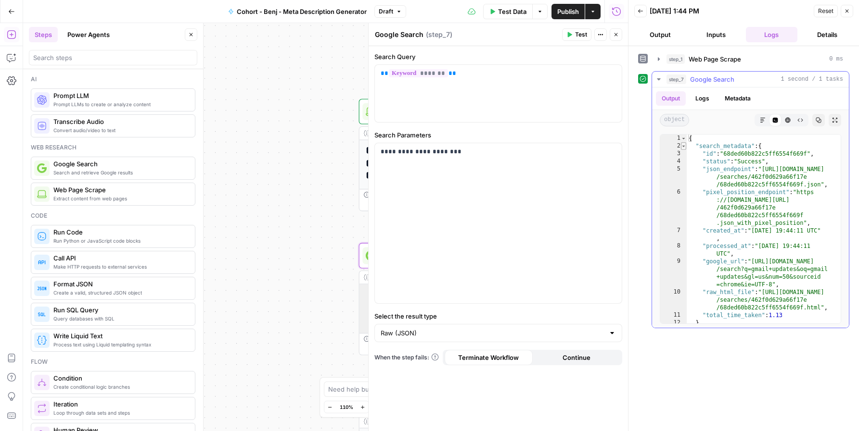
type textarea "*"
click at [682, 145] on span "Toggle code folding, rows 2 through 12" at bounding box center [683, 146] width 5 height 8
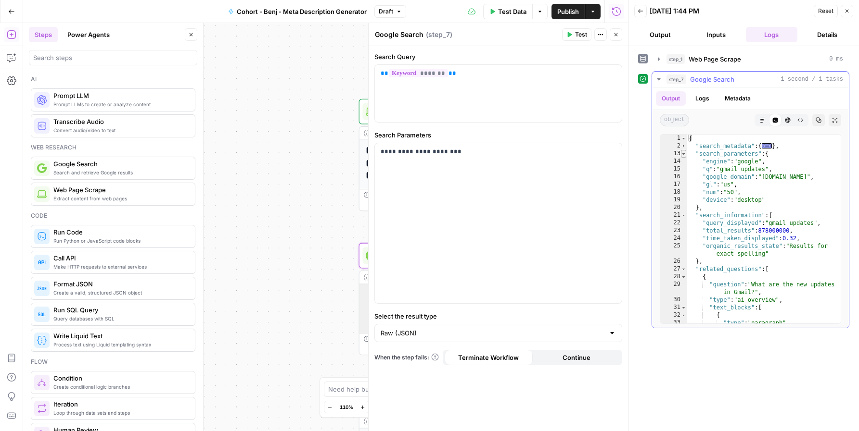
click at [683, 153] on span "Toggle code folding, rows 13 through 20" at bounding box center [683, 154] width 5 height 8
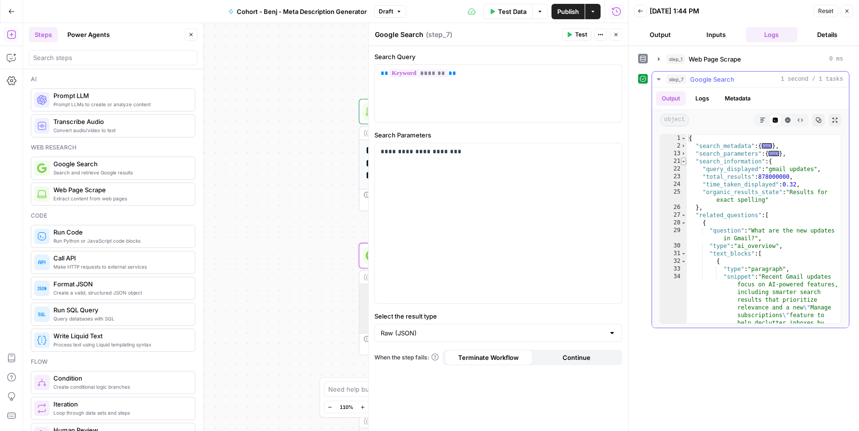
click at [682, 161] on span "Toggle code folding, rows 21 through 26" at bounding box center [683, 162] width 5 height 8
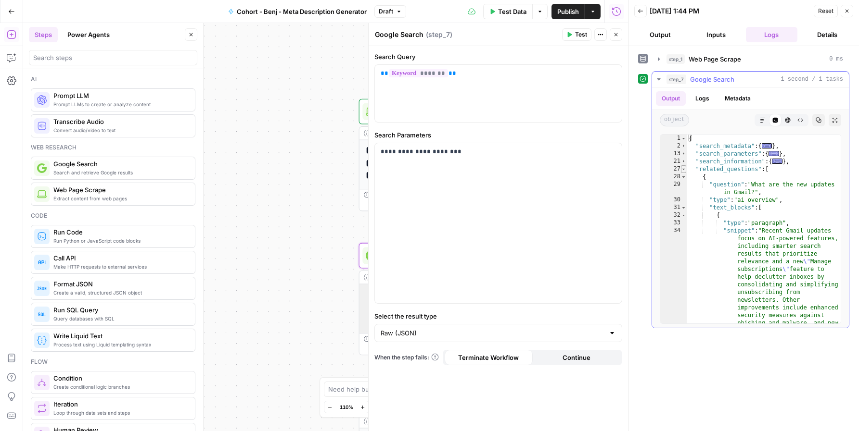
click at [683, 169] on span "Toggle code folding, rows 27 through 631" at bounding box center [683, 169] width 5 height 8
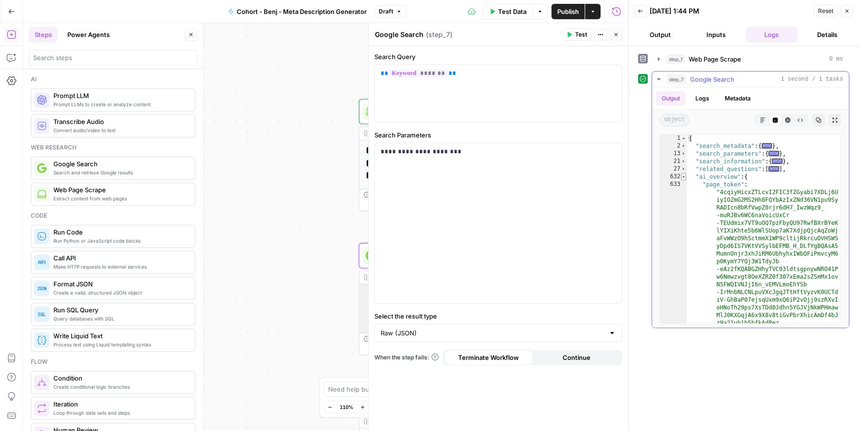
click at [682, 176] on span "Toggle code folding, rows 632 through 635" at bounding box center [683, 177] width 5 height 8
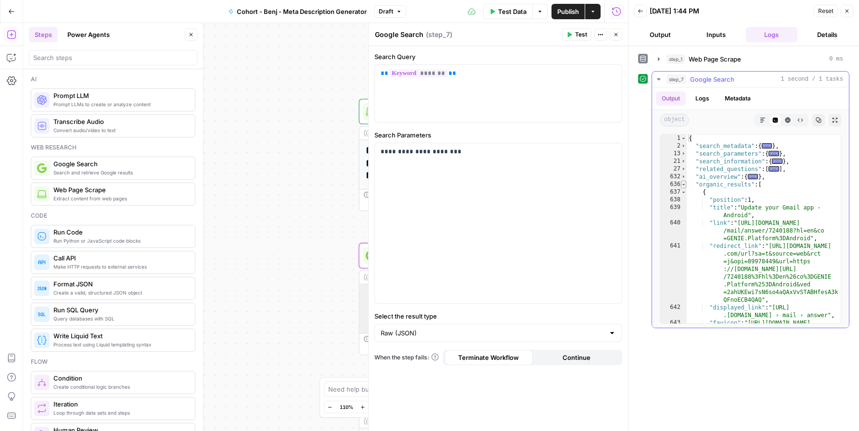
click at [685, 184] on span "Toggle code folding, rows 636 through 783" at bounding box center [683, 185] width 5 height 8
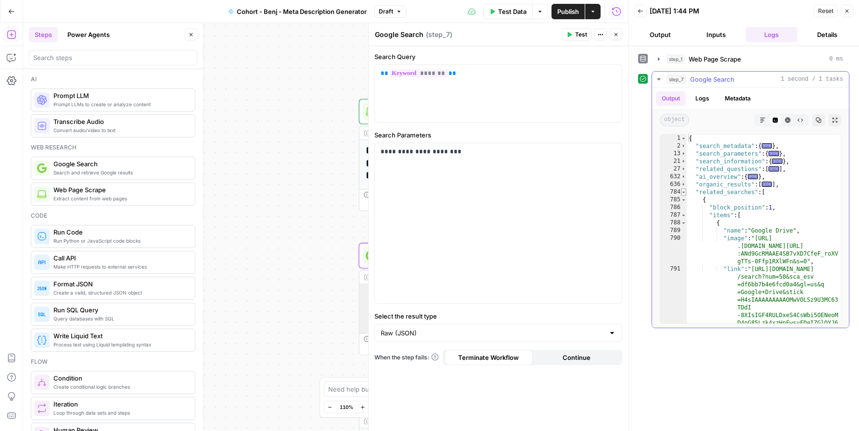
click at [684, 191] on span "Toggle code folding, rows 784 through 874" at bounding box center [683, 193] width 5 height 8
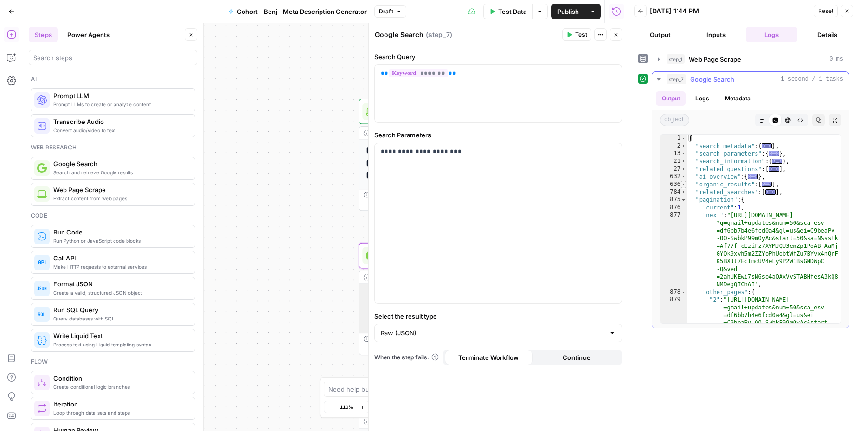
click at [684, 184] on span "Toggle code folding, rows 636 through 783" at bounding box center [683, 185] width 5 height 8
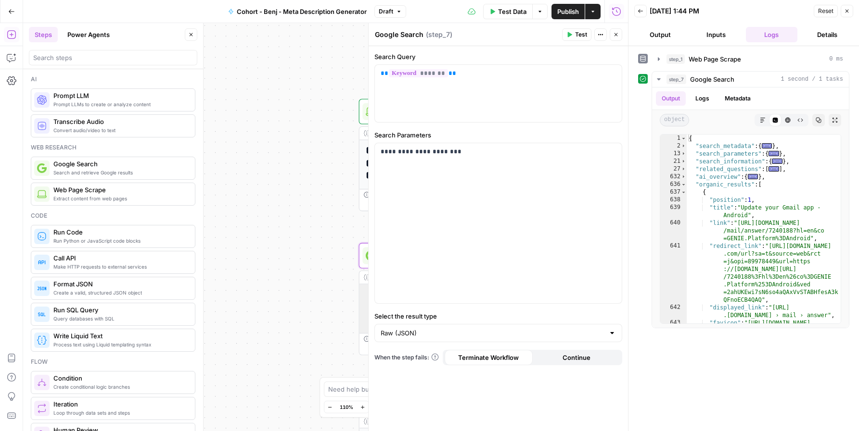
click at [659, 33] on button "Output" at bounding box center [660, 34] width 52 height 15
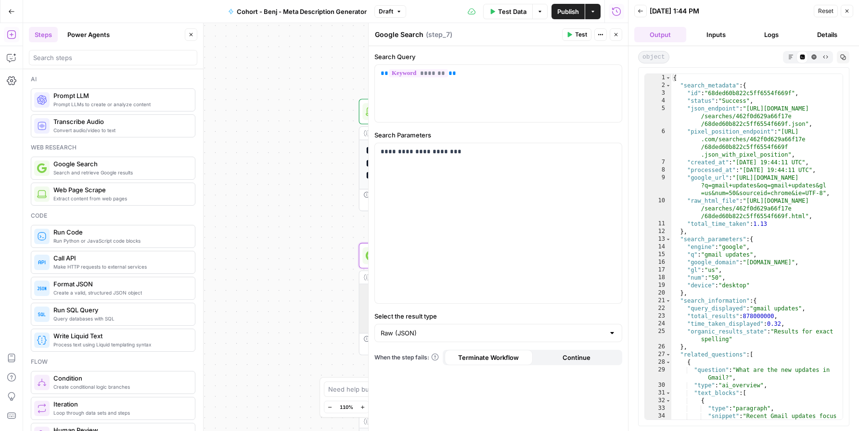
click at [668, 36] on button "Output" at bounding box center [660, 34] width 52 height 15
click at [725, 38] on button "Inputs" at bounding box center [716, 34] width 52 height 15
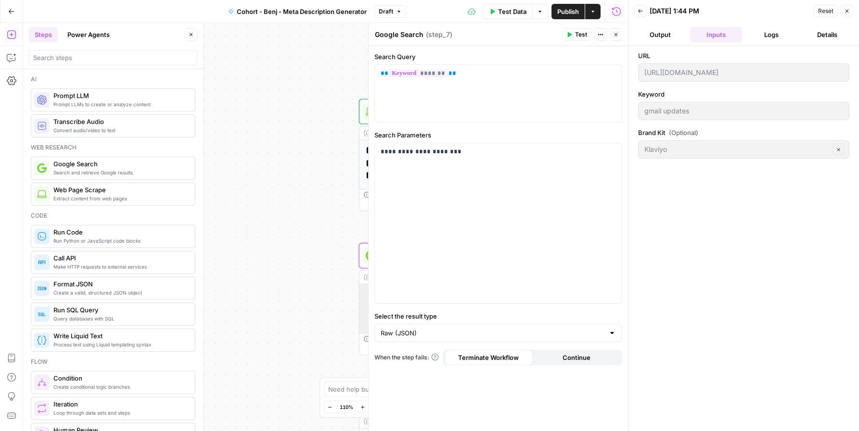
click at [769, 33] on button "Logs" at bounding box center [771, 34] width 52 height 15
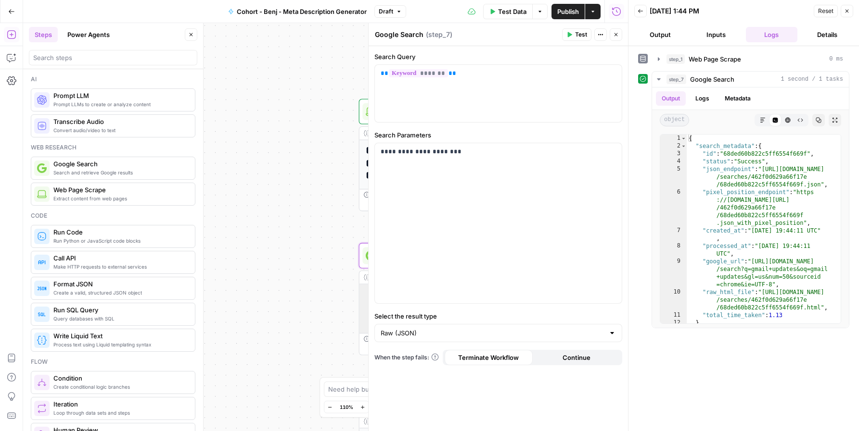
click at [822, 32] on button "Details" at bounding box center [827, 34] width 52 height 15
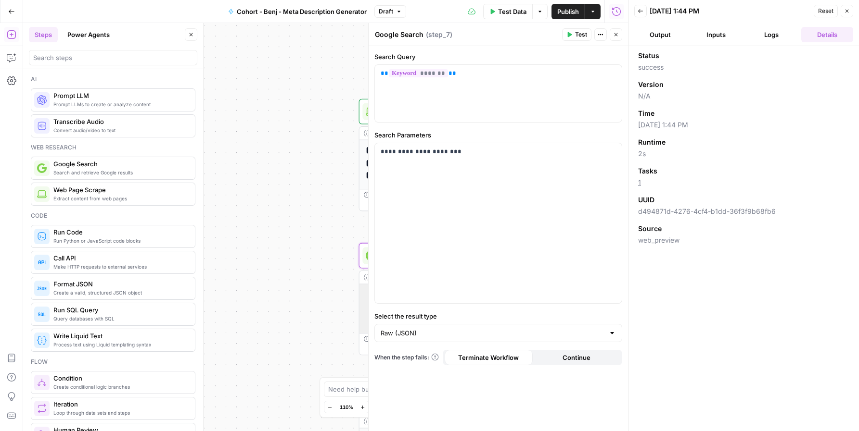
click at [662, 35] on button "Output" at bounding box center [660, 34] width 52 height 15
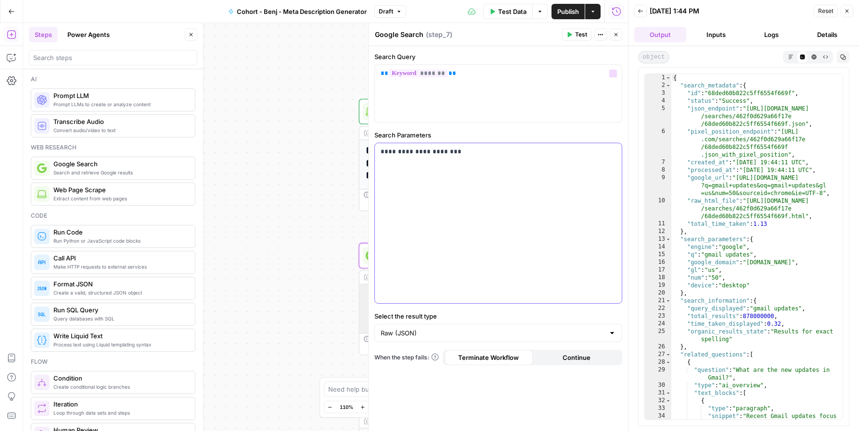
click at [541, 172] on div "**********" at bounding box center [498, 223] width 247 height 160
click at [521, 12] on span "Test Data" at bounding box center [512, 12] width 28 height 10
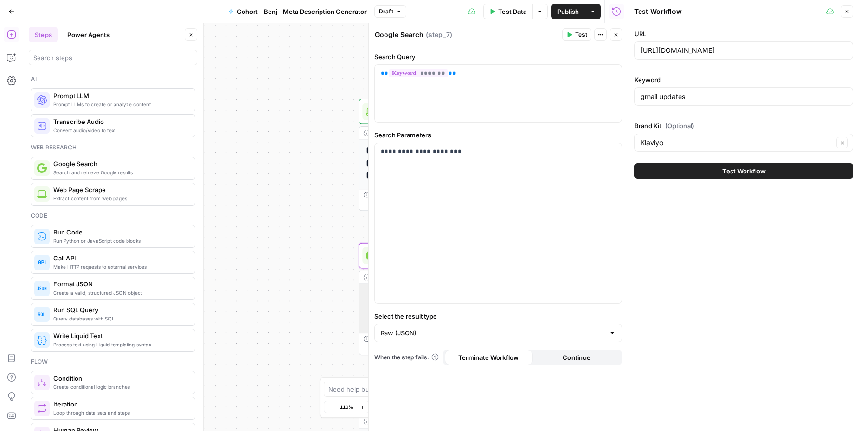
drag, startPoint x: 701, startPoint y: 11, endPoint x: 795, endPoint y: 11, distance: 93.8
click at [701, 11] on div "Test Workflow" at bounding box center [728, 12] width 189 height 10
click at [825, 9] on div "Test Workflow Close" at bounding box center [743, 11] width 219 height 13
click at [826, 9] on icon at bounding box center [830, 12] width 8 height 8
click at [760, 175] on span "Test Workflow" at bounding box center [743, 171] width 43 height 10
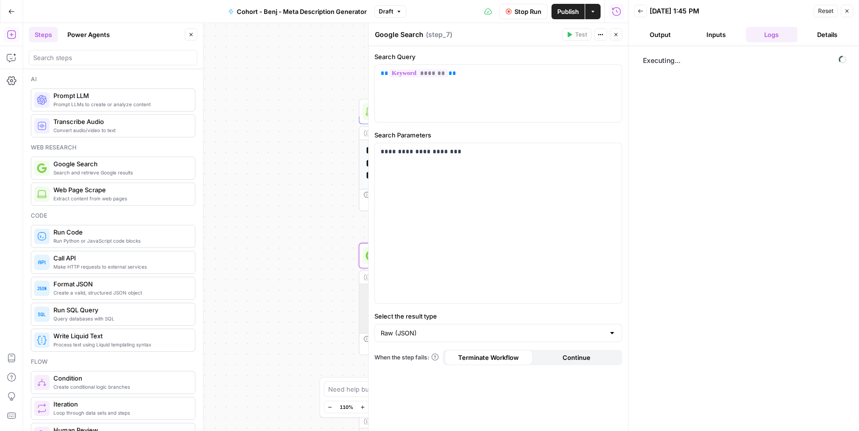
click at [663, 33] on button "Output" at bounding box center [660, 34] width 52 height 15
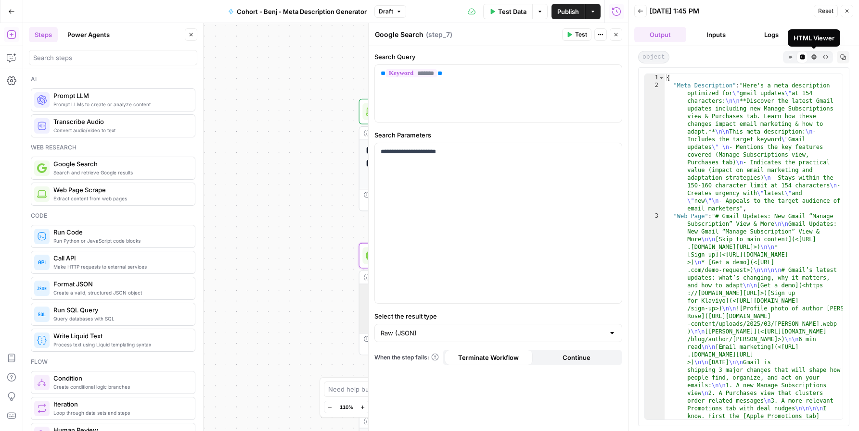
click at [812, 58] on icon "button" at bounding box center [813, 56] width 5 height 5
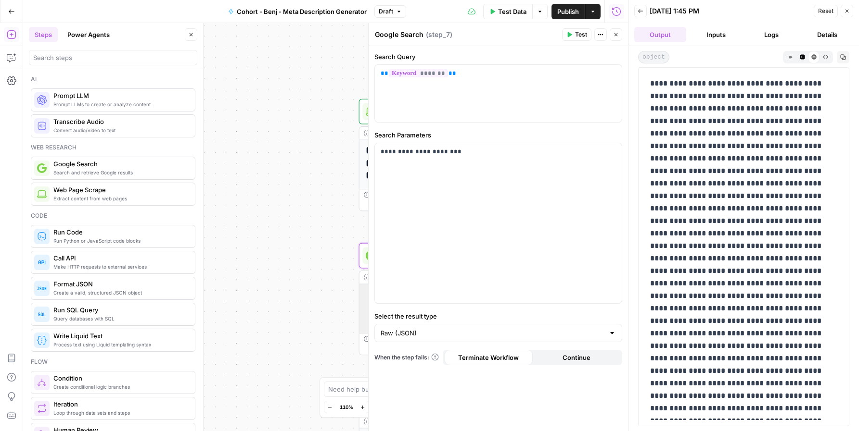
click at [789, 59] on icon "button" at bounding box center [790, 56] width 4 height 4
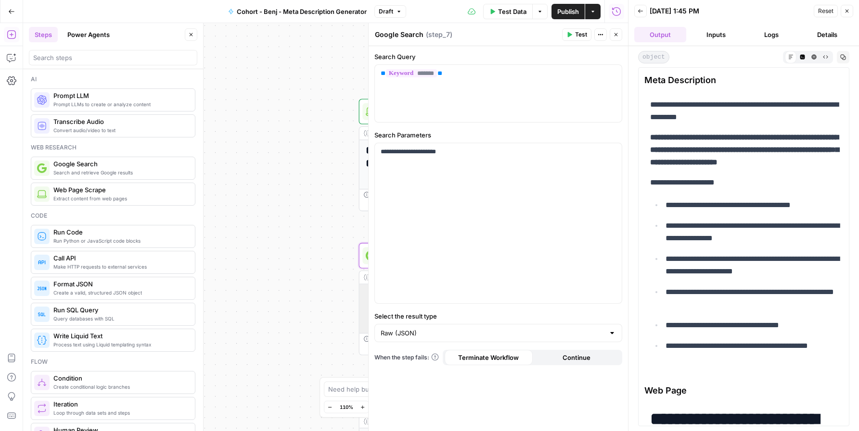
click at [505, 340] on div "Raw (JSON)" at bounding box center [498, 333] width 248 height 18
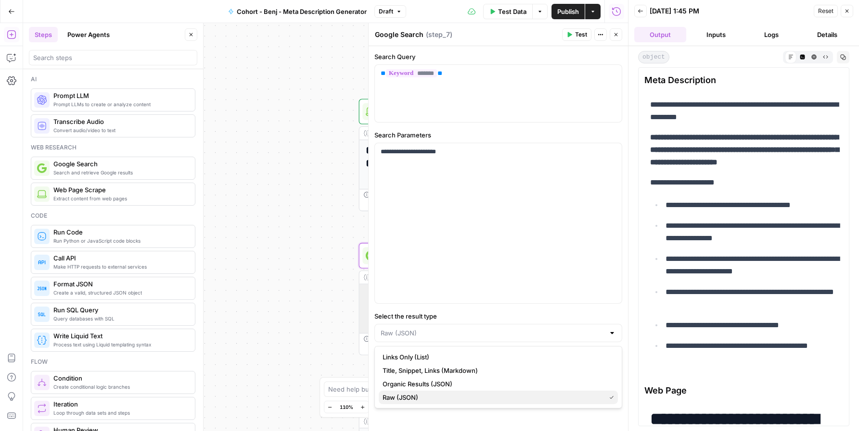
click at [469, 393] on span "Raw (JSON)" at bounding box center [491, 398] width 219 height 10
type input "Raw (JSON)"
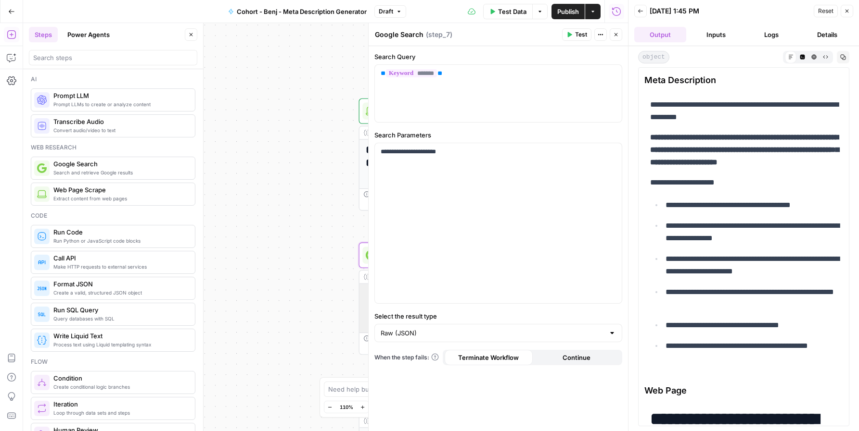
click at [263, 168] on div "**********" at bounding box center [325, 227] width 605 height 408
click at [621, 37] on button "Close" at bounding box center [615, 34] width 13 height 13
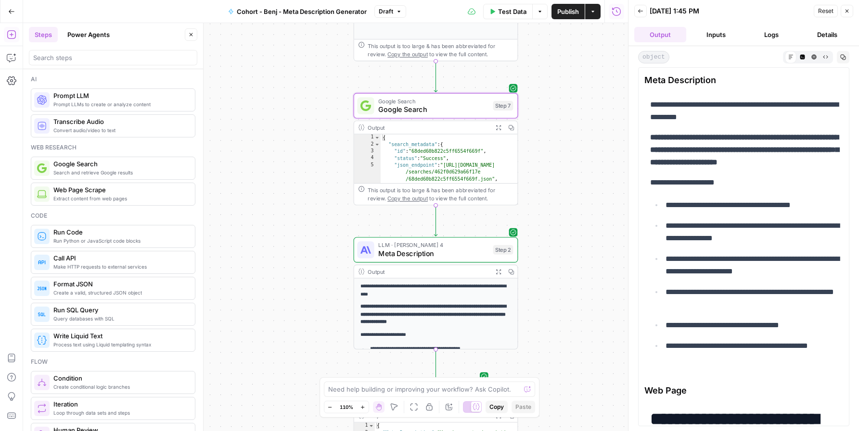
drag, startPoint x: 583, startPoint y: 313, endPoint x: 578, endPoint y: 163, distance: 149.7
click at [578, 163] on div "**********" at bounding box center [325, 227] width 605 height 408
click at [423, 253] on span "Meta Description" at bounding box center [433, 254] width 110 height 11
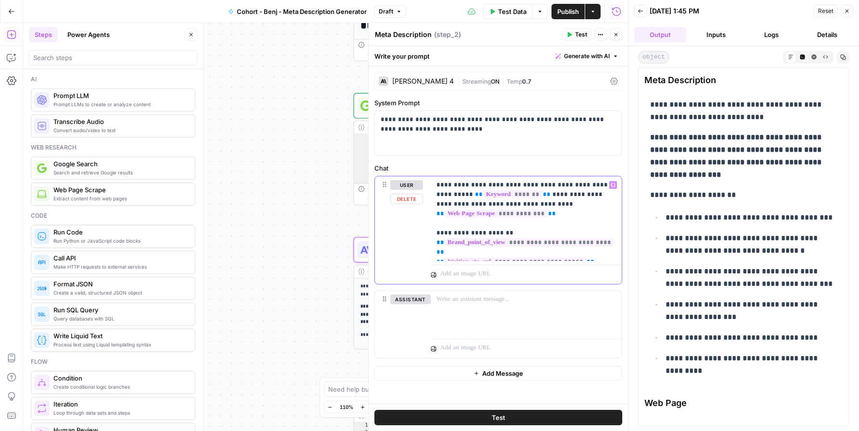
click at [600, 256] on p "**********" at bounding box center [525, 218] width 179 height 77
drag, startPoint x: 555, startPoint y: 272, endPoint x: 610, endPoint y: 268, distance: 55.9
click at [610, 268] on p "**********" at bounding box center [525, 228] width 179 height 96
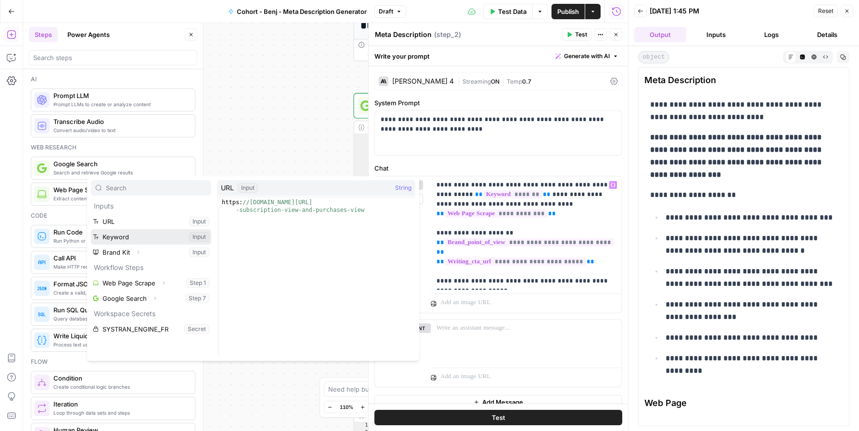
click at [115, 235] on button "Select variable Keyword" at bounding box center [151, 236] width 120 height 15
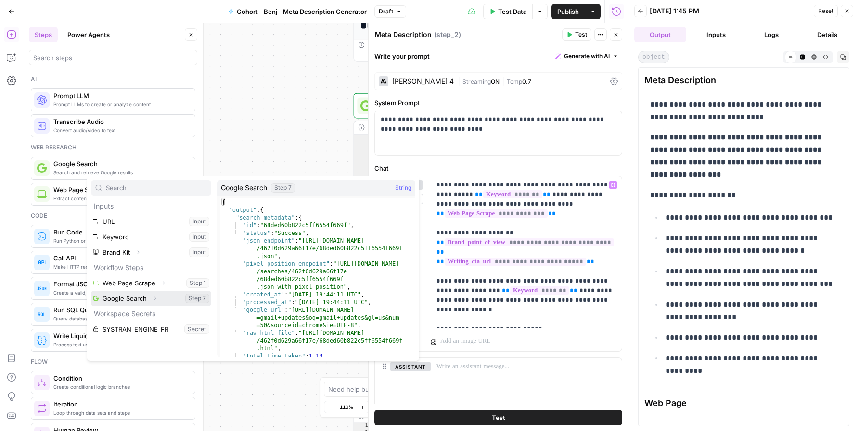
click at [138, 301] on button "Select variable Google Search" at bounding box center [151, 298] width 120 height 15
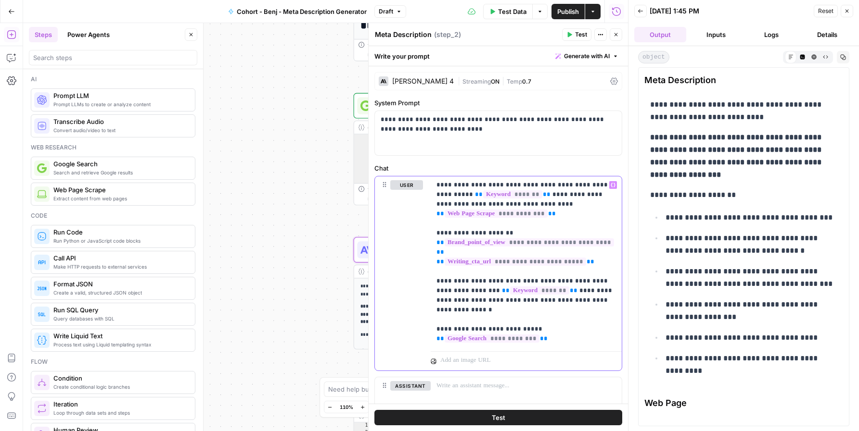
click at [501, 342] on p "**********" at bounding box center [525, 262] width 179 height 164
click at [499, 340] on p "**********" at bounding box center [525, 262] width 179 height 164
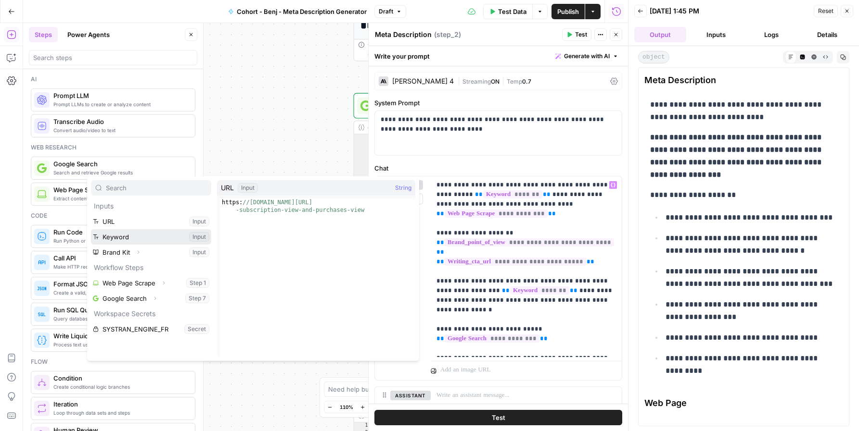
click at [146, 234] on button "Select variable Keyword" at bounding box center [151, 236] width 120 height 15
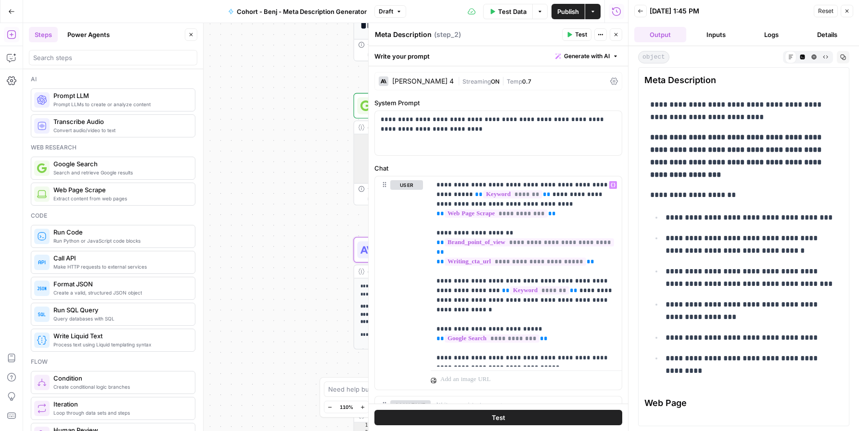
click at [575, 35] on span "Test" at bounding box center [581, 34] width 12 height 9
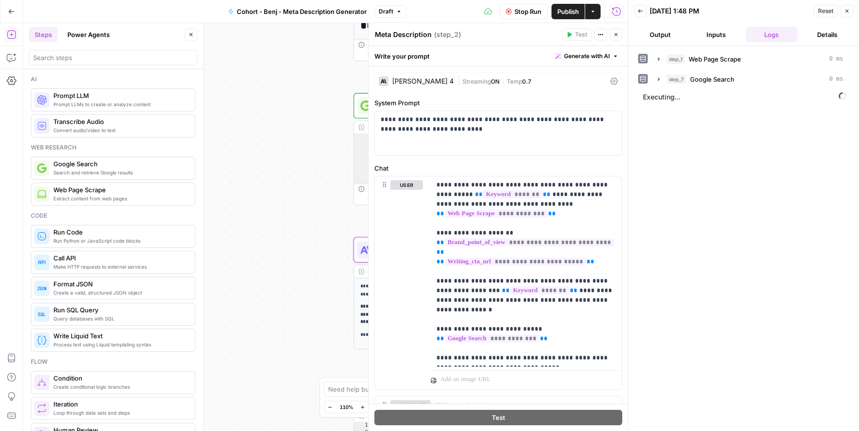
click at [662, 34] on button "Output" at bounding box center [660, 34] width 52 height 15
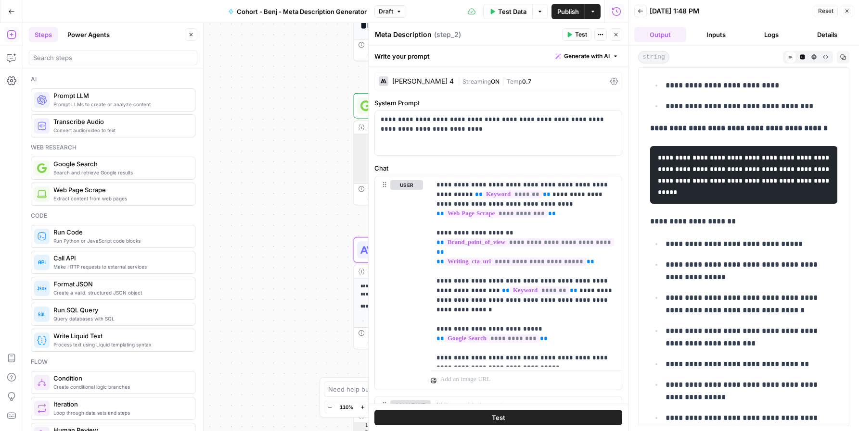
scroll to position [202, 0]
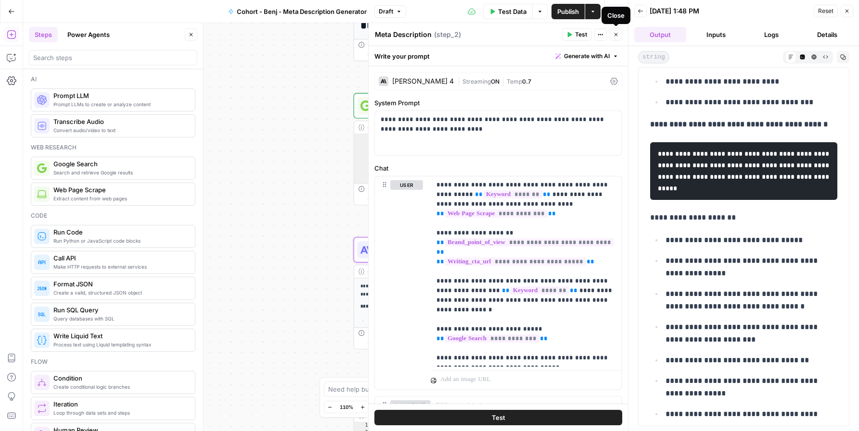
click at [617, 35] on icon "button" at bounding box center [616, 35] width 6 height 6
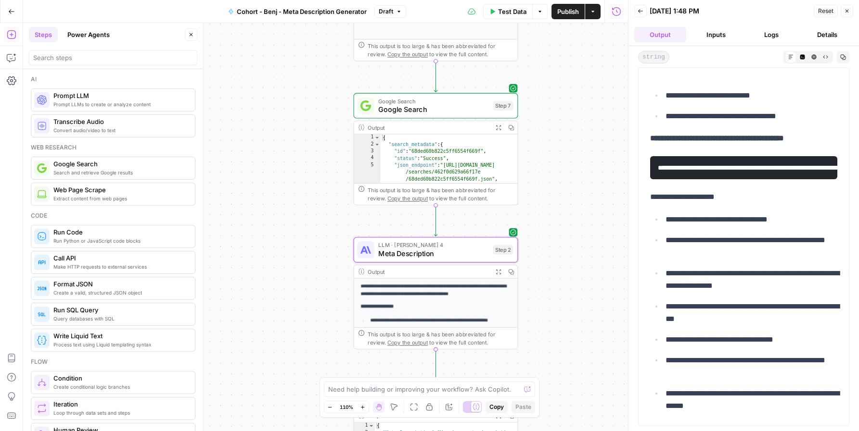
scroll to position [200, 0]
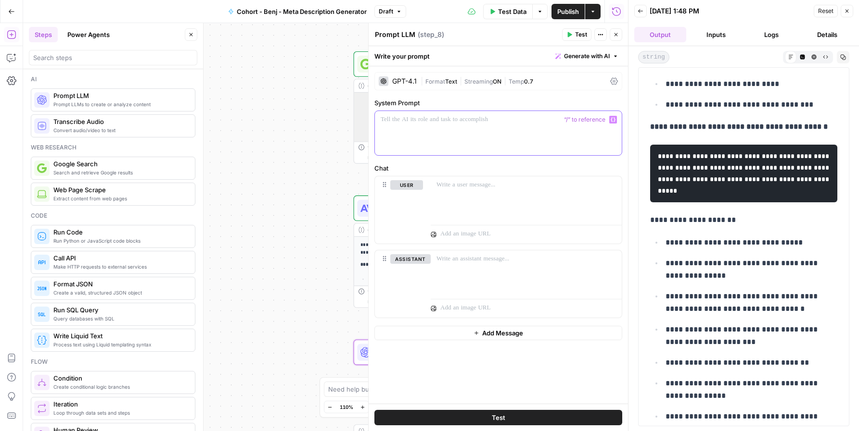
click at [422, 125] on div at bounding box center [498, 133] width 247 height 44
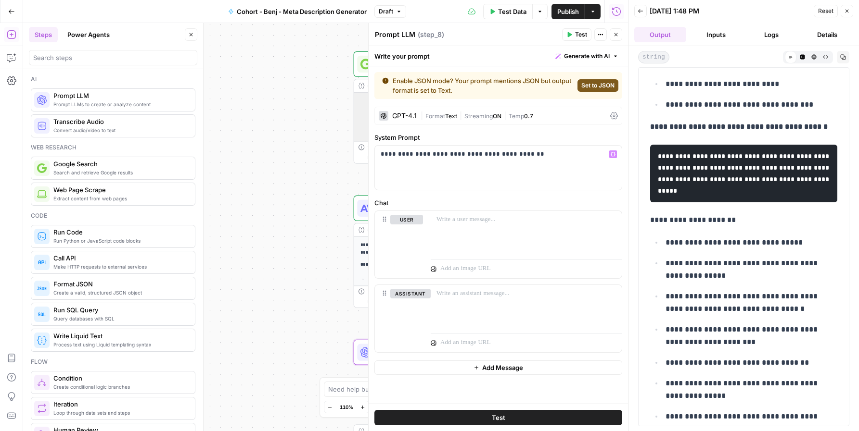
click at [591, 83] on span "Set to JSON" at bounding box center [597, 85] width 33 height 9
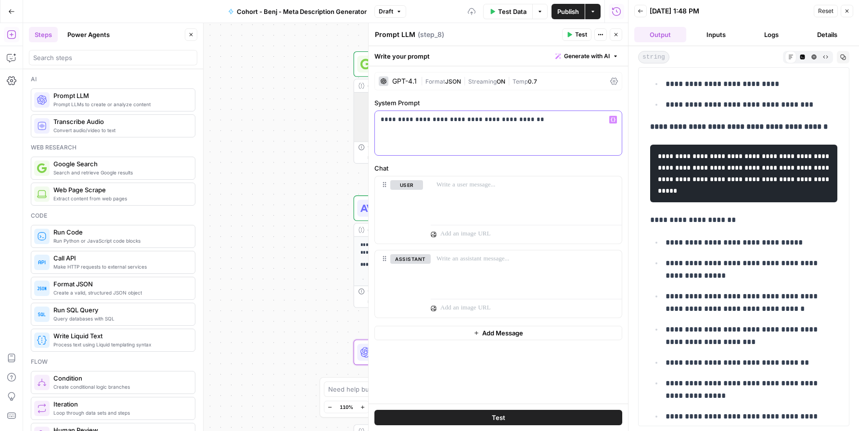
click at [541, 119] on p "**********" at bounding box center [497, 120] width 235 height 10
click at [442, 82] on span "Format" at bounding box center [435, 81] width 20 height 7
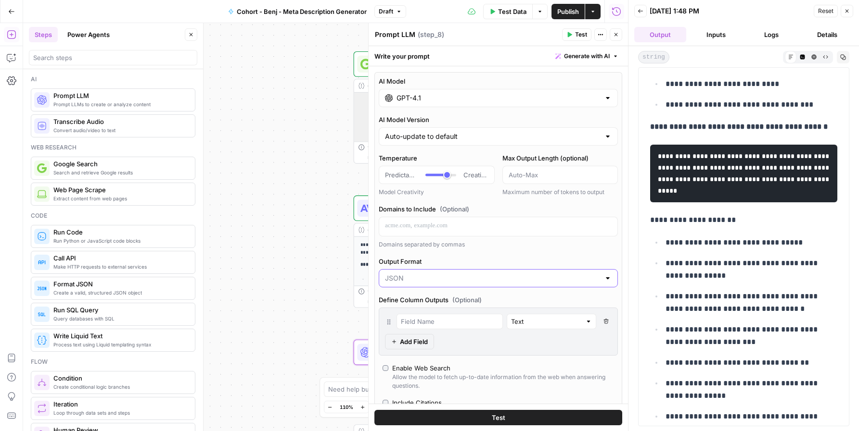
click at [545, 274] on input "Output Format" at bounding box center [492, 279] width 215 height 10
click at [540, 297] on button "Text" at bounding box center [498, 302] width 230 height 13
type input "Text"
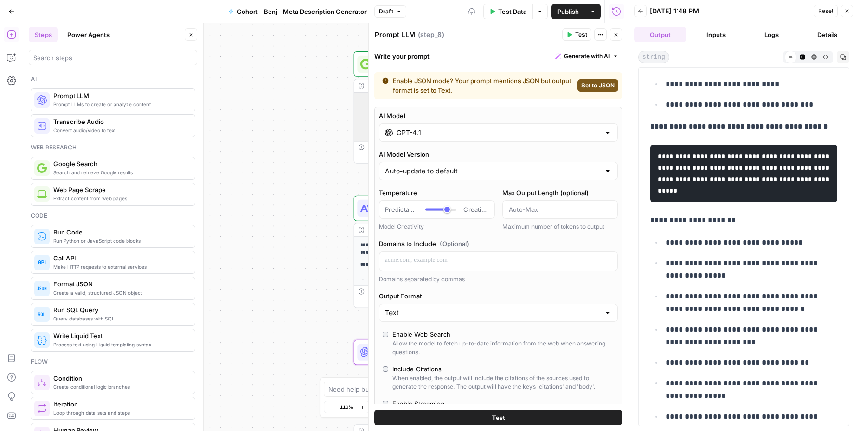
click at [333, 159] on div "**********" at bounding box center [325, 227] width 605 height 408
click at [497, 165] on div "Auto-update to default" at bounding box center [498, 171] width 239 height 18
type input "Auto-update to default"
click at [461, 97] on div "Enable JSON mode? Your prompt mentions JSON but output format is set to Text. S…" at bounding box center [498, 85] width 248 height 27
click at [428, 49] on div "Write your prompt Generate with AI" at bounding box center [497, 56] width 259 height 20
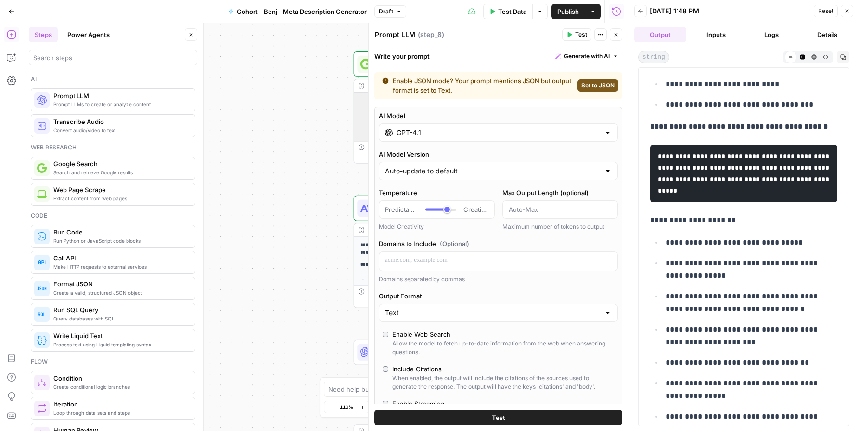
click at [378, 36] on textarea "Prompt LLM" at bounding box center [395, 35] width 40 height 10
click at [616, 32] on icon "button" at bounding box center [616, 35] width 6 height 6
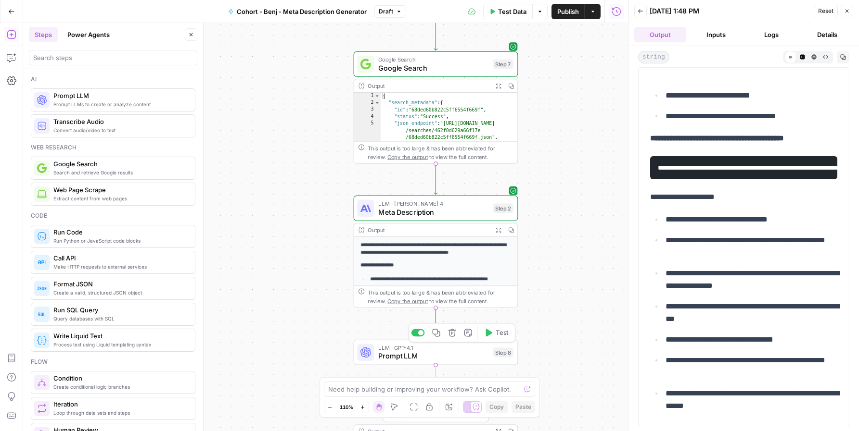
click at [421, 354] on span "Prompt LLM" at bounding box center [433, 356] width 110 height 11
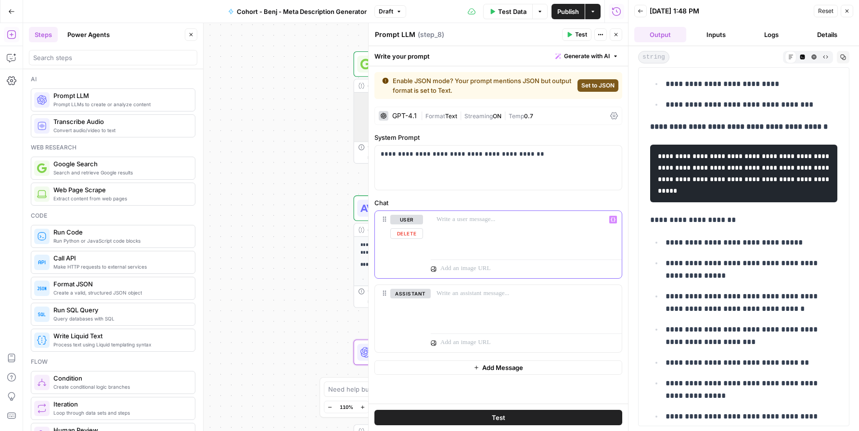
click at [493, 221] on p at bounding box center [525, 220] width 179 height 10
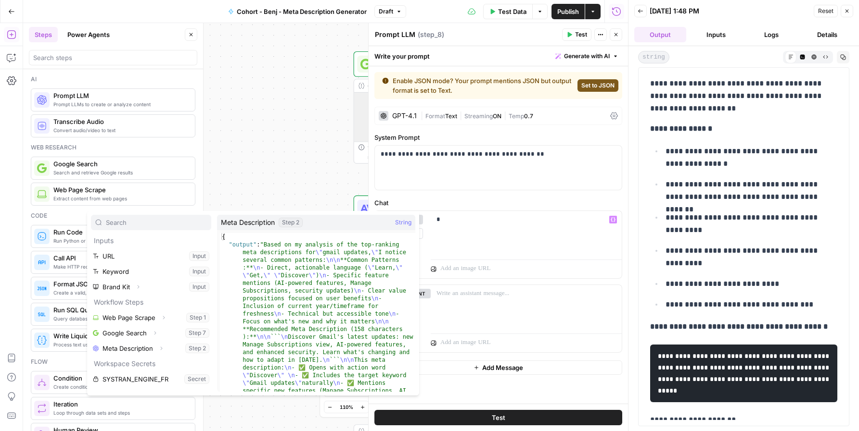
scroll to position [200, 0]
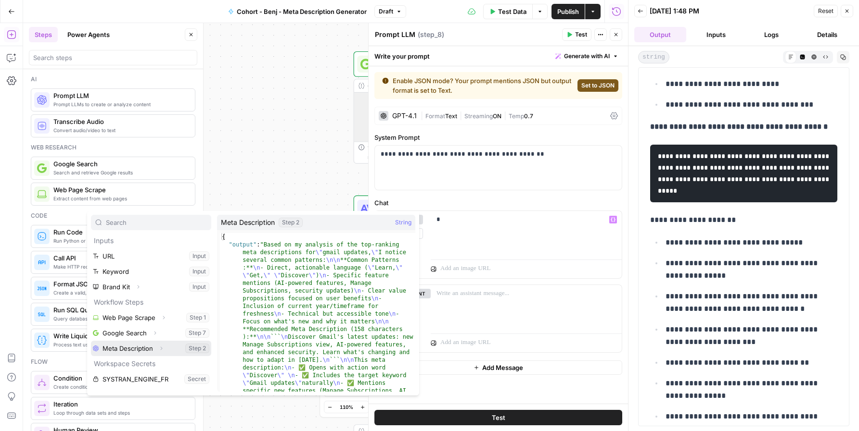
click at [116, 350] on button "Select variable Meta Description" at bounding box center [151, 348] width 120 height 15
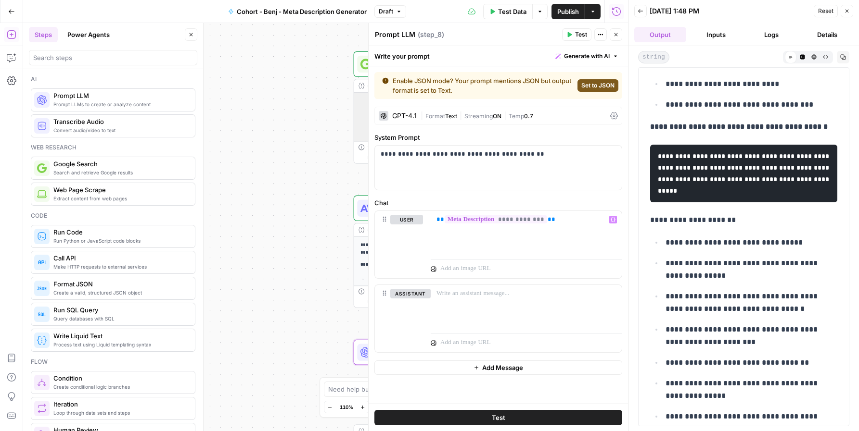
click at [604, 86] on span "Set to JSON" at bounding box center [597, 85] width 33 height 9
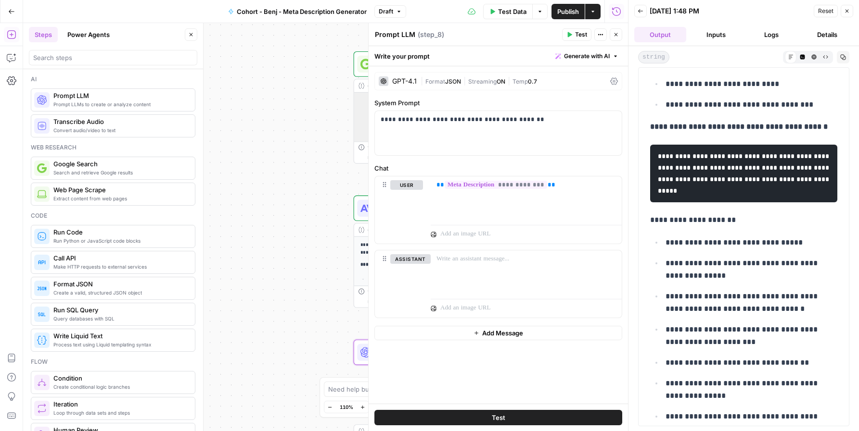
click at [576, 35] on span "Test" at bounding box center [581, 34] width 12 height 9
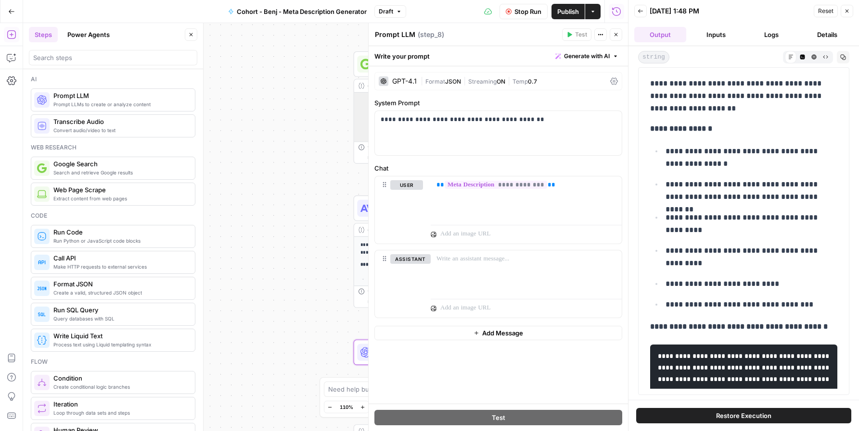
click at [656, 36] on button "Output" at bounding box center [660, 34] width 52 height 15
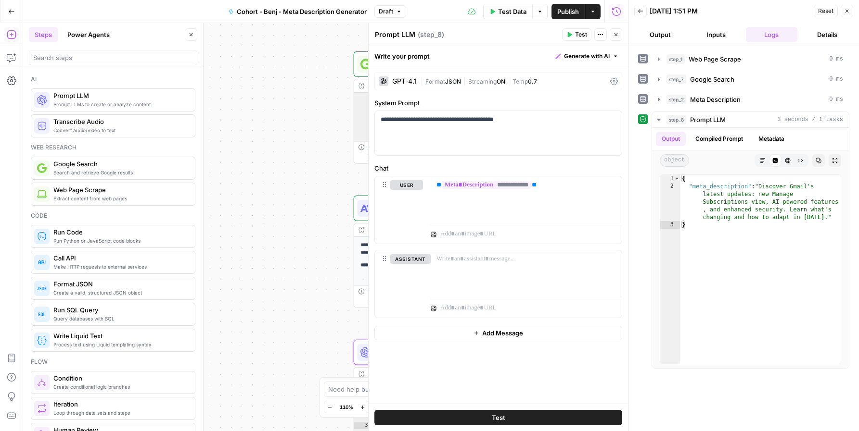
click at [617, 36] on icon "button" at bounding box center [615, 34] width 3 height 3
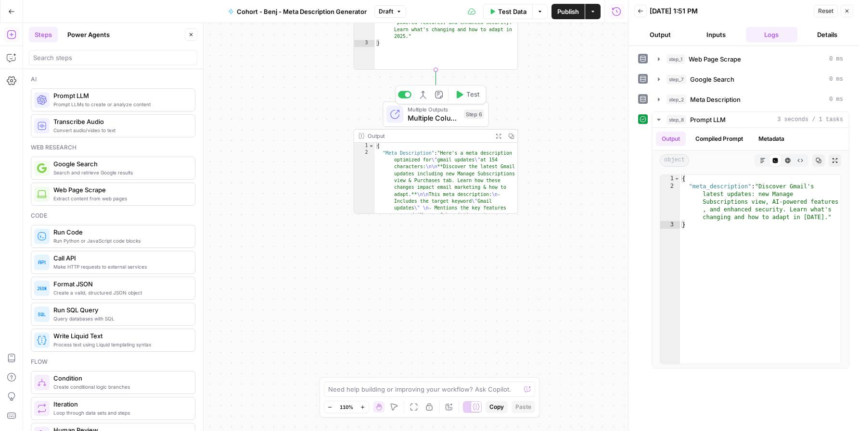
click at [432, 115] on span "Multiple Columns" at bounding box center [433, 118] width 52 height 11
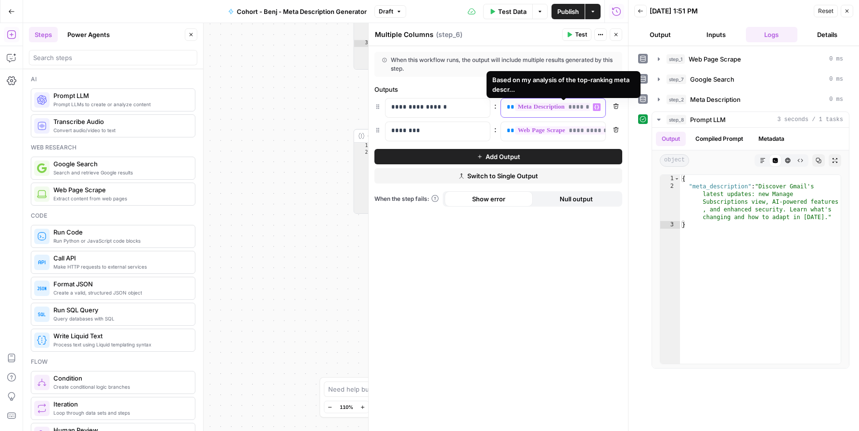
click at [560, 106] on span "**********" at bounding box center [566, 107] width 102 height 8
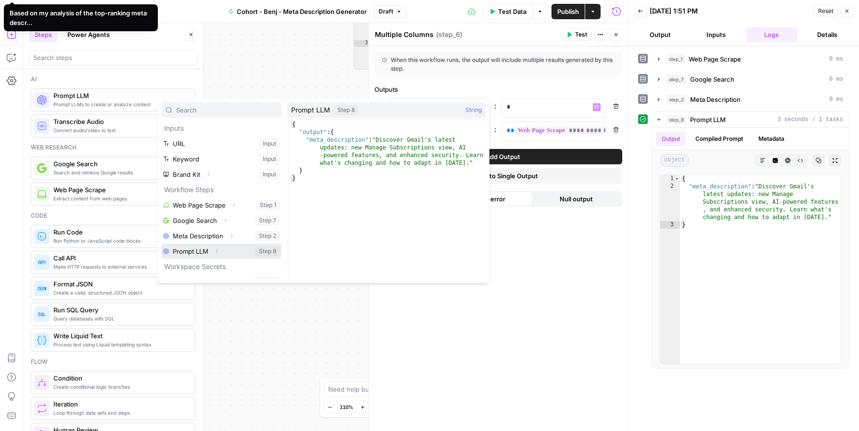
click at [178, 251] on button "Select variable Prompt LLM" at bounding box center [221, 251] width 120 height 15
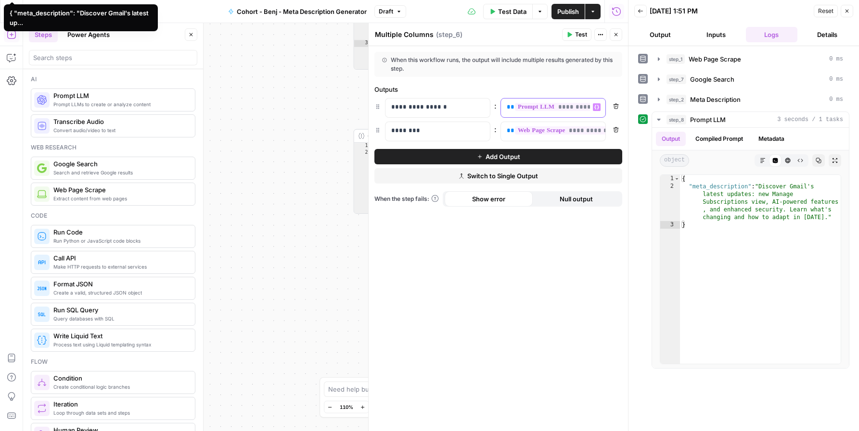
click at [555, 110] on span "**********" at bounding box center [561, 107] width 92 height 8
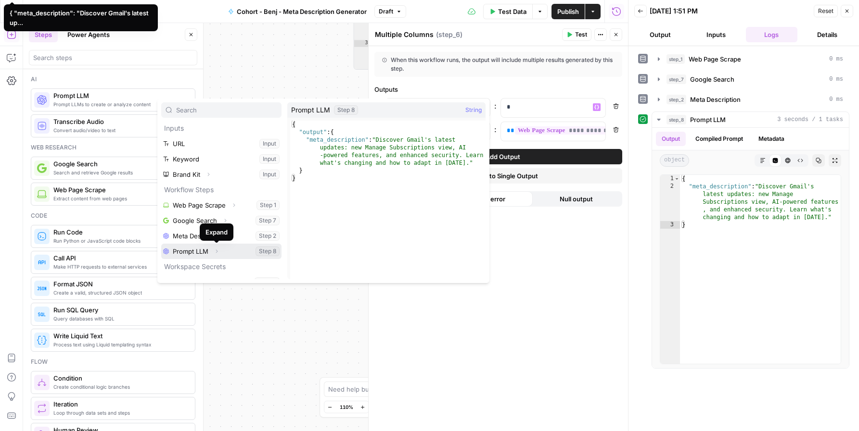
click at [217, 253] on icon "button" at bounding box center [217, 252] width 6 height 6
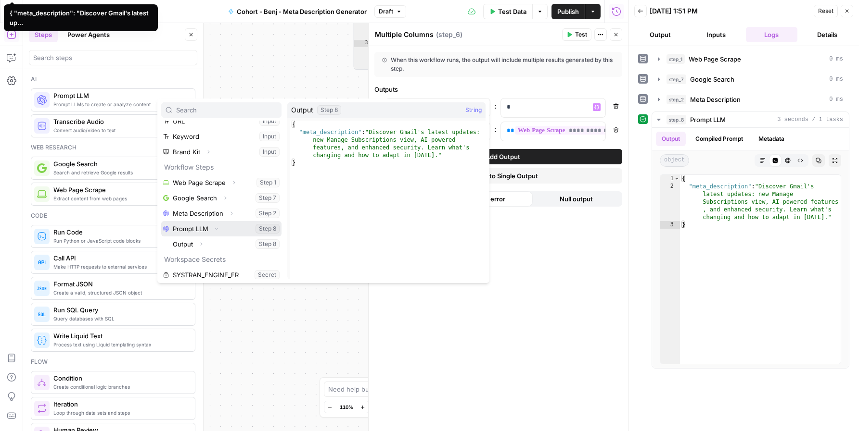
scroll to position [26, 0]
click at [202, 239] on icon "button" at bounding box center [201, 241] width 6 height 6
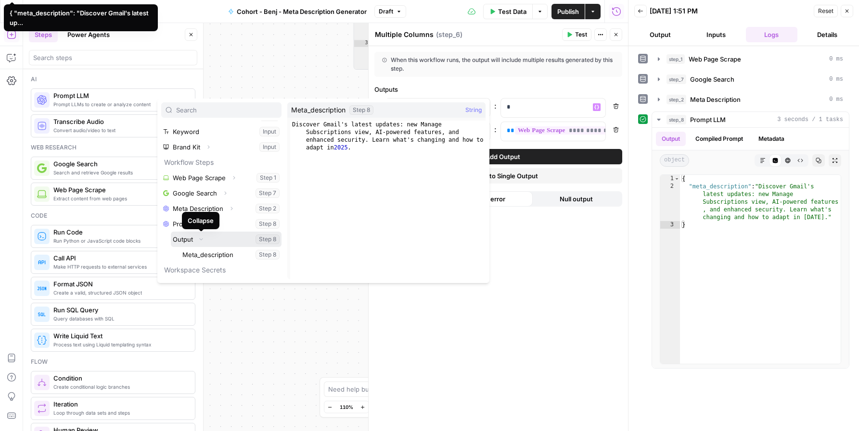
scroll to position [28, 0]
click at [216, 257] on button "Select variable Meta_description" at bounding box center [230, 254] width 101 height 15
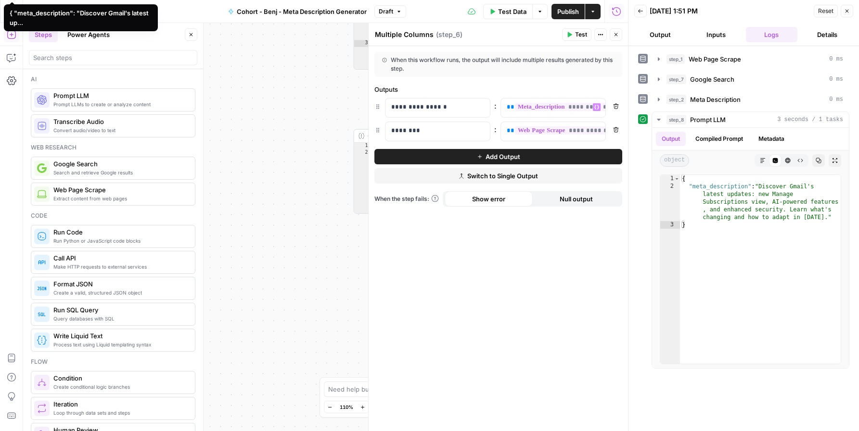
click at [580, 38] on span "Test" at bounding box center [581, 34] width 12 height 9
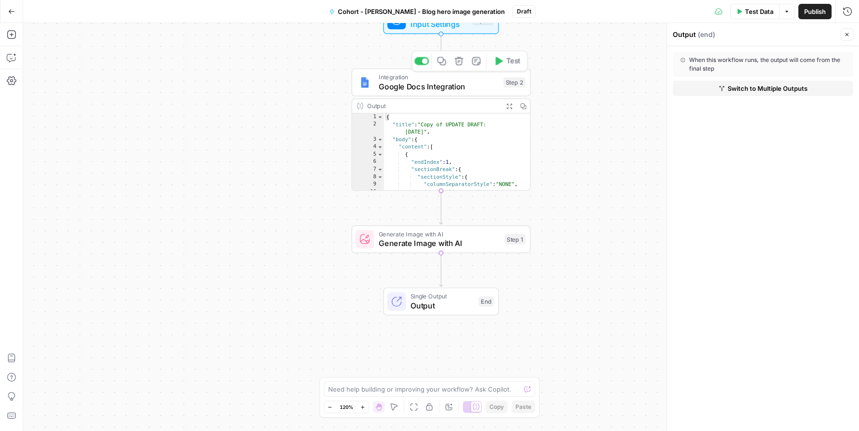
click at [428, 86] on span "Google Docs Integration" at bounding box center [439, 87] width 120 height 12
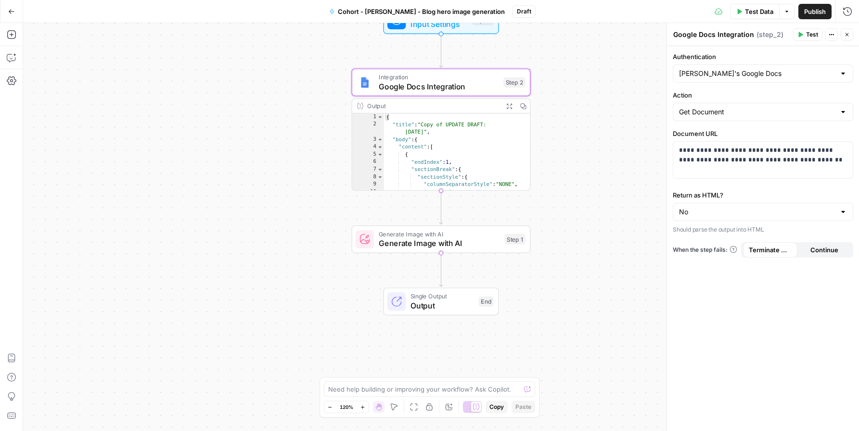
click at [781, 119] on div "Get Document" at bounding box center [762, 112] width 180 height 18
click at [773, 146] on span "Get Document" at bounding box center [757, 150] width 152 height 10
type input "Get Document"
click at [706, 214] on input "Return as HTML?" at bounding box center [757, 212] width 156 height 10
click at [707, 235] on span "Yes" at bounding box center [761, 236] width 160 height 10
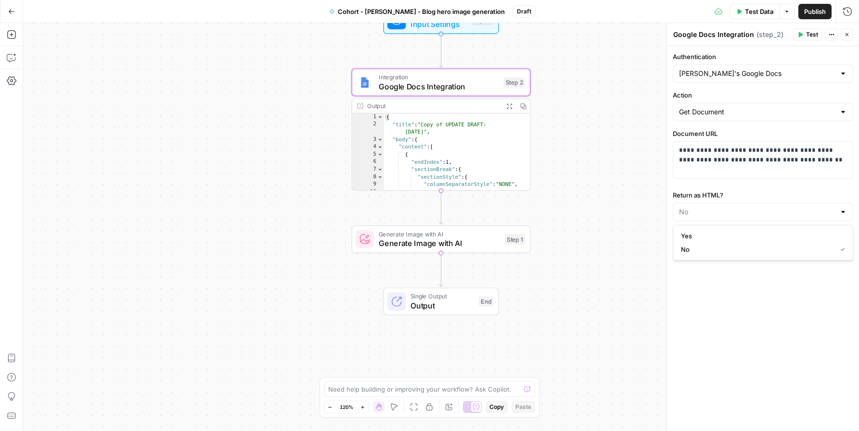
type input "Yes"
click at [758, 298] on div "**********" at bounding box center [763, 238] width 192 height 385
click at [839, 251] on button "Continue" at bounding box center [824, 249] width 54 height 15
click at [812, 34] on div "Publish P" at bounding box center [813, 32] width 31 height 10
click at [800, 33] on icon "button" at bounding box center [800, 34] width 4 height 5
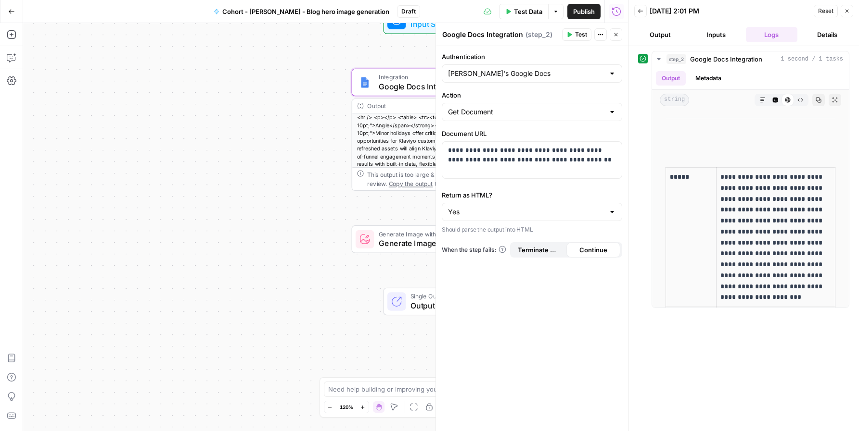
click at [666, 33] on button "Output" at bounding box center [660, 34] width 52 height 15
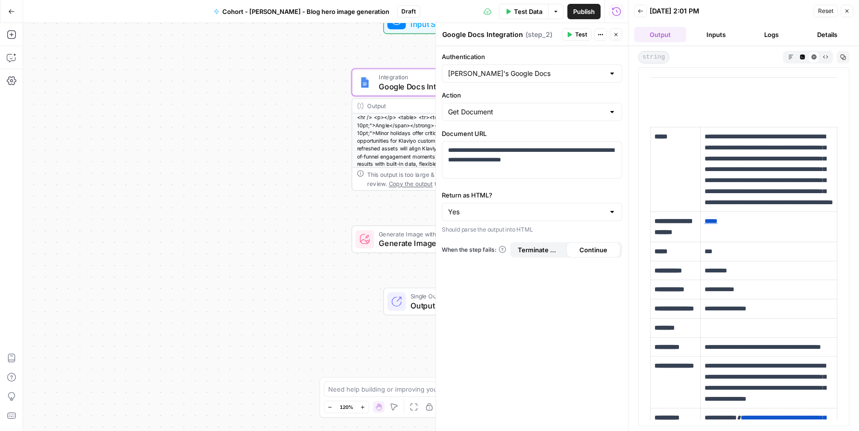
click at [328, 123] on div "Workflow Input Settings Inputs Integration Google Docs Integration Step 2 Outpu…" at bounding box center [325, 227] width 605 height 408
click at [344, 224] on div "Workflow Input Settings Inputs Integration Google Docs Integration Step 2 Outpu…" at bounding box center [325, 227] width 605 height 408
click at [617, 34] on icon "button" at bounding box center [616, 35] width 6 height 6
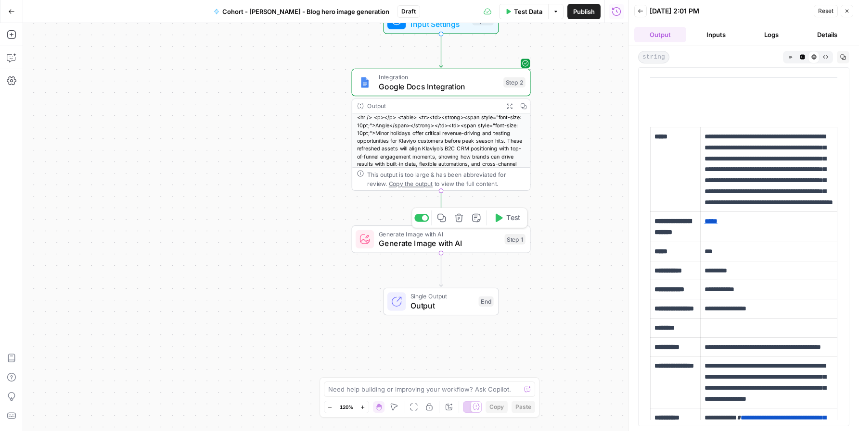
click at [500, 218] on icon "button" at bounding box center [498, 218] width 7 height 8
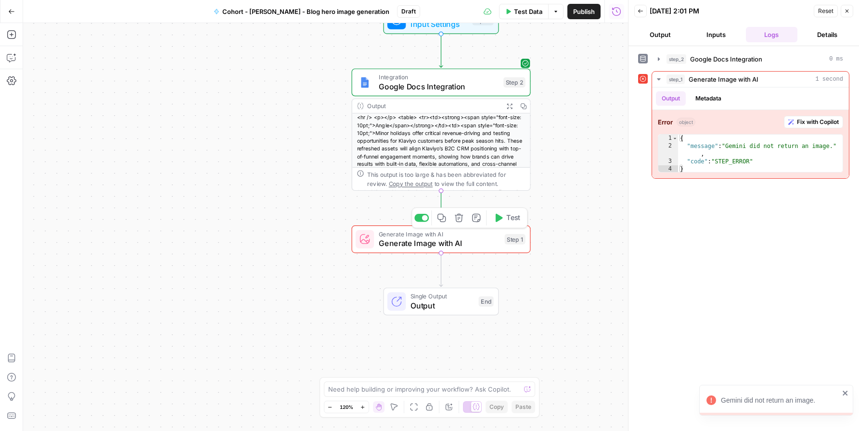
click at [411, 248] on span "Generate Image with AI" at bounding box center [439, 244] width 121 height 12
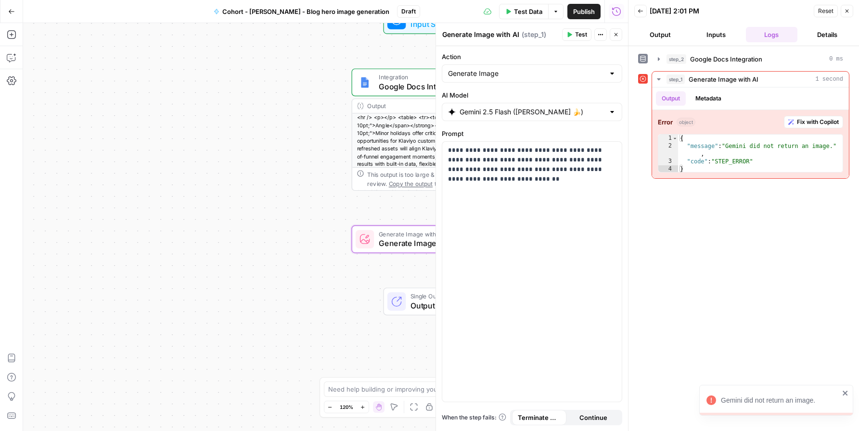
click at [524, 126] on div "**********" at bounding box center [532, 238] width 192 height 385
click at [526, 113] on input "Gemini 2.5 Flash (Nano Banana 🍌)" at bounding box center [531, 112] width 145 height 10
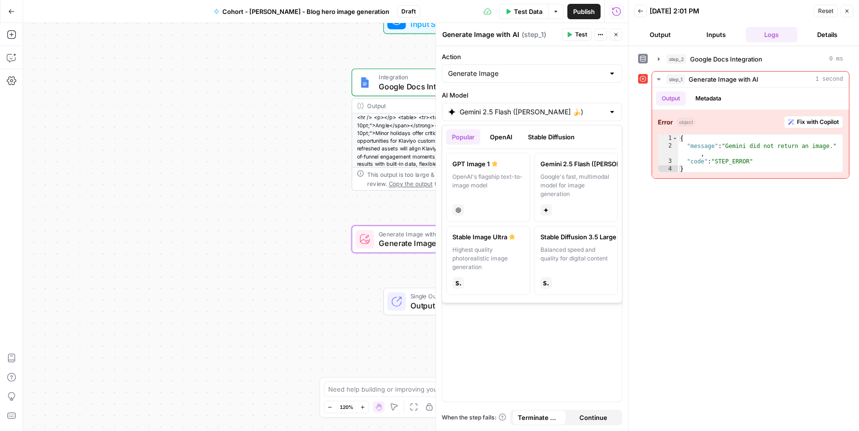
click at [572, 249] on div "Balanced speed and quality for digital content" at bounding box center [576, 259] width 72 height 26
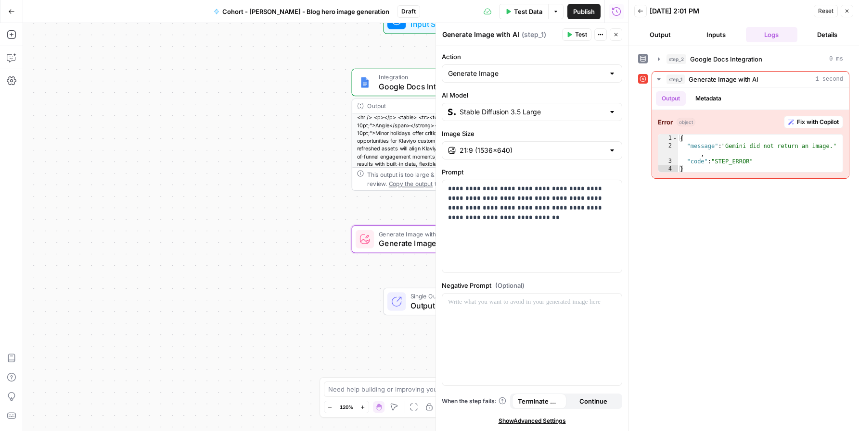
click at [574, 34] on button "Test" at bounding box center [576, 34] width 29 height 13
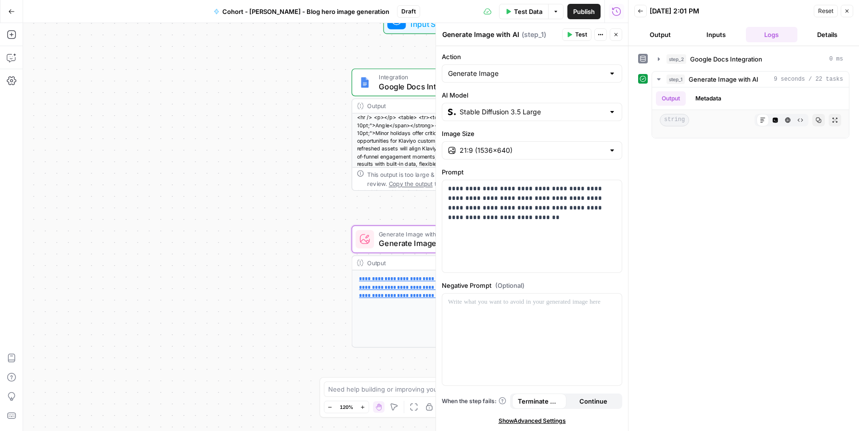
click at [662, 35] on button "Output" at bounding box center [660, 34] width 52 height 15
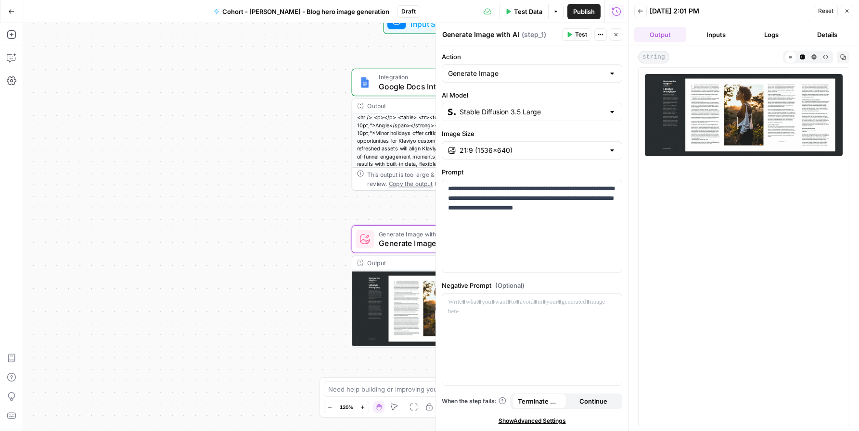
click at [689, 130] on img at bounding box center [743, 115] width 199 height 83
click at [580, 107] on div "Stable Diffusion 3.5 Large" at bounding box center [532, 112] width 180 height 18
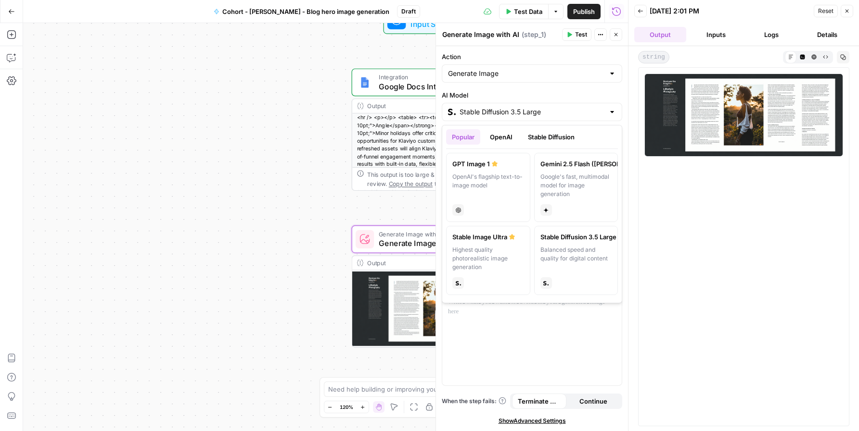
click at [578, 175] on div "Google's fast, multimodal model for image generation" at bounding box center [576, 186] width 72 height 26
type input "Gemini 2.5 Flash (Nano Banana 🍌)"
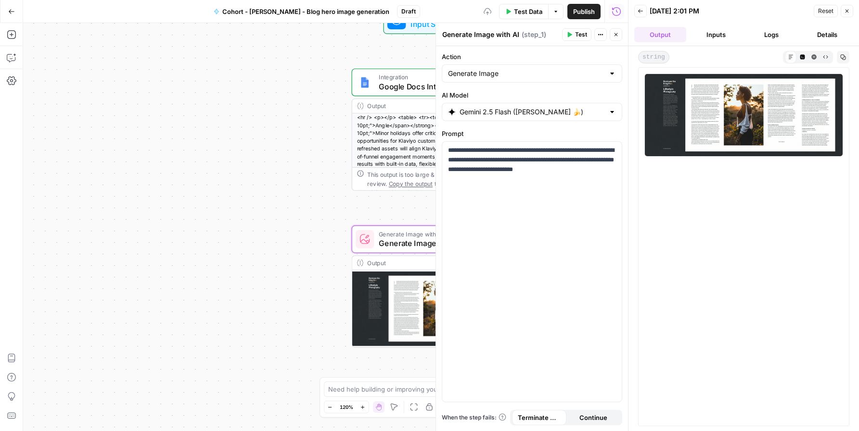
click at [576, 36] on span "Test" at bounding box center [581, 34] width 12 height 9
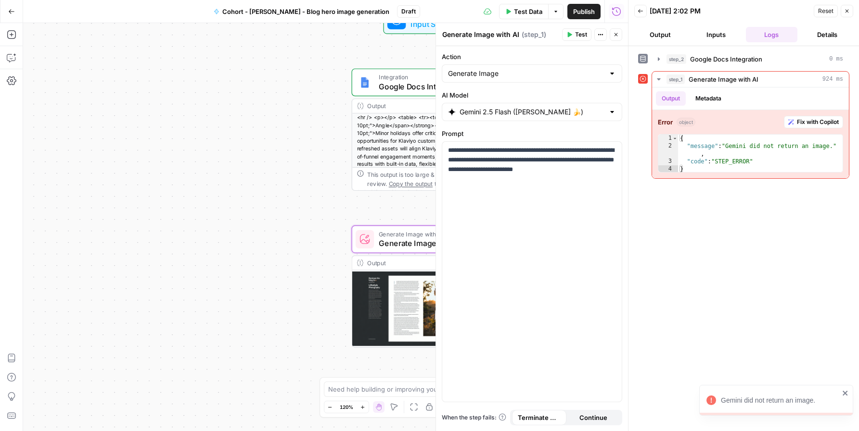
click at [657, 36] on button "Output" at bounding box center [660, 34] width 52 height 15
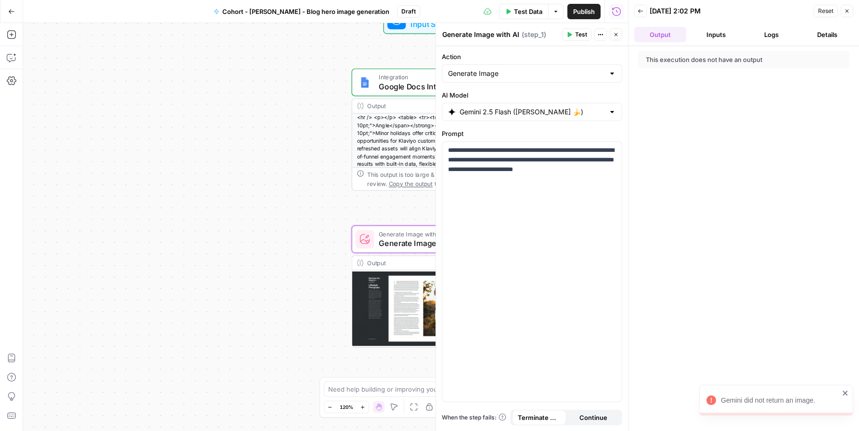
click at [768, 38] on button "Logs" at bounding box center [771, 34] width 52 height 15
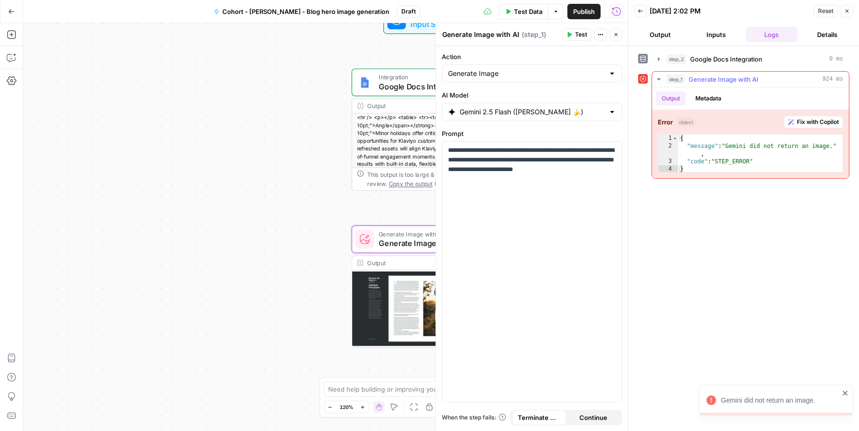
click at [829, 119] on span "Fix with Copilot" at bounding box center [817, 122] width 42 height 9
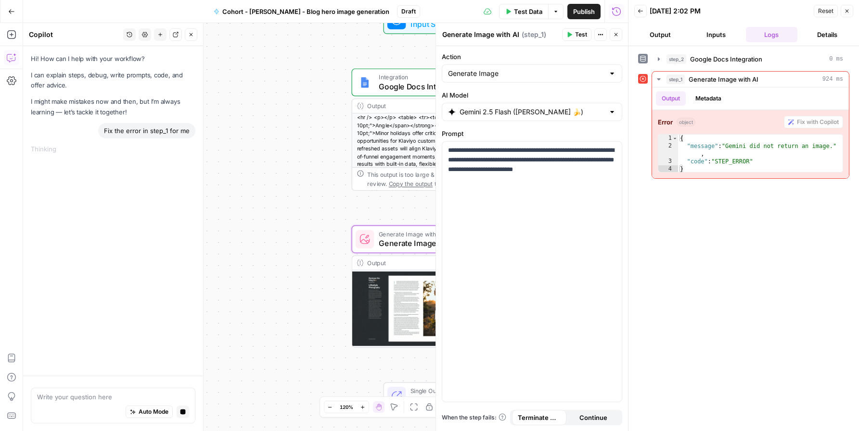
click at [123, 133] on div "Fix the error in step_1 for me" at bounding box center [146, 130] width 97 height 15
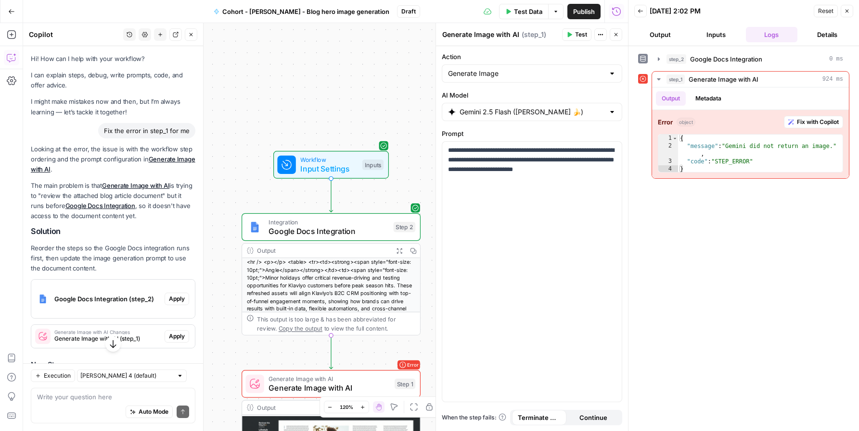
click at [310, 386] on span "Generate Image with AI" at bounding box center [328, 388] width 121 height 12
click at [661, 38] on button "Output" at bounding box center [660, 34] width 52 height 15
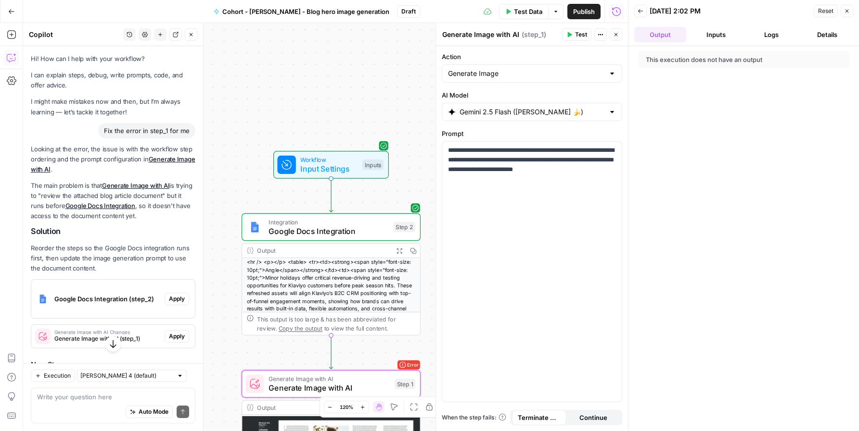
click at [312, 230] on span "Google Docs Integration" at bounding box center [328, 232] width 120 height 12
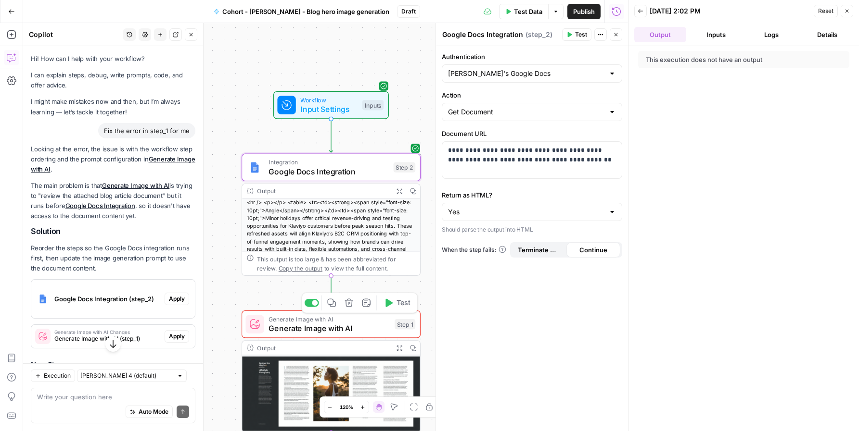
click at [335, 328] on span "Generate Image with AI" at bounding box center [328, 329] width 121 height 12
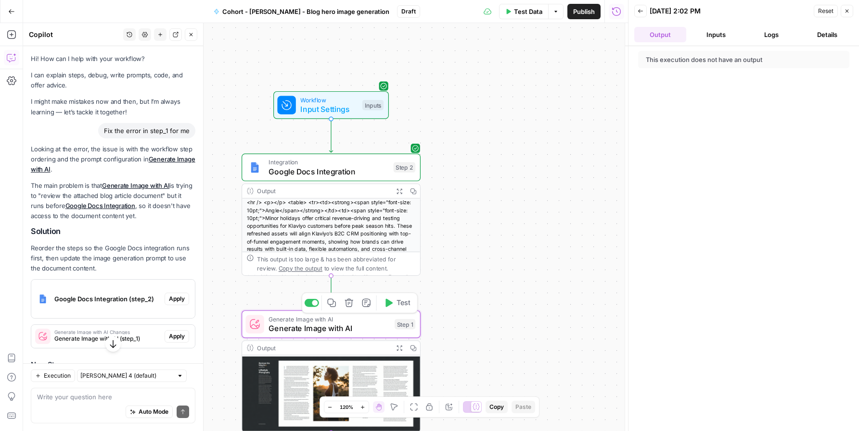
type textarea "Generate Image with AI"
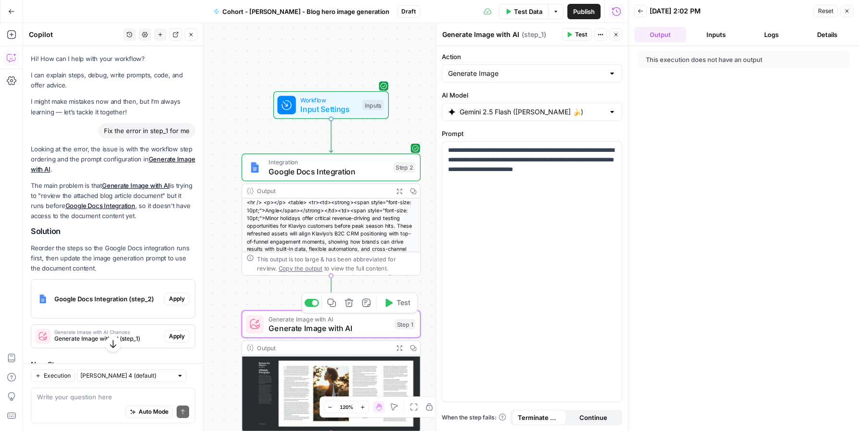
click at [410, 328] on div "Step 1" at bounding box center [404, 324] width 21 height 11
click at [406, 325] on div "Step 1" at bounding box center [404, 324] width 21 height 11
click at [334, 330] on span "Generate Image with AI" at bounding box center [328, 329] width 121 height 12
click at [395, 163] on div "Step 2" at bounding box center [404, 168] width 22 height 11
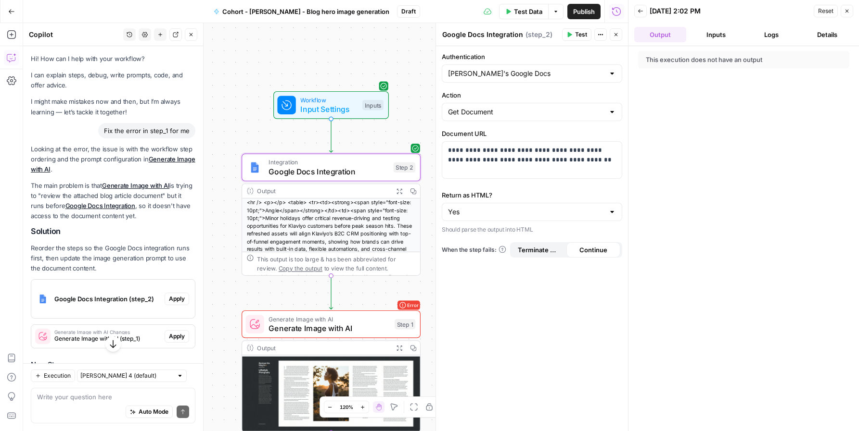
click at [538, 40] on div "Google Docs Integration Google Docs Integration ( step_2 ) Test Actions Close" at bounding box center [532, 34] width 180 height 13
click at [602, 36] on icon "button" at bounding box center [600, 35] width 6 height 6
click at [719, 157] on div "This execution does not have an output" at bounding box center [743, 238] width 230 height 385
click at [642, 9] on icon "button" at bounding box center [640, 11] width 6 height 6
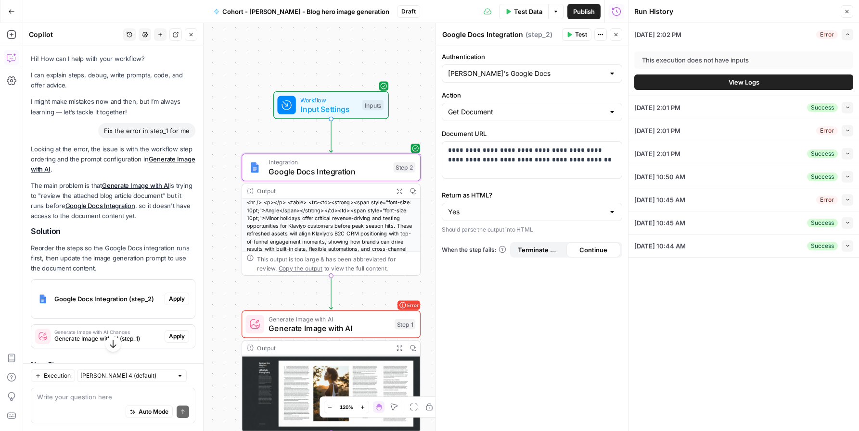
click at [850, 10] on button "Close" at bounding box center [846, 11] width 13 height 13
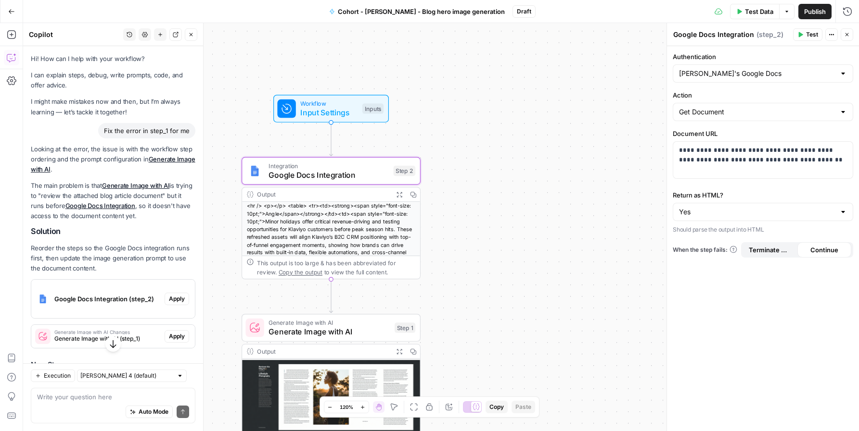
click at [397, 171] on div "Step 2" at bounding box center [404, 171] width 22 height 11
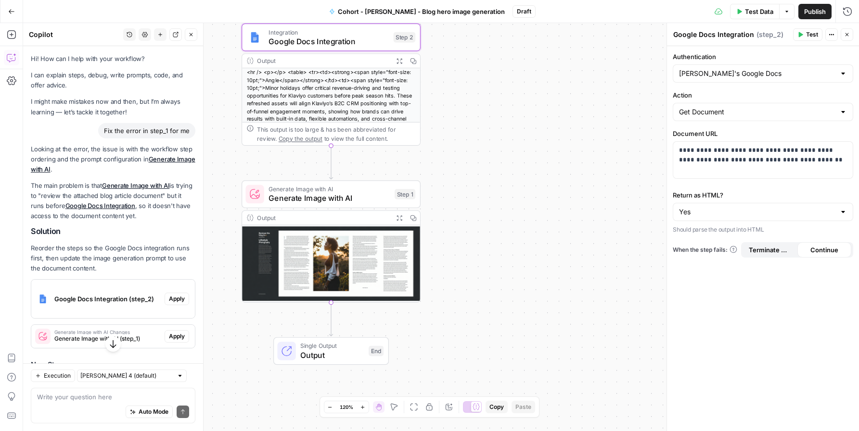
click at [411, 195] on div "Step 1" at bounding box center [404, 194] width 21 height 11
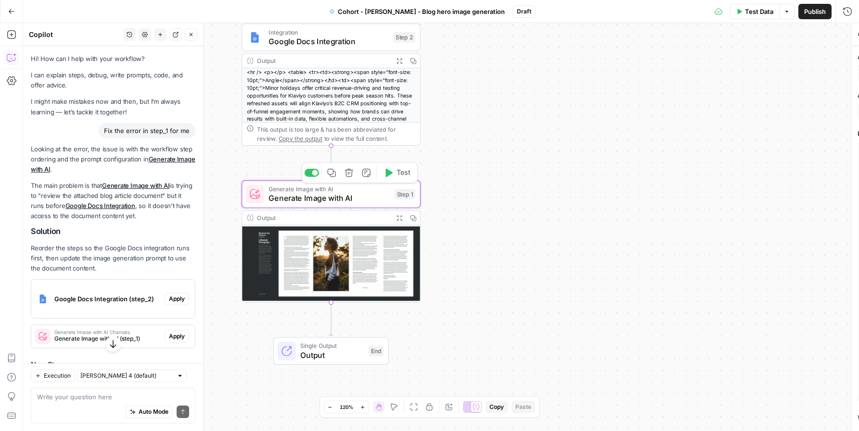
click at [411, 195] on div "Step 1" at bounding box center [404, 194] width 21 height 11
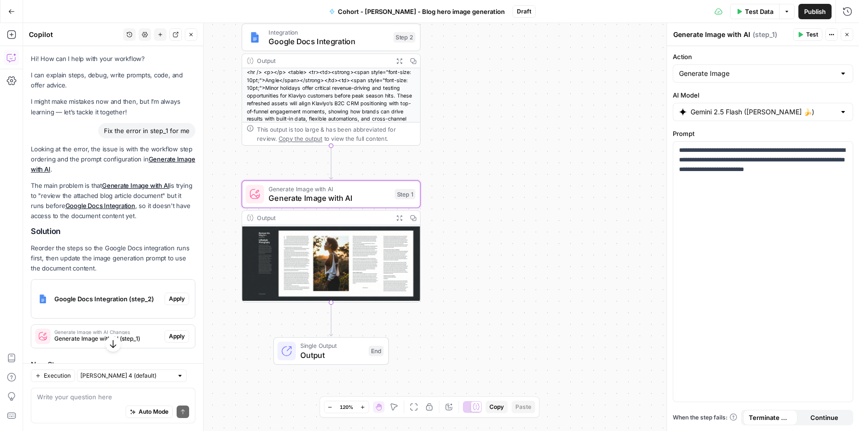
click at [773, 32] on span "( step_1 )" at bounding box center [764, 35] width 25 height 10
click at [772, 32] on span "( step_1 )" at bounding box center [764, 35] width 25 height 10
click at [830, 37] on icon "button" at bounding box center [831, 35] width 6 height 6
click at [586, 205] on div "Workflow Input Settings Inputs Integration Google Docs Integration Step 2 Outpu…" at bounding box center [440, 227] width 835 height 408
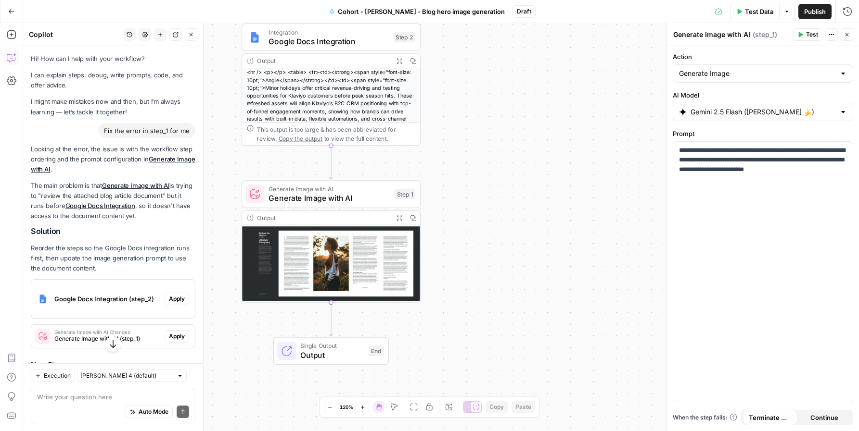
click at [853, 34] on header "Generate Image with AI Generate Image with AI ( step_1 ) Test Actions Close" at bounding box center [763, 34] width 192 height 23
click at [851, 35] on button "Close" at bounding box center [846, 34] width 13 height 13
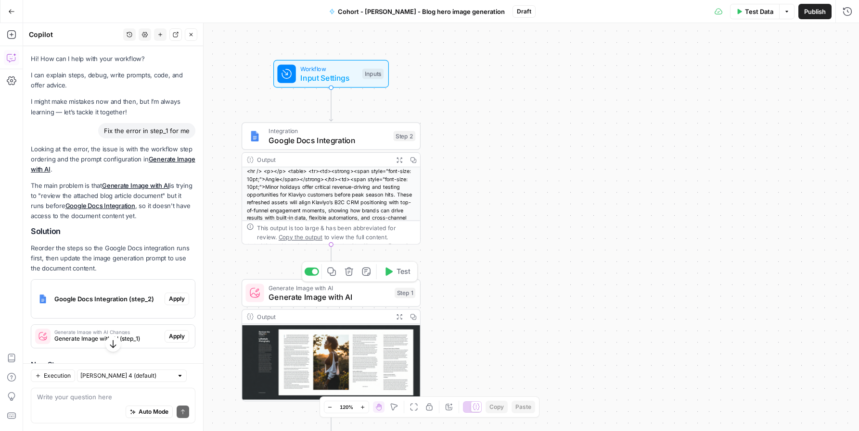
click at [348, 297] on span "Generate Image with AI" at bounding box center [328, 297] width 121 height 12
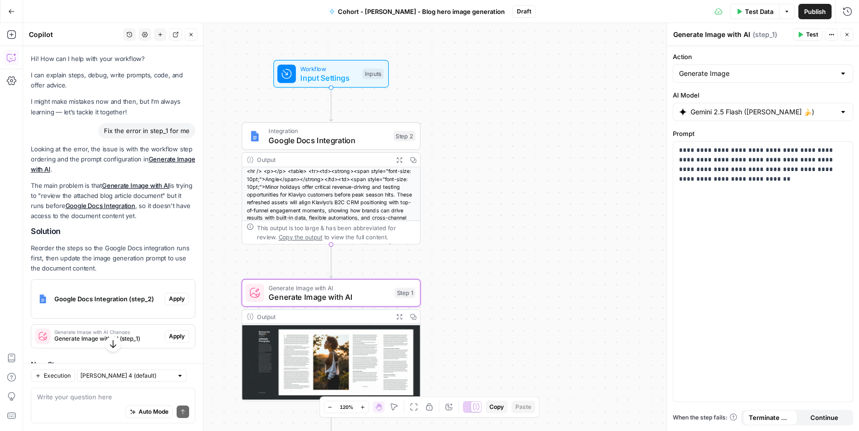
drag, startPoint x: 331, startPoint y: 246, endPoint x: 336, endPoint y: 272, distance: 27.0
click at [332, 275] on g "Edge from step_2 to step_1" at bounding box center [330, 262] width 3 height 34
click at [577, 203] on div "Workflow Input Settings Inputs Integration Google Docs Integration Step 2 Outpu…" at bounding box center [440, 227] width 835 height 408
click at [398, 143] on div "Expand Output" at bounding box center [399, 139] width 40 height 9
click at [365, 133] on span "Integration" at bounding box center [328, 130] width 120 height 9
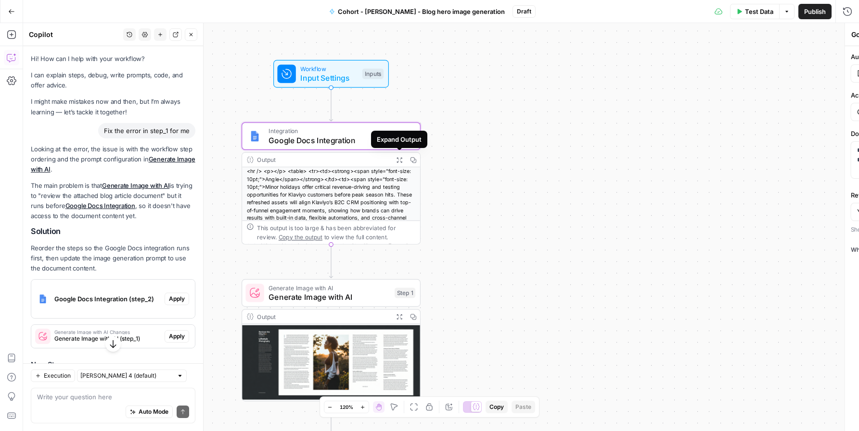
click at [365, 133] on span "Integration" at bounding box center [328, 130] width 120 height 9
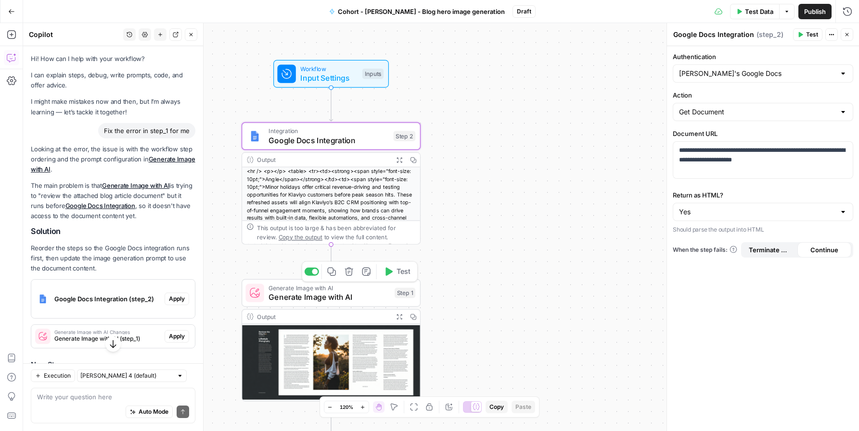
click at [352, 292] on span "Generate Image with AI" at bounding box center [328, 297] width 121 height 12
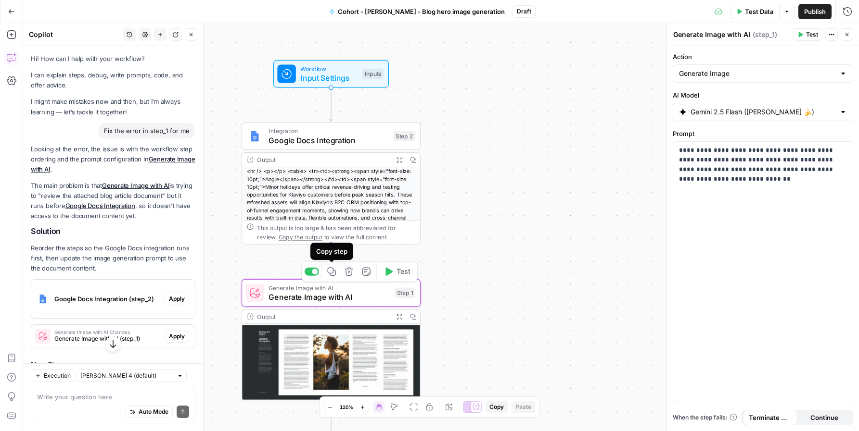
click at [334, 274] on icon "button" at bounding box center [331, 271] width 9 height 9
click at [350, 276] on icon "button" at bounding box center [348, 272] width 8 height 8
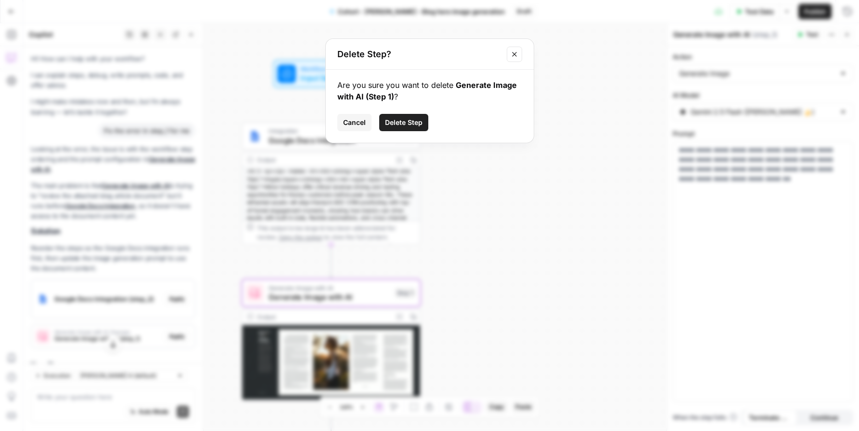
click at [398, 123] on span "Delete Step" at bounding box center [404, 123] width 38 height 10
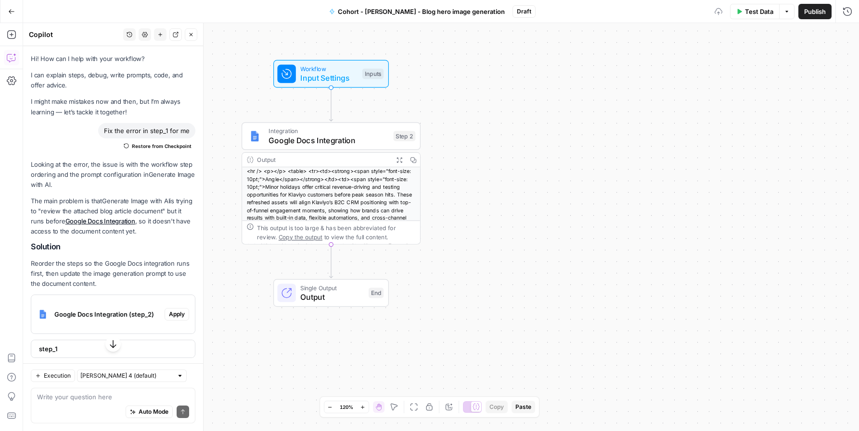
click at [492, 261] on div "Workflow Input Settings Inputs Integration Google Docs Integration Step 2 Outpu…" at bounding box center [440, 227] width 835 height 408
click at [316, 354] on span "Output" at bounding box center [331, 360] width 63 height 12
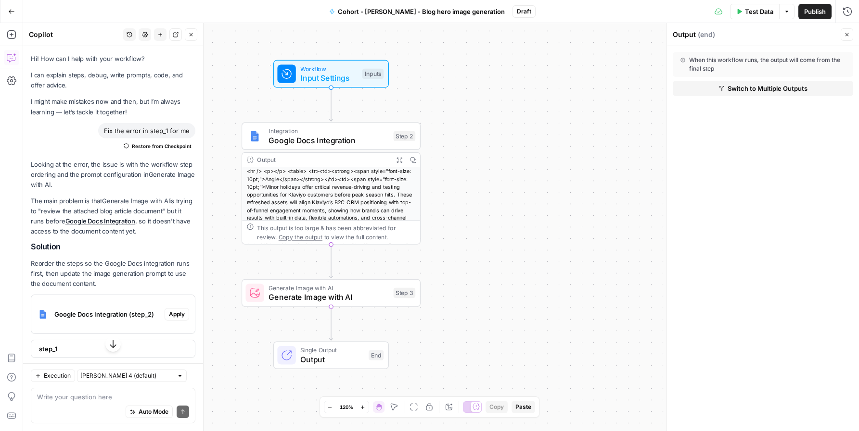
click at [531, 253] on div "Workflow Input Settings Inputs Integration Google Docs Integration Step 2 Outpu…" at bounding box center [440, 227] width 835 height 408
click at [563, 73] on div "Workflow Input Settings Inputs Integration Google Docs Integration Step 2 Outpu…" at bounding box center [440, 227] width 835 height 408
click at [759, 8] on span "Test Data" at bounding box center [759, 12] width 28 height 10
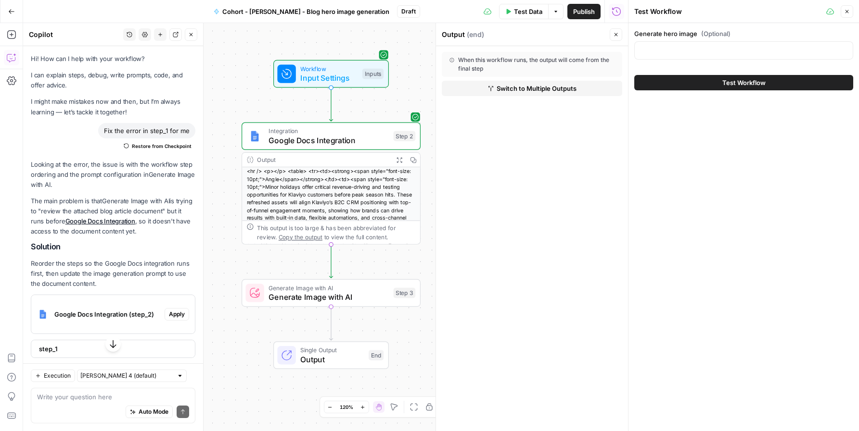
click at [514, 13] on span "Test Data" at bounding box center [528, 12] width 28 height 10
click at [389, 273] on icon "button" at bounding box center [388, 272] width 7 height 8
click at [612, 38] on button "Close" at bounding box center [615, 34] width 13 height 13
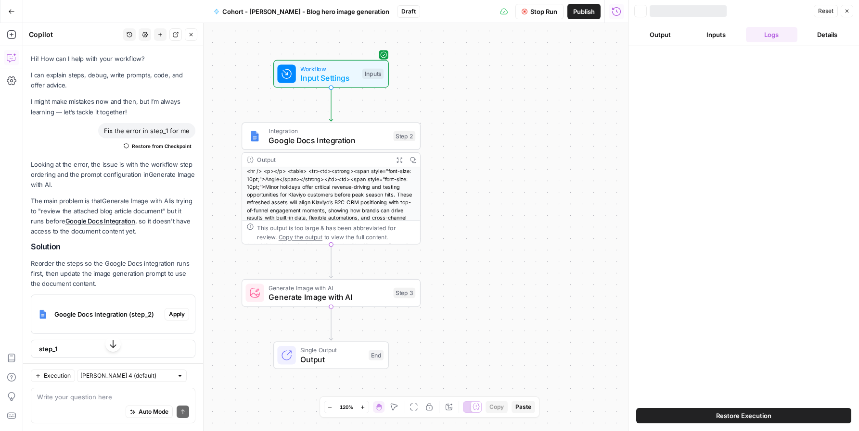
click at [847, 13] on icon "button" at bounding box center [847, 11] width 6 height 6
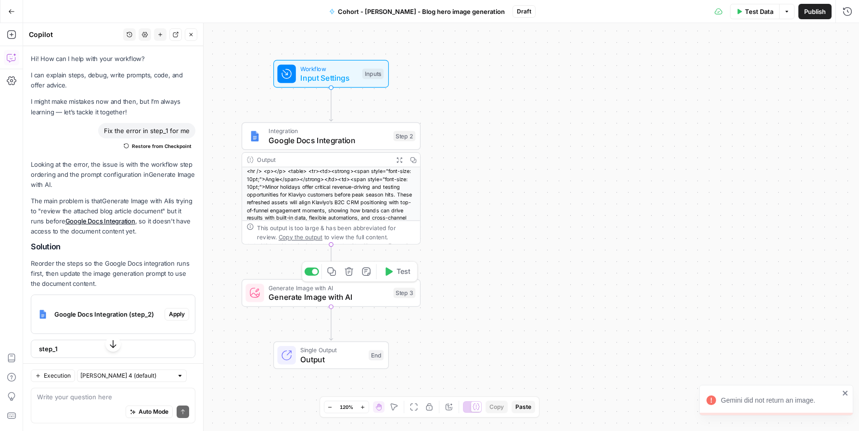
click at [387, 275] on icon "button" at bounding box center [388, 272] width 7 height 8
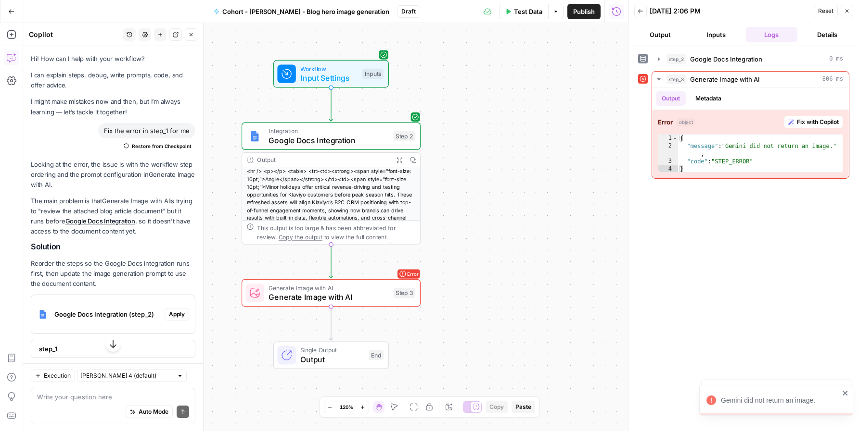
click at [470, 110] on div "Workflow Input Settings Inputs Integration Google Docs Integration Step 2 Outpu…" at bounding box center [325, 227] width 605 height 408
click at [417, 136] on div "Integration Google Docs Integration Step 2 Copy step Delete step Add Note Test" at bounding box center [330, 136] width 179 height 28
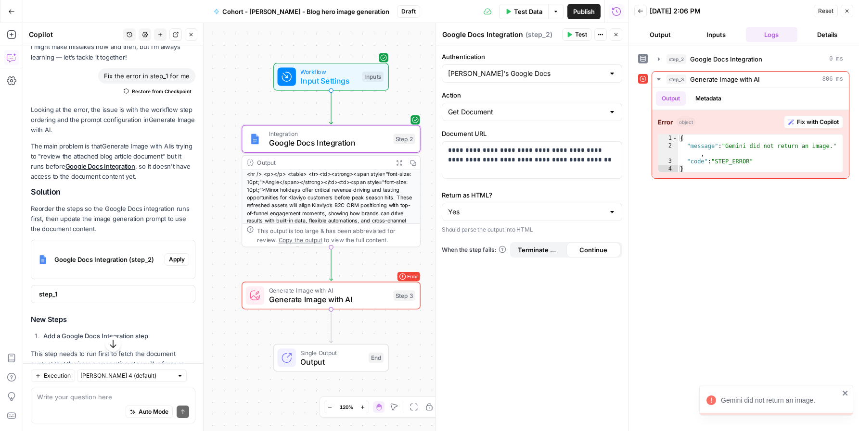
scroll to position [158, 0]
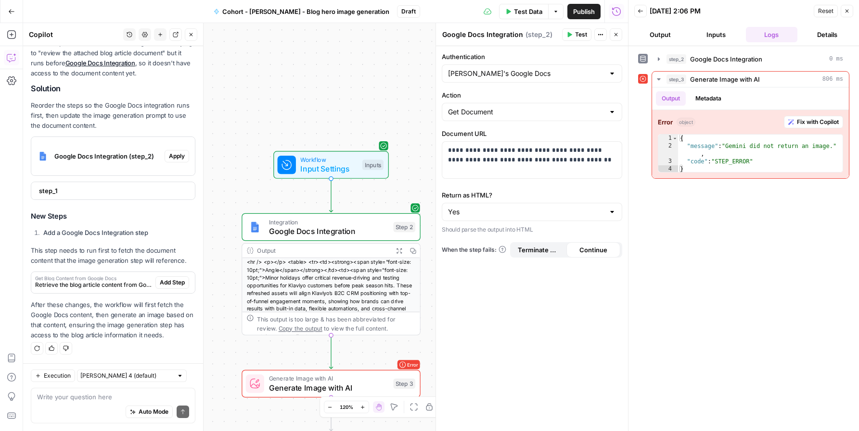
click at [334, 234] on span "Google Docs Integration" at bounding box center [329, 232] width 120 height 12
click at [409, 229] on div "Step 2" at bounding box center [404, 227] width 22 height 11
click at [391, 205] on icon "button" at bounding box center [388, 206] width 7 height 8
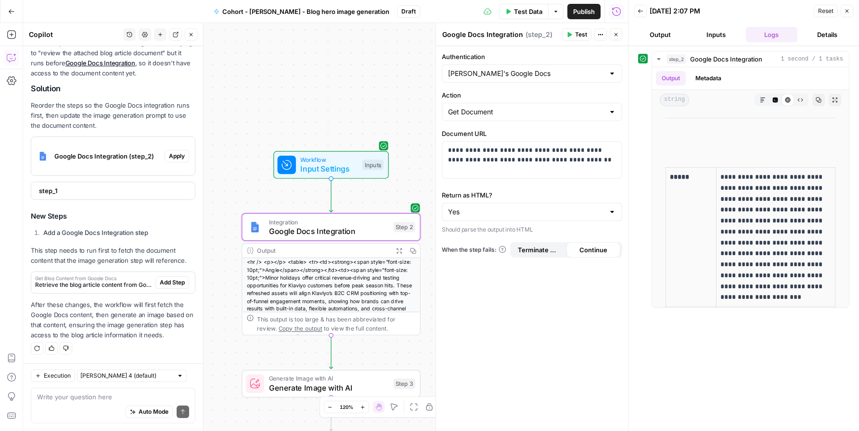
click at [535, 37] on span "( step_2 )" at bounding box center [538, 35] width 27 height 10
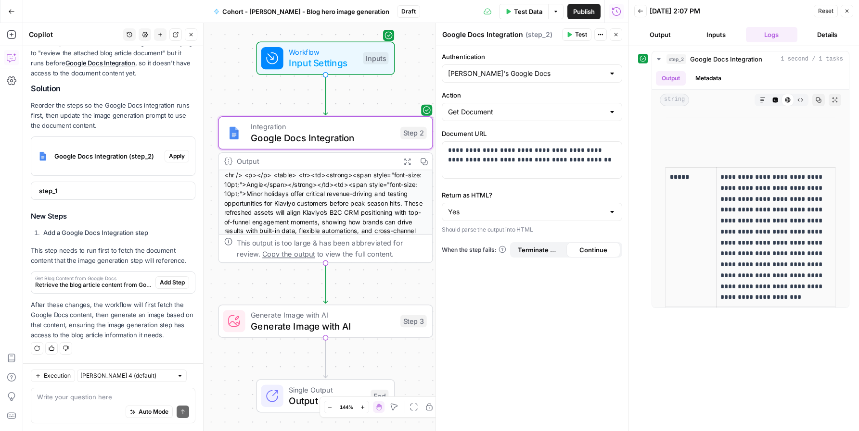
click at [331, 407] on icon "button" at bounding box center [329, 407] width 5 height 5
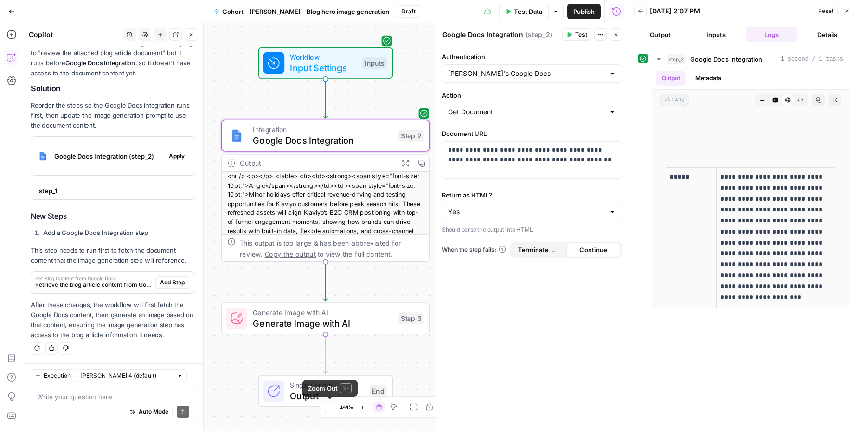
click at [331, 407] on icon "button" at bounding box center [329, 407] width 5 height 5
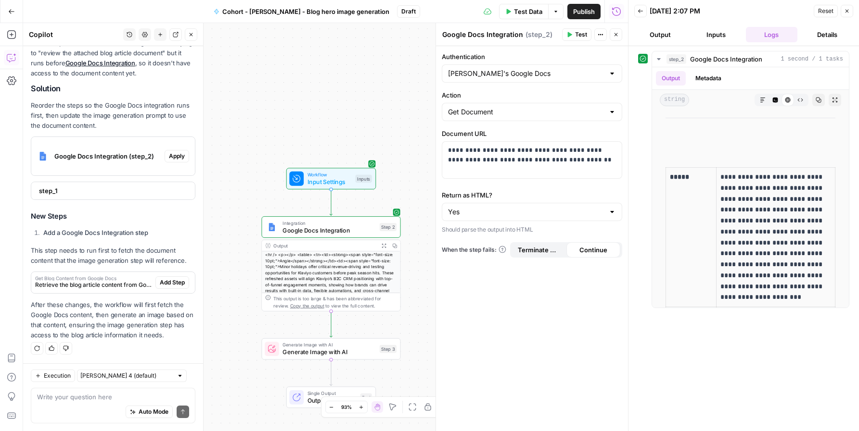
click at [618, 33] on icon "button" at bounding box center [616, 35] width 6 height 6
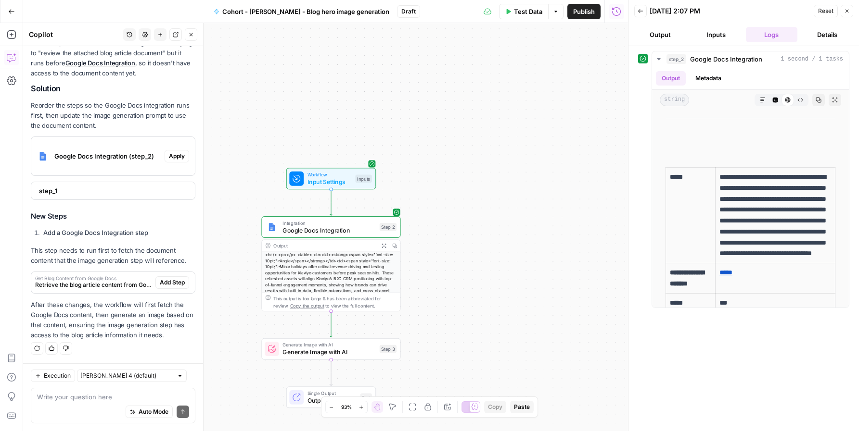
click at [847, 9] on icon "button" at bounding box center [847, 11] width 6 height 6
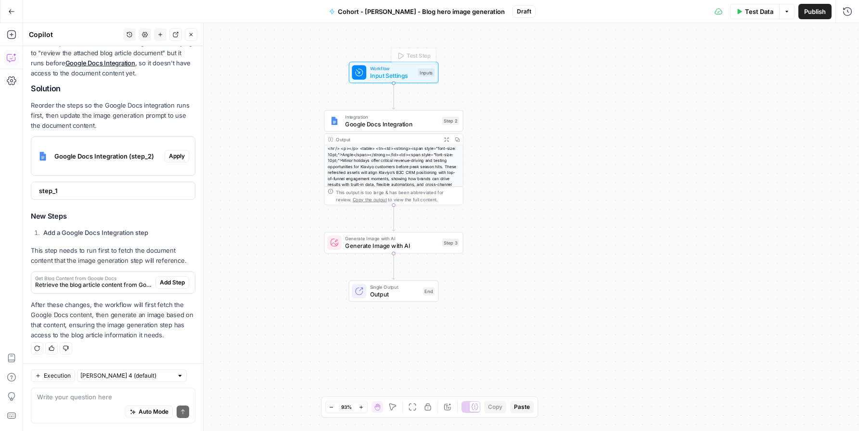
drag, startPoint x: 548, startPoint y: 174, endPoint x: 397, endPoint y: 67, distance: 184.3
click at [397, 67] on span "Workflow" at bounding box center [392, 68] width 44 height 7
click at [378, 411] on button "Hand" at bounding box center [377, 408] width 12 height 12
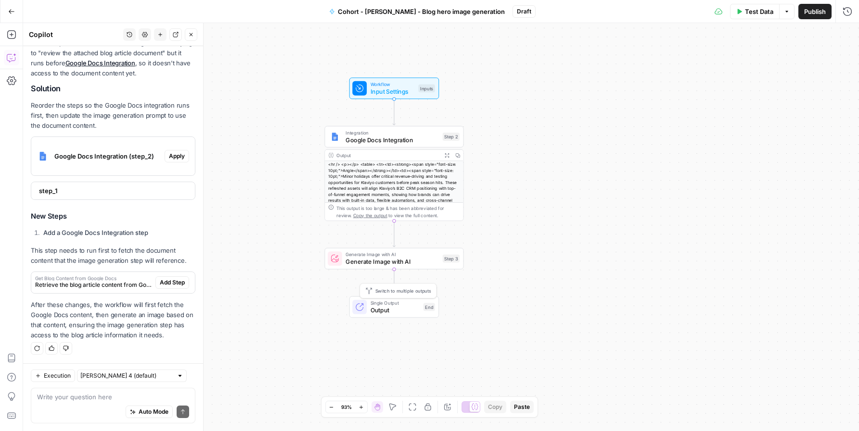
drag, startPoint x: 378, startPoint y: 287, endPoint x: 380, endPoint y: 303, distance: 16.5
click at [380, 303] on span "Single Output" at bounding box center [395, 303] width 50 height 7
drag, startPoint x: 402, startPoint y: 186, endPoint x: 389, endPoint y: 184, distance: 13.1
click at [389, 184] on div "<hr /> <p></p> <table> <tr><td><strong><span style="font-size: 10pt;">Angle</sp…" at bounding box center [394, 206] width 138 height 91
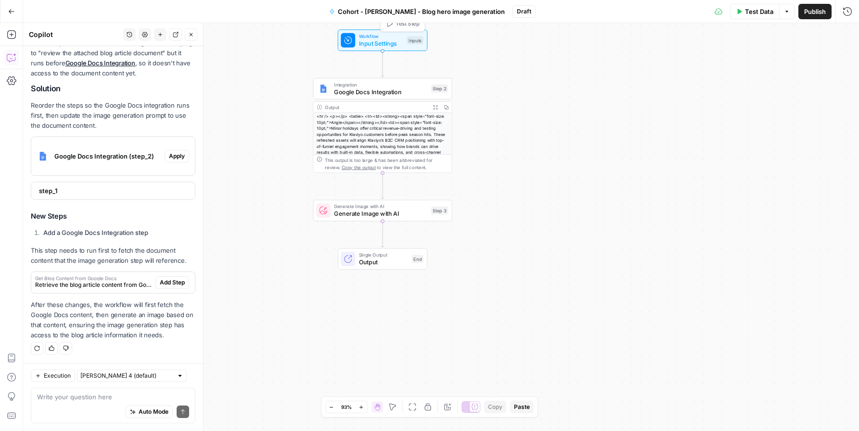
drag, startPoint x: 531, startPoint y: 182, endPoint x: 369, endPoint y: 42, distance: 213.8
click at [369, 42] on span "Input Settings" at bounding box center [381, 43] width 44 height 9
click at [455, 285] on div "Workflow Input Settings Inputs Integration Google Docs Integration Step 2 Outpu…" at bounding box center [440, 227] width 835 height 408
click at [482, 298] on div "Workflow Input Settings Inputs Integration Google Docs Integration Step 2 Outpu…" at bounding box center [440, 227] width 835 height 408
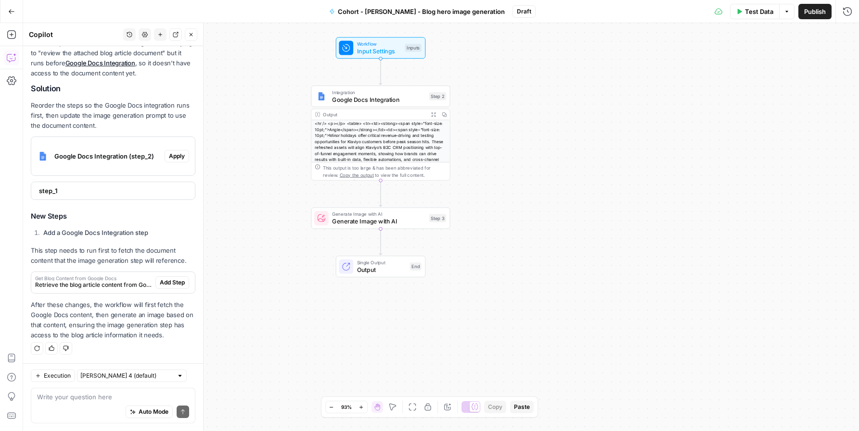
click at [370, 56] on div "Workflow Input Settings Inputs Test Step" at bounding box center [380, 48] width 89 height 22
click at [379, 95] on span "Google Docs Integration" at bounding box center [378, 99] width 93 height 9
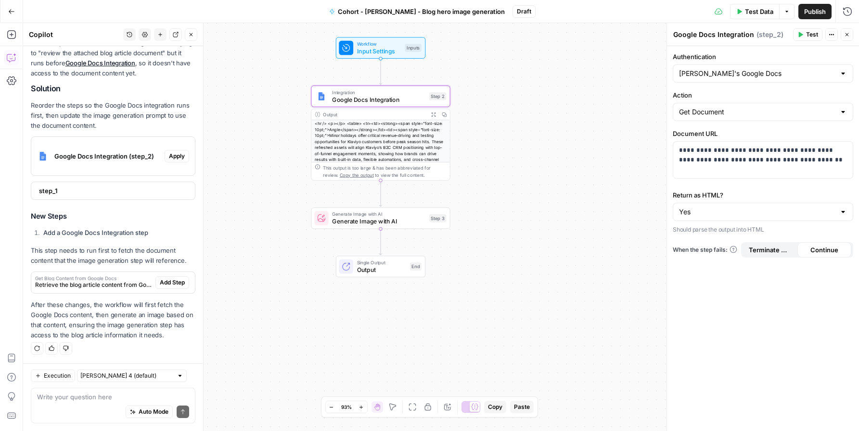
click at [776, 36] on span "( step_2 )" at bounding box center [769, 35] width 27 height 10
click at [840, 34] on button "Close" at bounding box center [846, 34] width 13 height 13
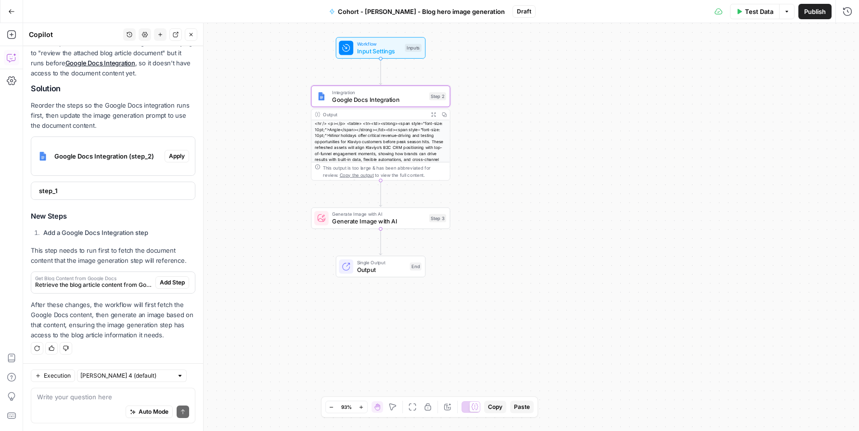
click at [361, 104] on div "Integration Google Docs Integration Step 2 Copy step Delete step Add Note Test" at bounding box center [380, 97] width 139 height 22
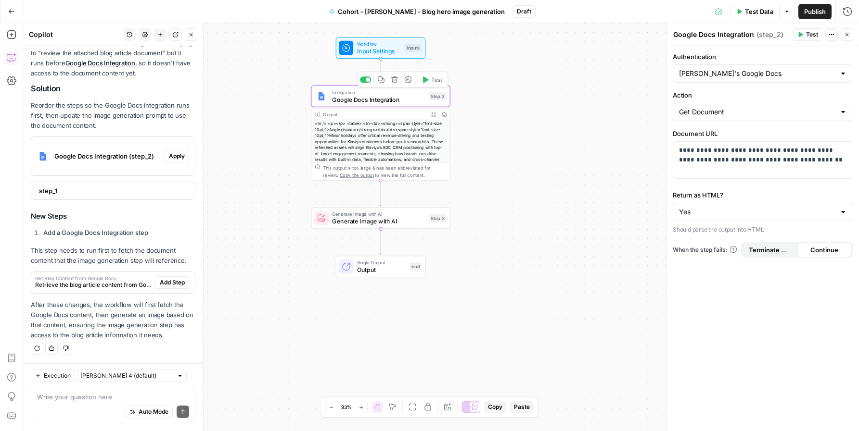
click at [382, 83] on icon "button" at bounding box center [381, 79] width 7 height 7
click at [567, 137] on div "Workflow Input Settings Inputs Integration Google Docs Integration Step 2 Outpu…" at bounding box center [440, 227] width 835 height 408
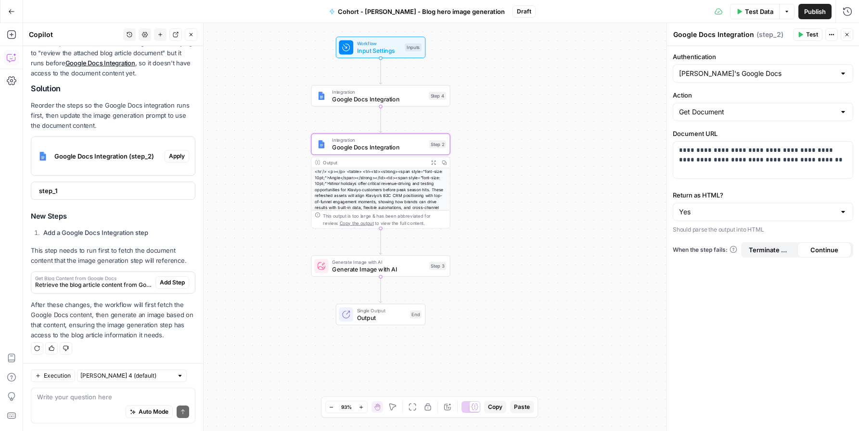
click at [398, 101] on span "Google Docs Integration" at bounding box center [378, 99] width 93 height 9
click at [393, 80] on icon "button" at bounding box center [394, 79] width 7 height 7
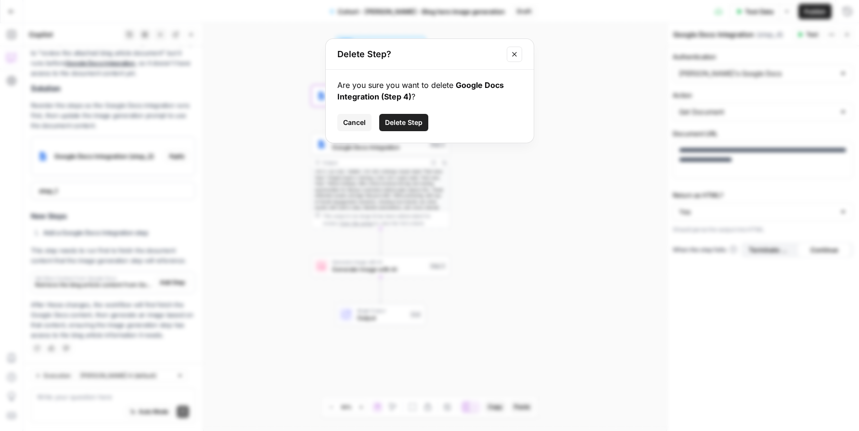
click at [423, 136] on div "Are you sure you want to delete Google Docs Integration (Step 4) ? Cancel Delet…" at bounding box center [430, 106] width 208 height 73
click at [418, 129] on button "Delete Step" at bounding box center [403, 122] width 49 height 17
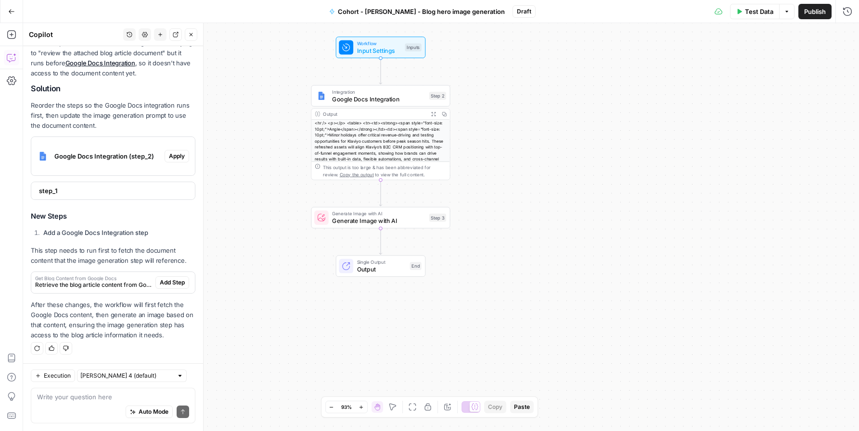
click at [361, 405] on icon "button" at bounding box center [360, 407] width 5 height 5
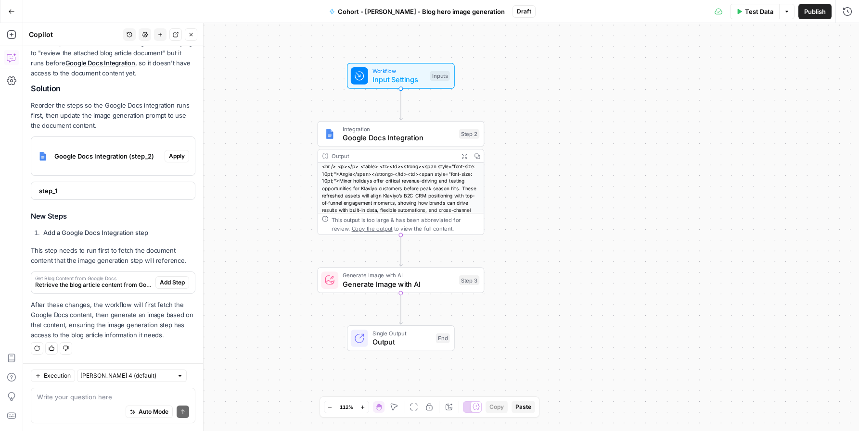
drag, startPoint x: 513, startPoint y: 151, endPoint x: 545, endPoint y: 215, distance: 72.5
click at [545, 215] on div "Workflow Input Settings Inputs Integration Google Docs Integration Step 2 Outpu…" at bounding box center [440, 227] width 835 height 408
